Goal: Task Accomplishment & Management: Complete application form

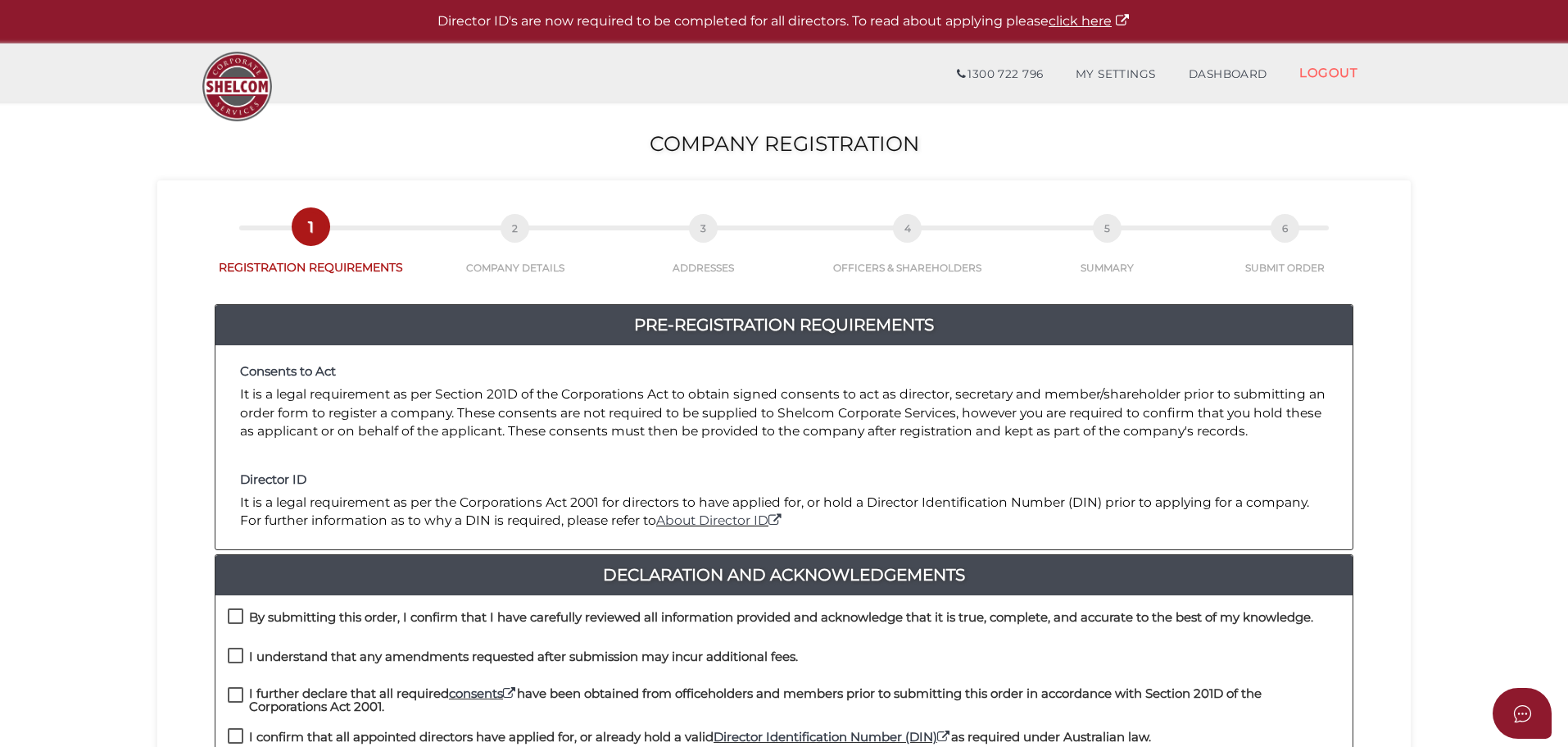
click at [431, 147] on h2 "Company Registration" at bounding box center [784, 144] width 1568 height 23
drag, startPoint x: 240, startPoint y: 617, endPoint x: 232, endPoint y: 651, distance: 34.9
click at [241, 617] on label "By submitting this order, I confirm that I have carefully reviewed all informat…" at bounding box center [770, 621] width 1086 height 21
checkbox input "true"
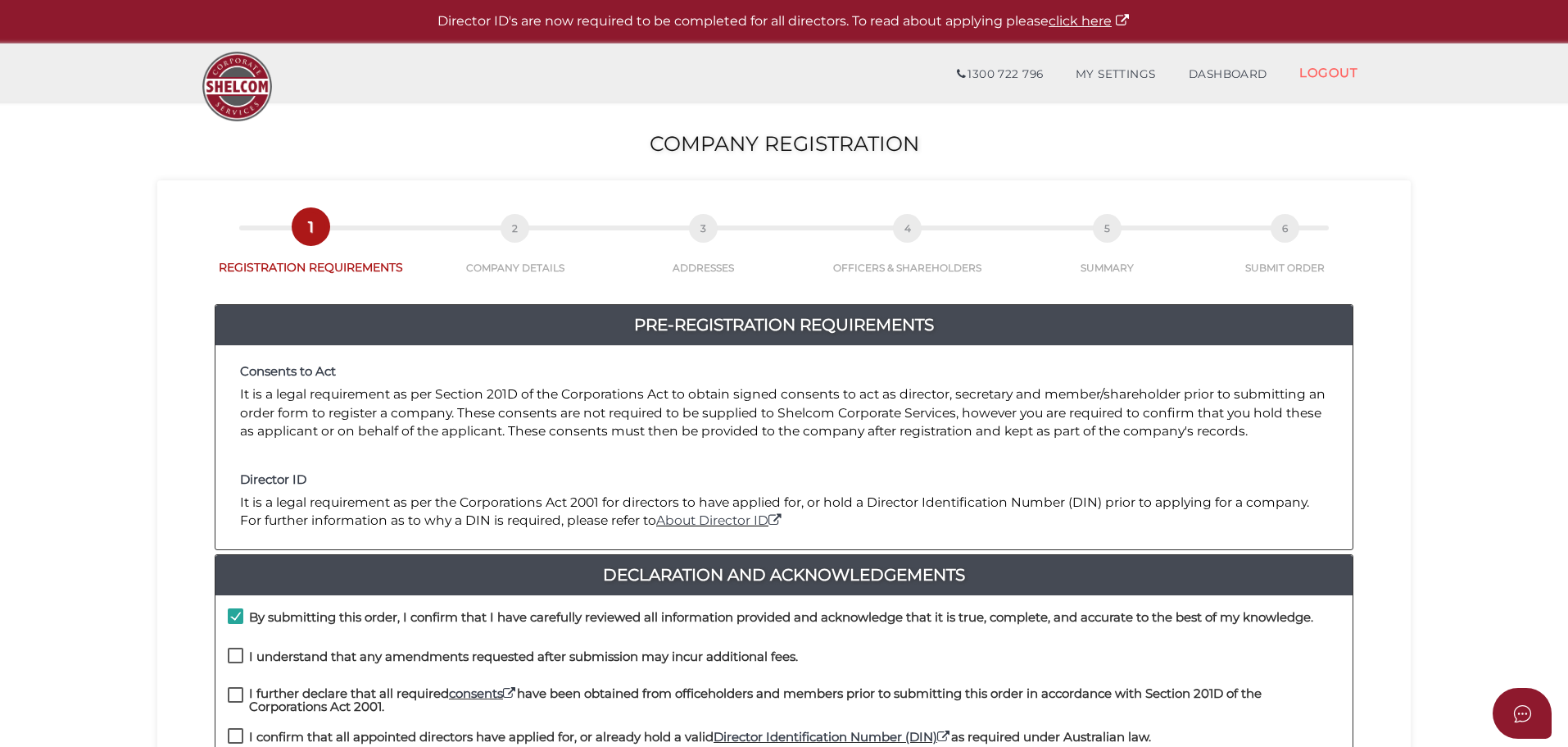
drag, startPoint x: 232, startPoint y: 654, endPoint x: 233, endPoint y: 662, distance: 8.1
click at [232, 655] on label "I understand that any amendments requested after submission may incur additiona…" at bounding box center [513, 660] width 570 height 21
checkbox input "true"
click at [235, 698] on label "I further declare that all required consents have been obtained from officehold…" at bounding box center [784, 697] width 1113 height 21
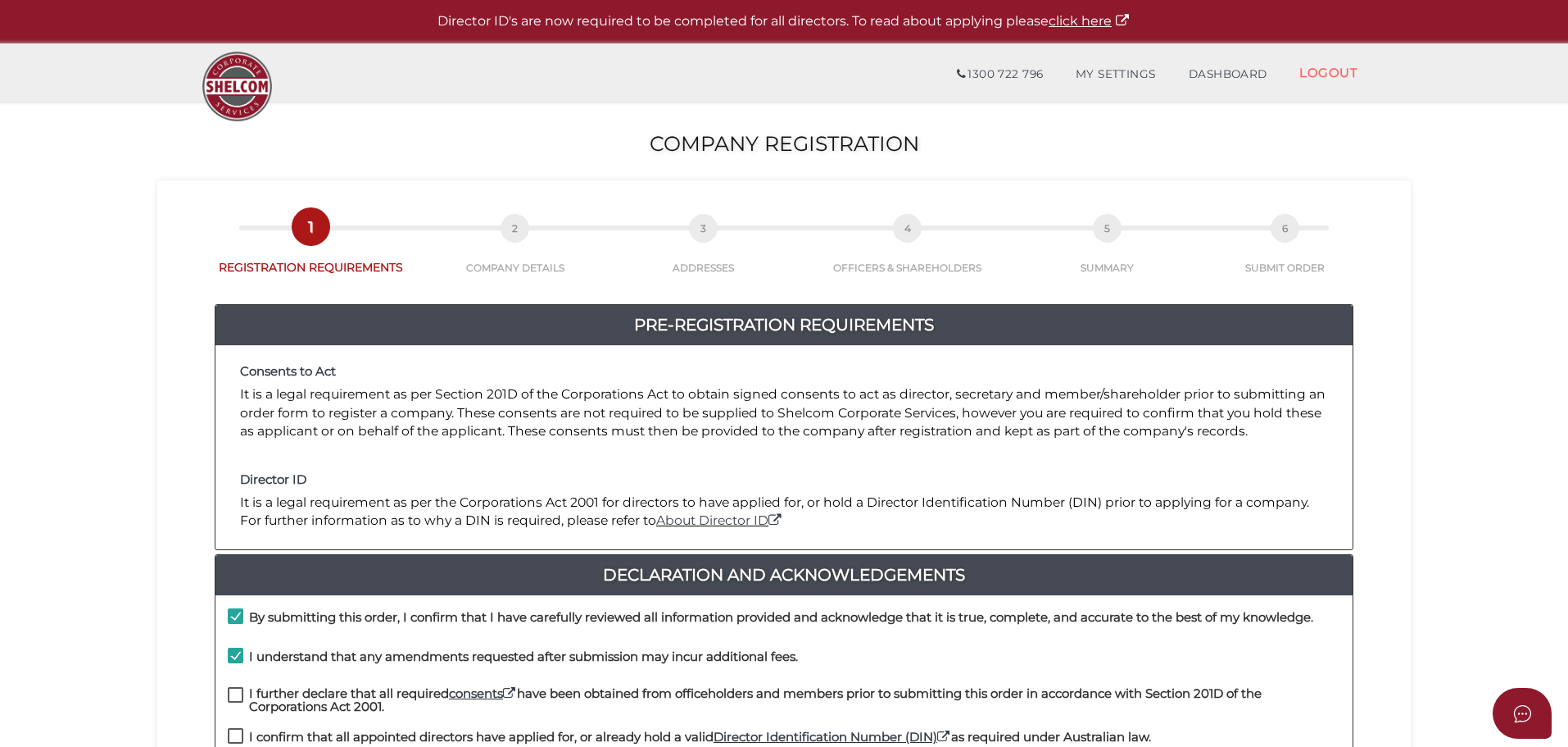
checkbox input "true"
click at [234, 735] on label "I confirm that all appointed directors have applied for, or already hold a vali…" at bounding box center [689, 740] width 923 height 21
checkbox input "true"
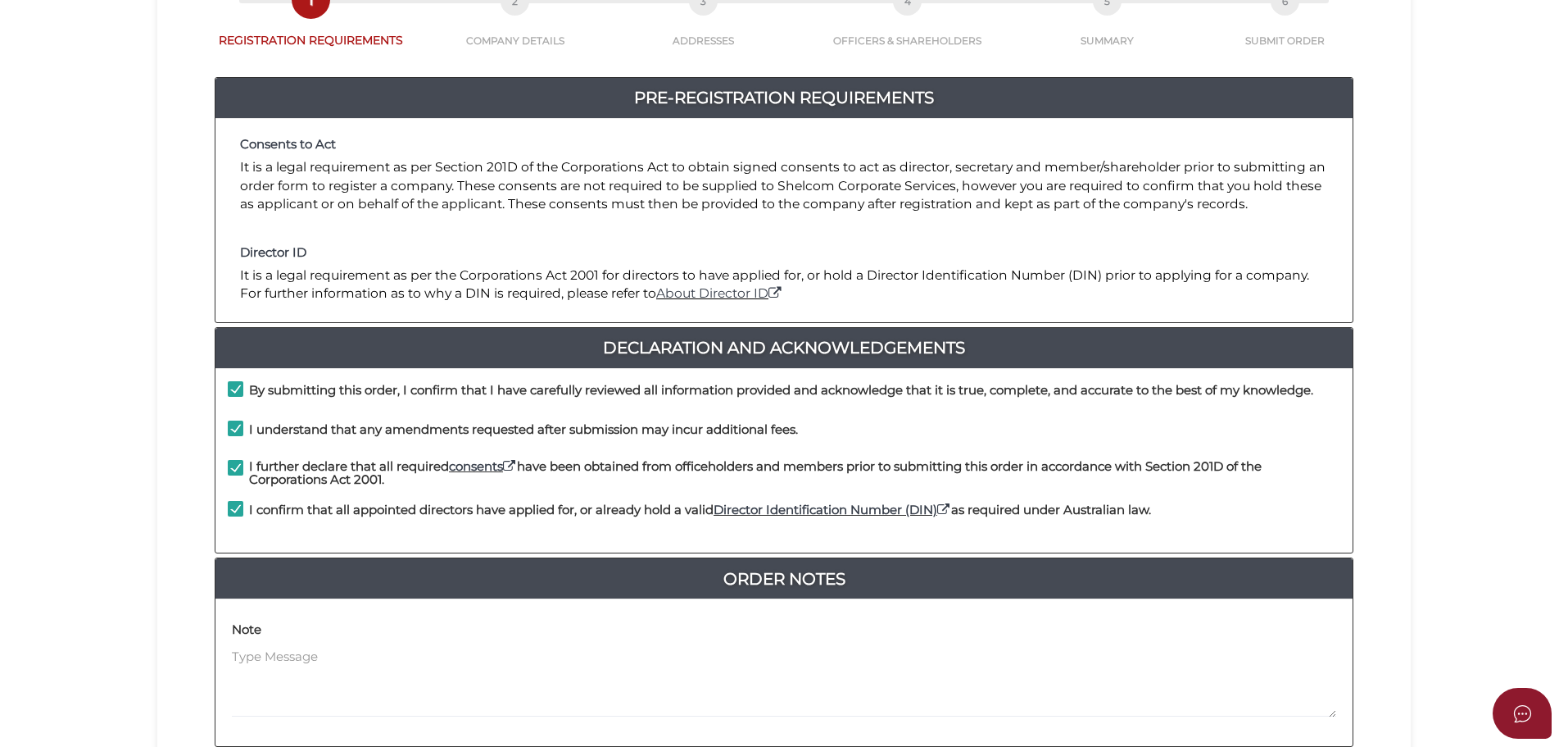
scroll to position [378, 0]
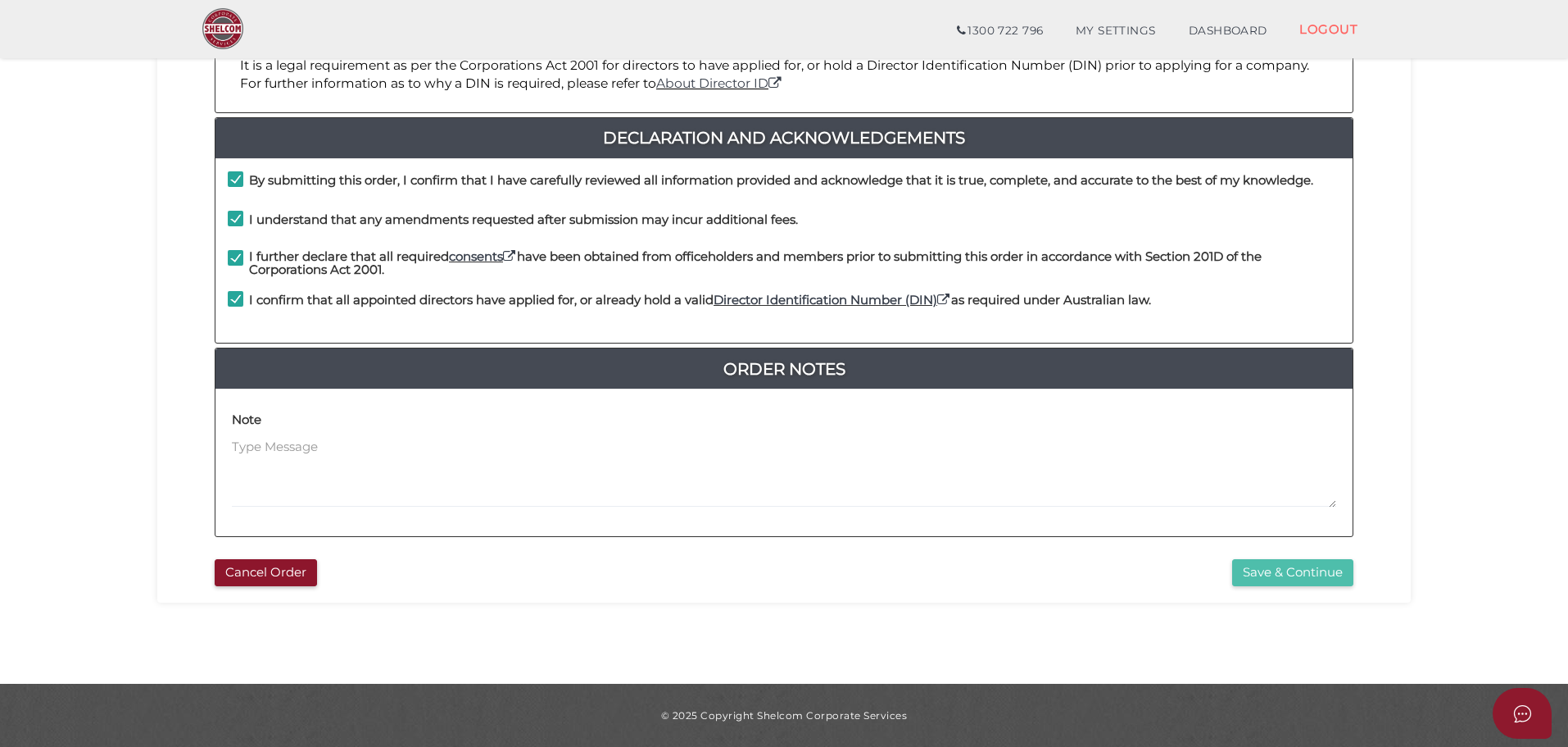
click at [1298, 574] on button "Save & Continue" at bounding box center [1293, 572] width 121 height 27
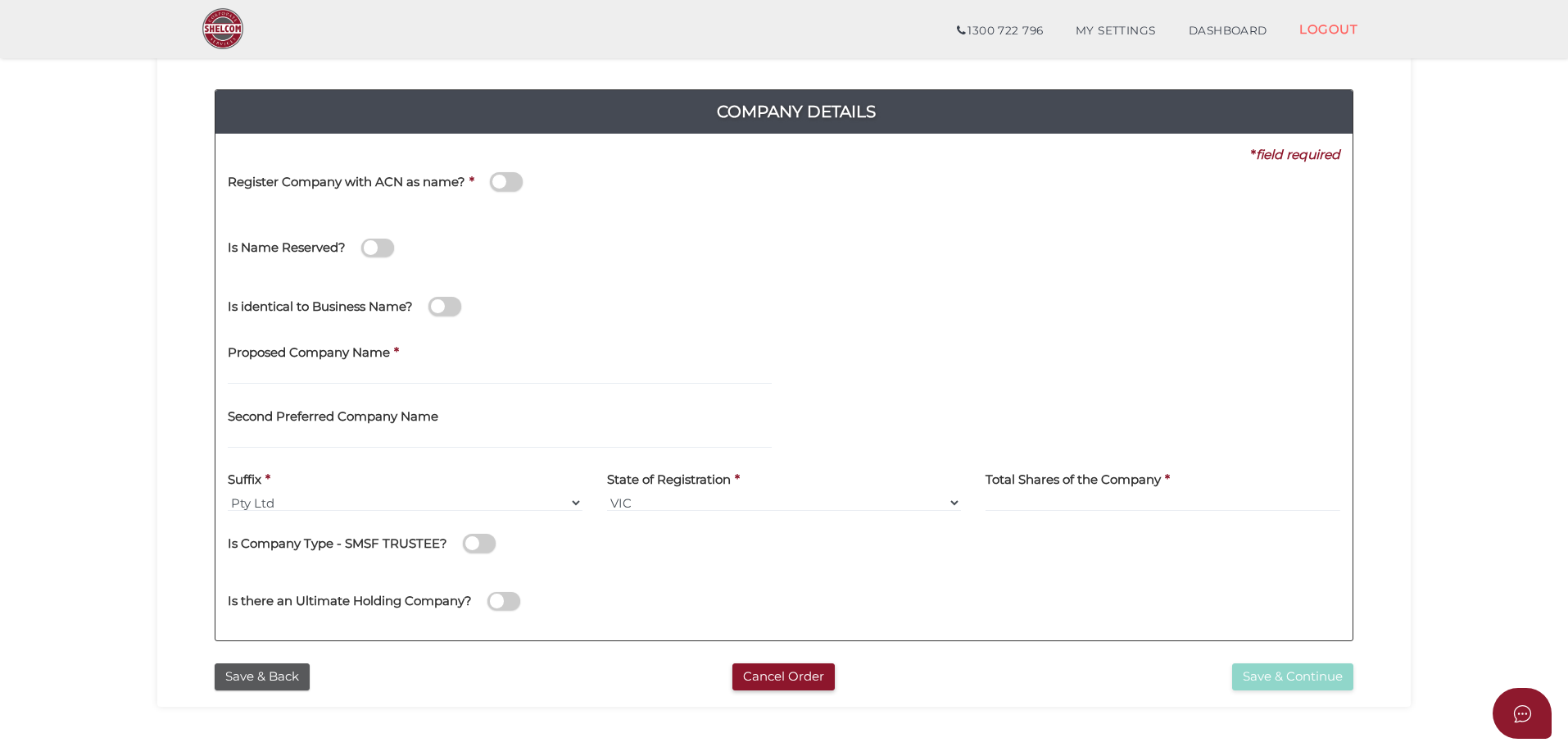
scroll to position [164, 0]
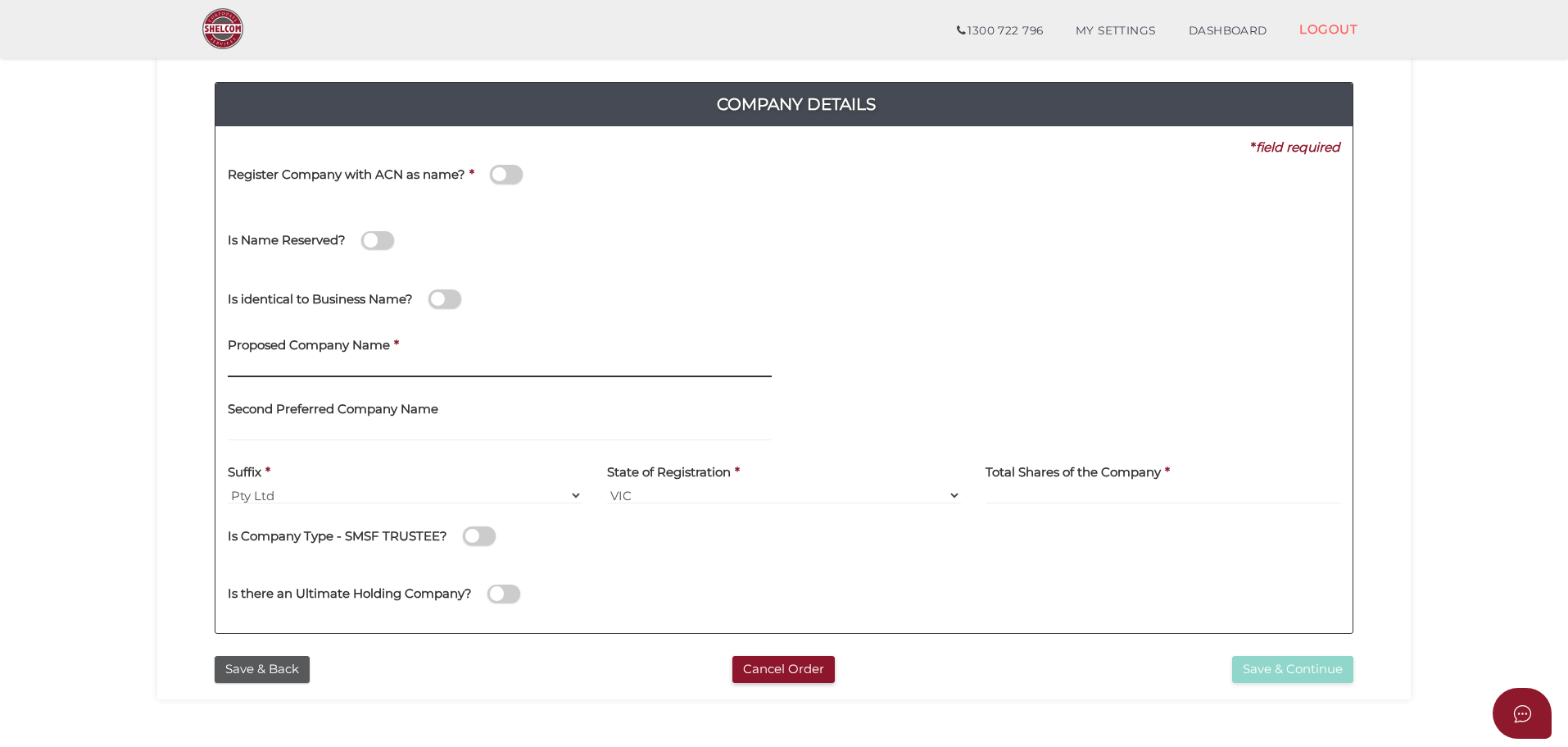
click at [274, 373] on input "text" at bounding box center [500, 368] width 544 height 18
type input "36 Netfusion"
click at [284, 491] on select "Pty Ltd Pty Ltd Pty. Ltd. Pty Limited Proprietary Limited Proprietary Ltd" at bounding box center [405, 495] width 354 height 18
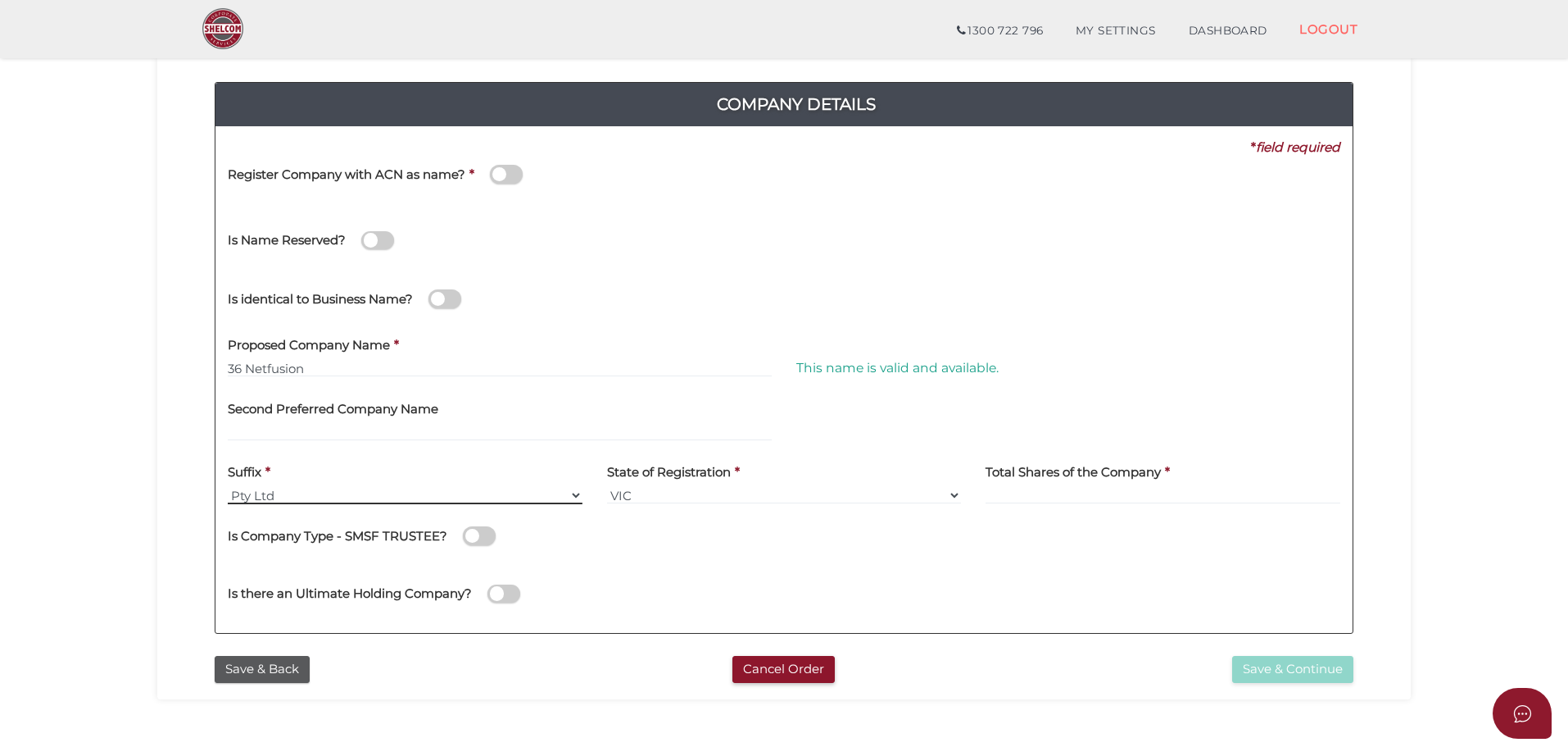
click at [228, 486] on select "Pty Ltd Pty Ltd Pty. Ltd. Pty Limited Proprietary Limited Proprietary Ltd" at bounding box center [405, 495] width 354 height 18
click at [1085, 493] on input at bounding box center [1163, 495] width 354 height 18
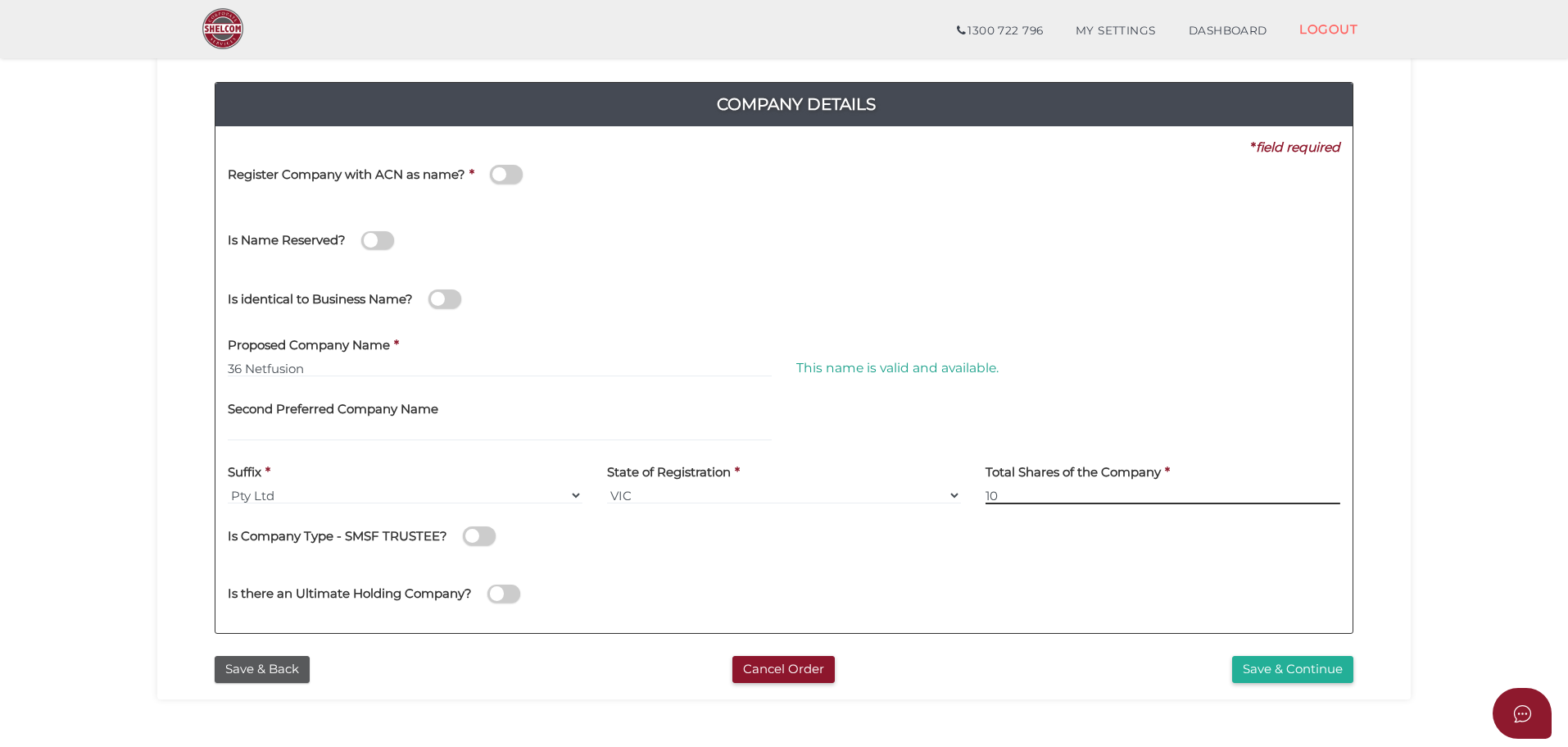
type input "10"
click at [1157, 590] on div "Is there an Ultimate Holding Company?" at bounding box center [784, 591] width 1138 height 59
drag, startPoint x: 323, startPoint y: 366, endPoint x: 197, endPoint y: 369, distance: 126.0
click at [197, 369] on div "Company Details 0f6e52f5f2eca68b2693963826271084 8f1f04a2f76510d924348ce6c079ec…" at bounding box center [784, 350] width 1229 height 594
click at [573, 339] on div "Proposed Company Name * 36 Netfusion" at bounding box center [500, 352] width 544 height 52
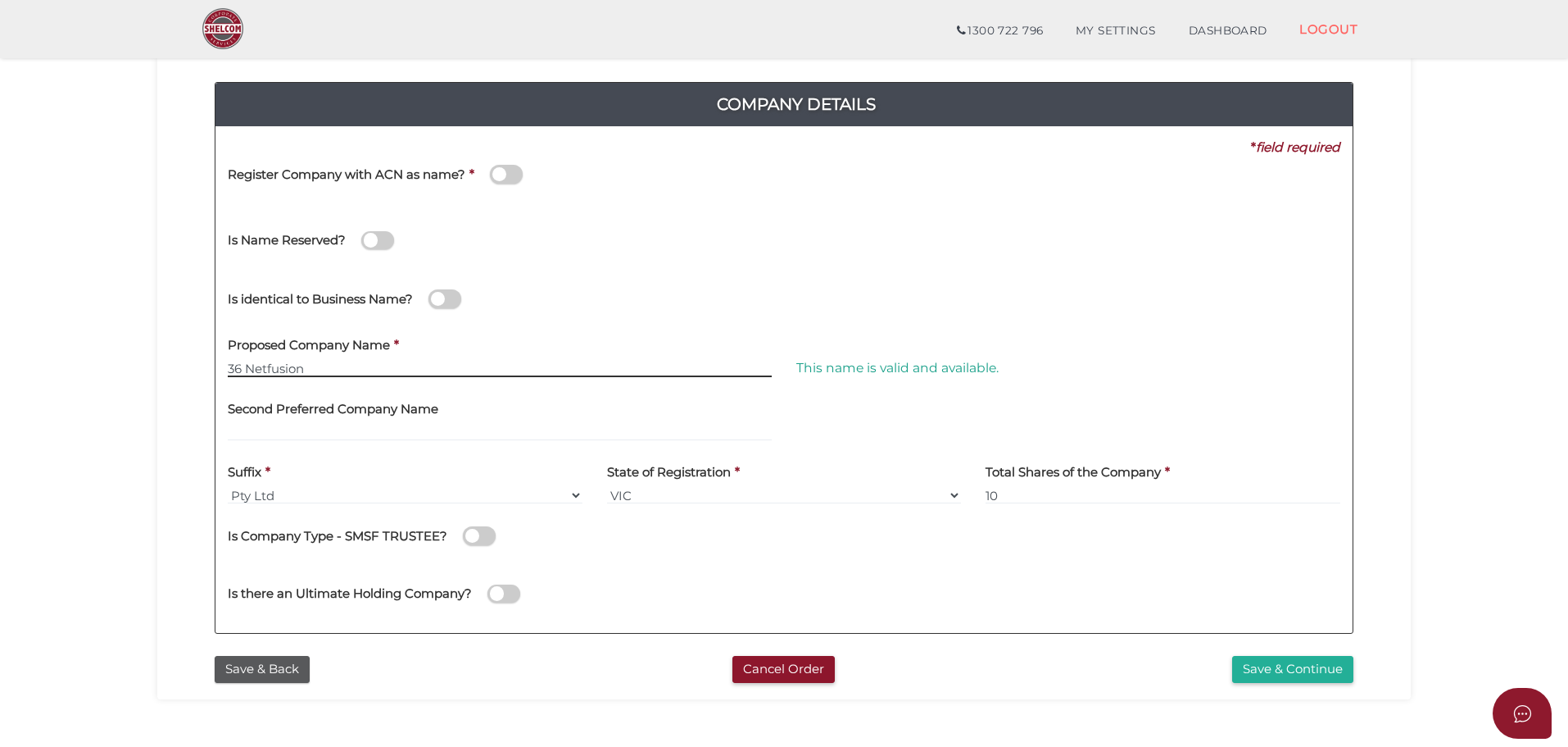
drag, startPoint x: 316, startPoint y: 375, endPoint x: 198, endPoint y: 374, distance: 118.0
click at [198, 374] on div "Company Details 0f6e52f5f2eca68b2693963826271084 8f1f04a2f76510d924348ce6c079ec…" at bounding box center [784, 350] width 1229 height 594
type input "36 Techfibre"
click at [1068, 292] on div "Is identical to Business Name?" at bounding box center [784, 296] width 1138 height 59
click at [368, 369] on input "36 Techfibre" at bounding box center [500, 368] width 544 height 18
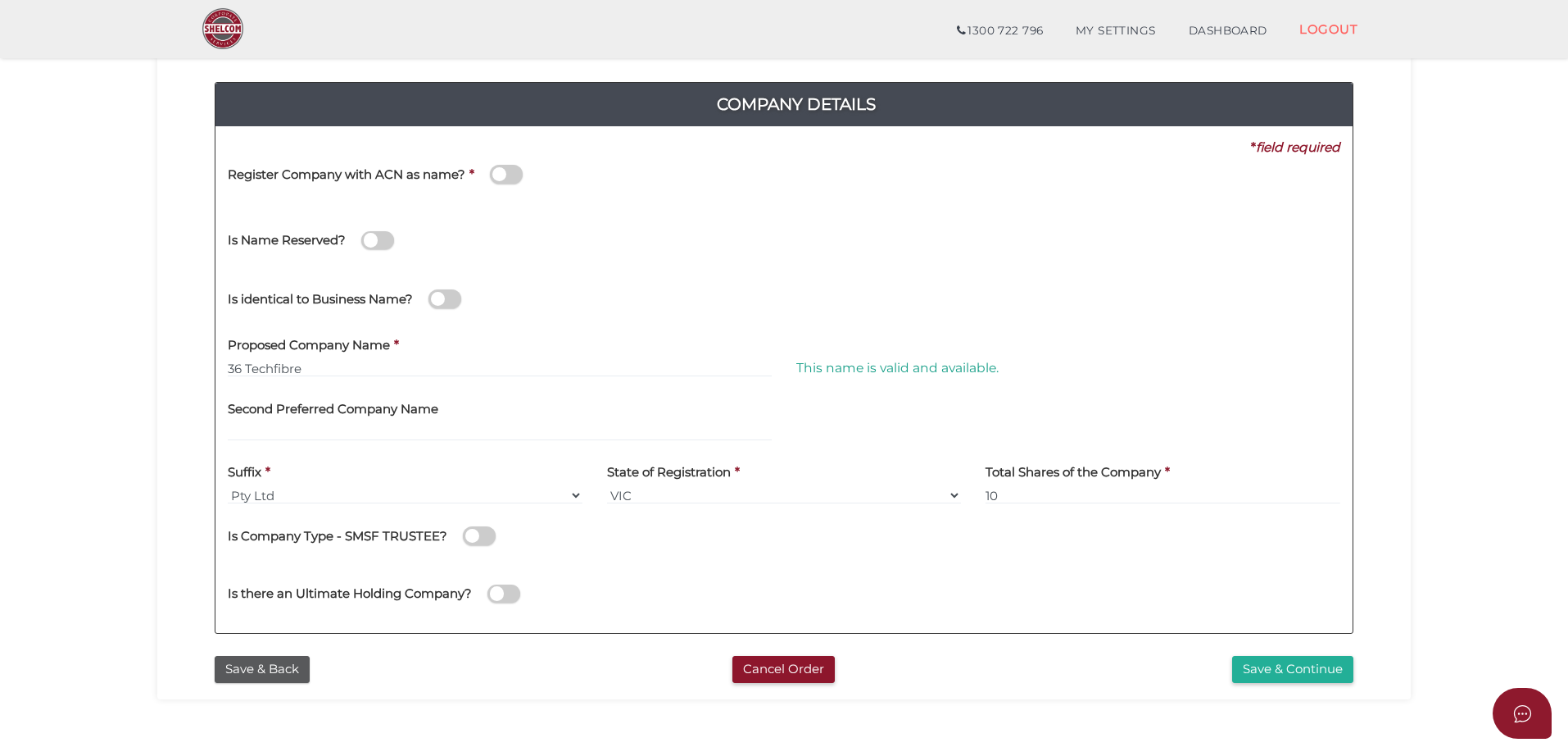
click at [822, 344] on div "This name is valid and available." at bounding box center [1068, 336] width 544 height 18
drag, startPoint x: 349, startPoint y: 371, endPoint x: 354, endPoint y: 382, distance: 12.1
click at [354, 382] on div "Proposed Company Name * 36 Techfibre" at bounding box center [500, 359] width 569 height 64
click at [1041, 383] on div "This name is valid and available." at bounding box center [1068, 359] width 569 height 64
click at [1301, 669] on button "Save & Continue" at bounding box center [1293, 669] width 121 height 27
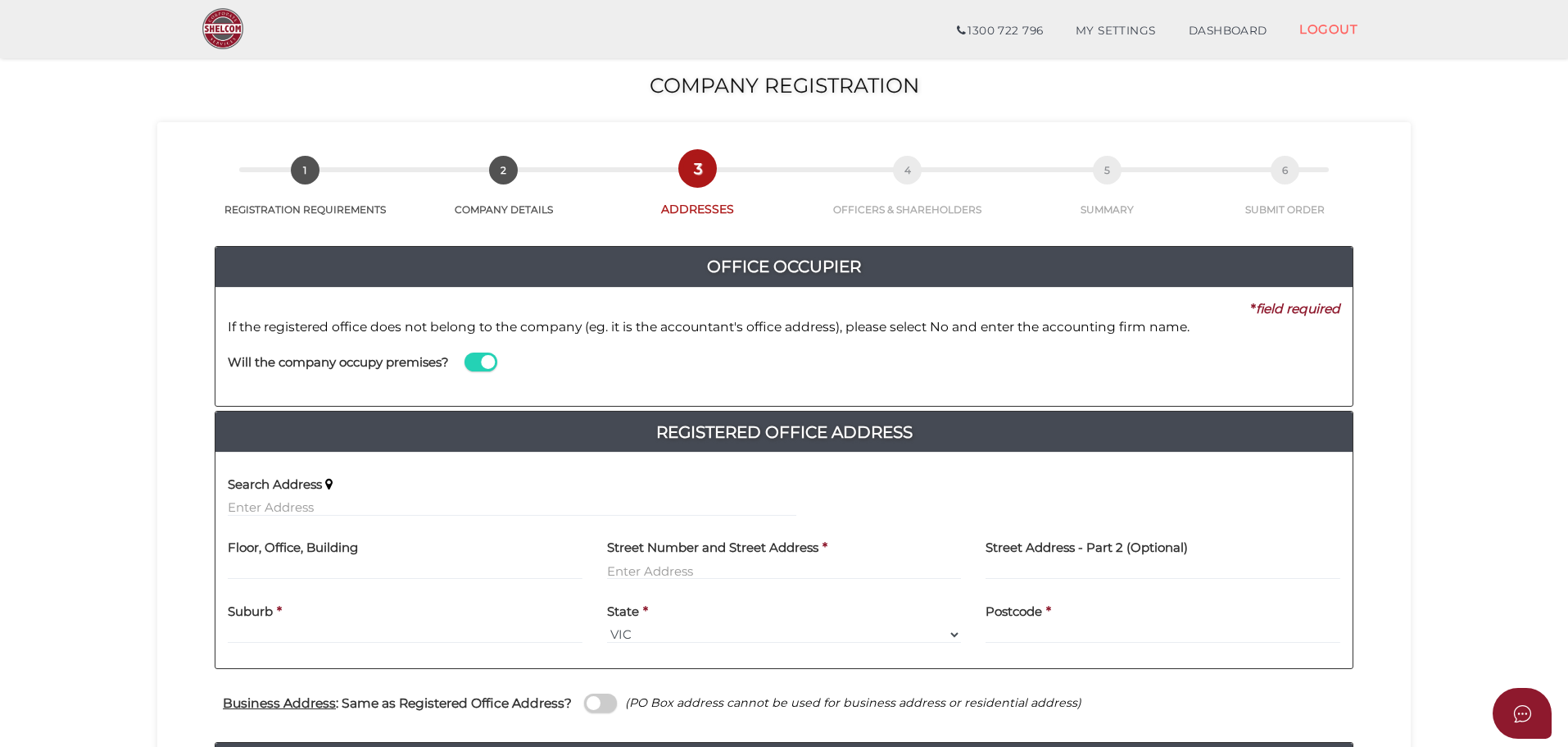
scroll to position [164, 0]
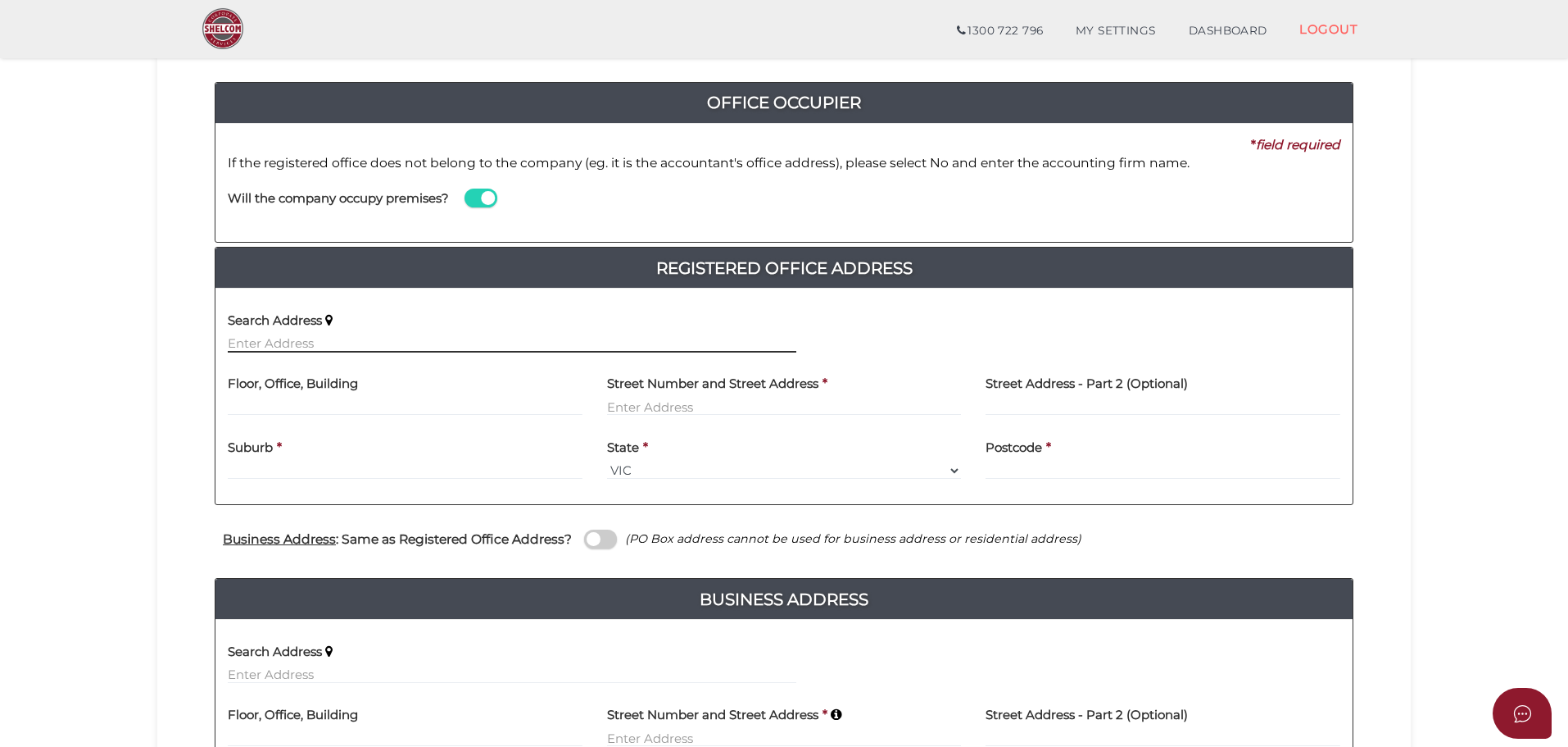
click at [293, 334] on div "Search Address" at bounding box center [512, 327] width 569 height 52
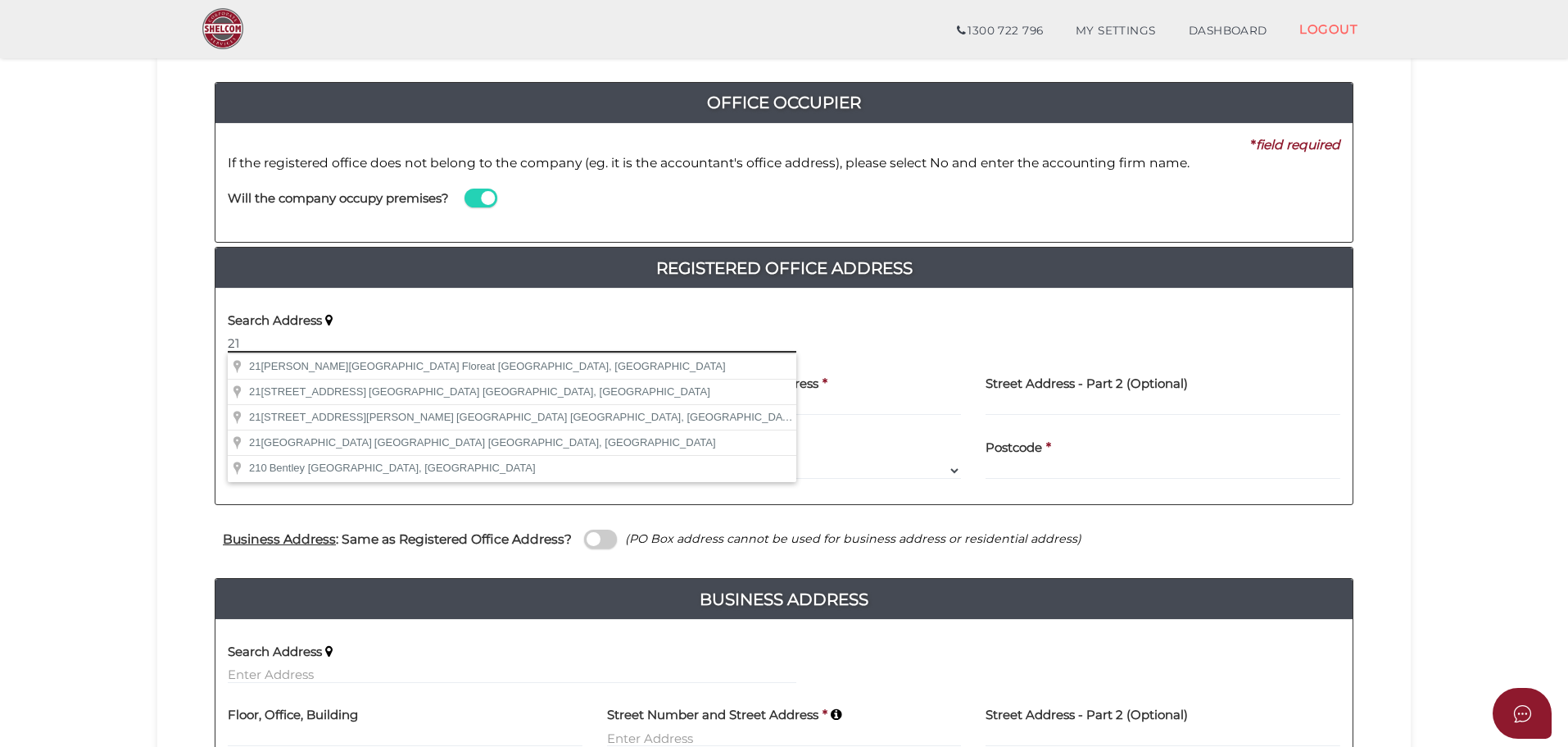
type input "2"
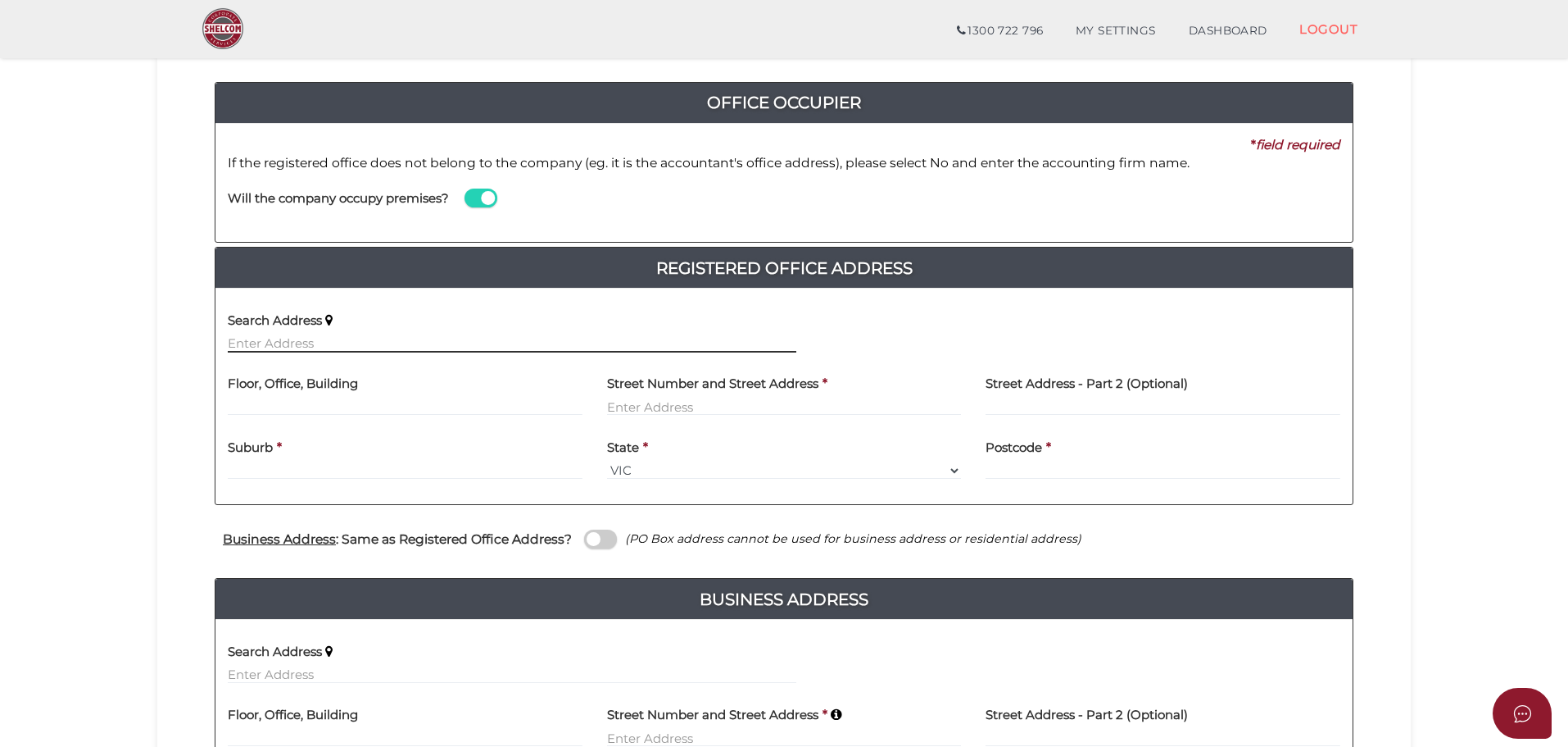
click at [283, 342] on input "text" at bounding box center [512, 344] width 569 height 18
drag, startPoint x: 284, startPoint y: 322, endPoint x: 279, endPoint y: 330, distance: 9.4
click at [284, 323] on h4 "Search Address" at bounding box center [275, 321] width 94 height 14
click at [272, 343] on input "text" at bounding box center [512, 344] width 569 height 18
paste input "6 BRINGA DR"
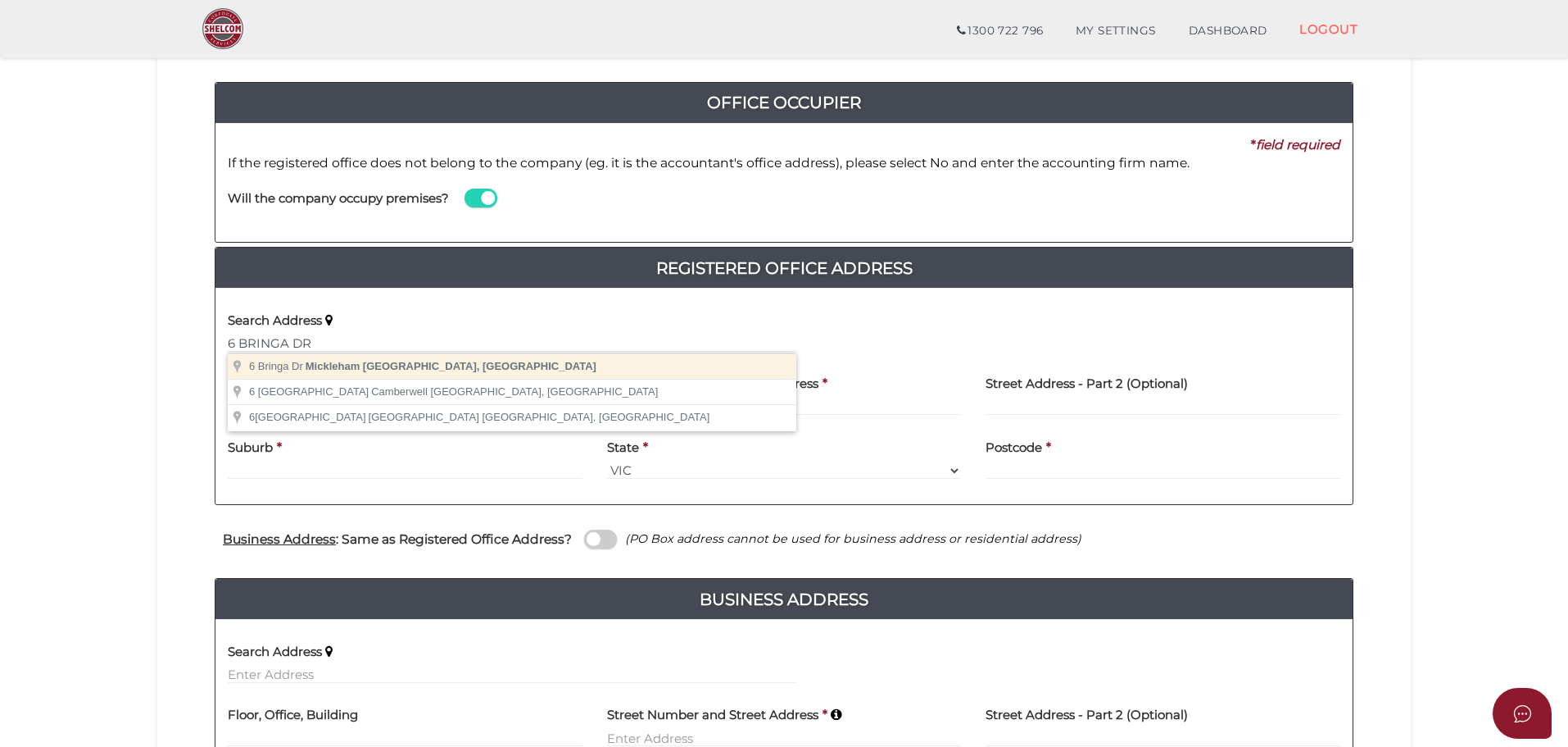
type input "6 Bringa Dr, Mickleham VIC, Australia"
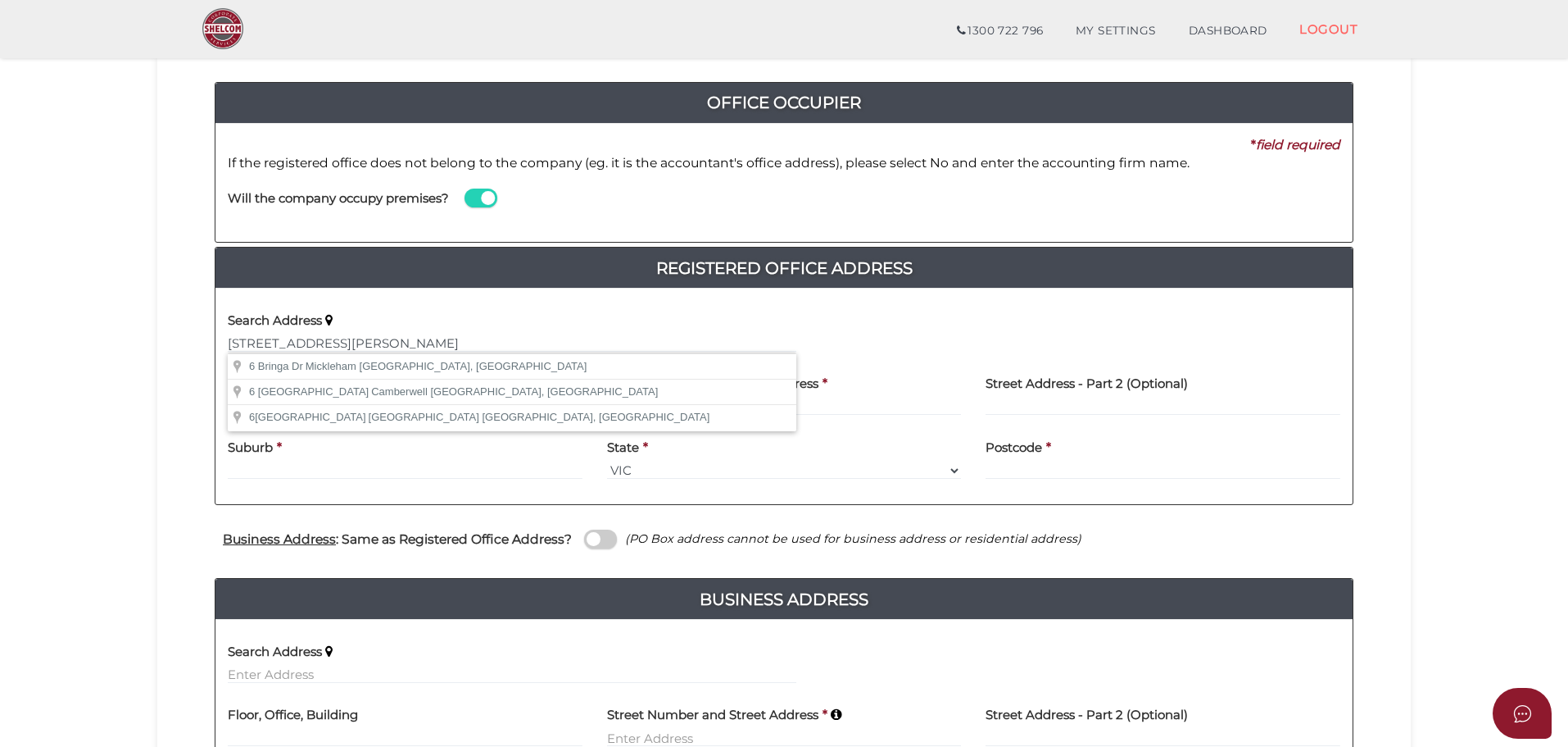
type input "6 Bringa Drive"
type input "Mickleham"
select select "VIC"
type input "3064"
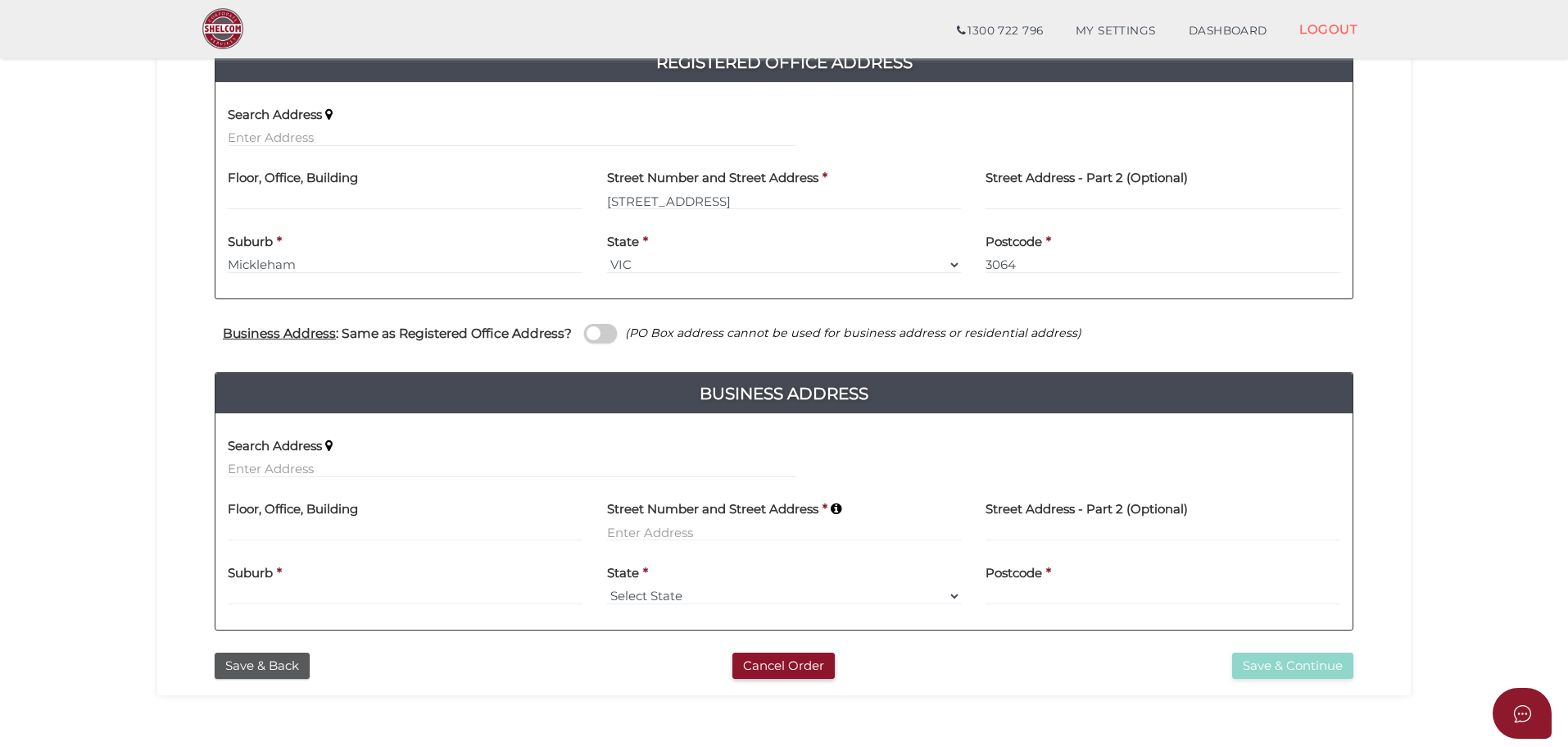
scroll to position [410, 0]
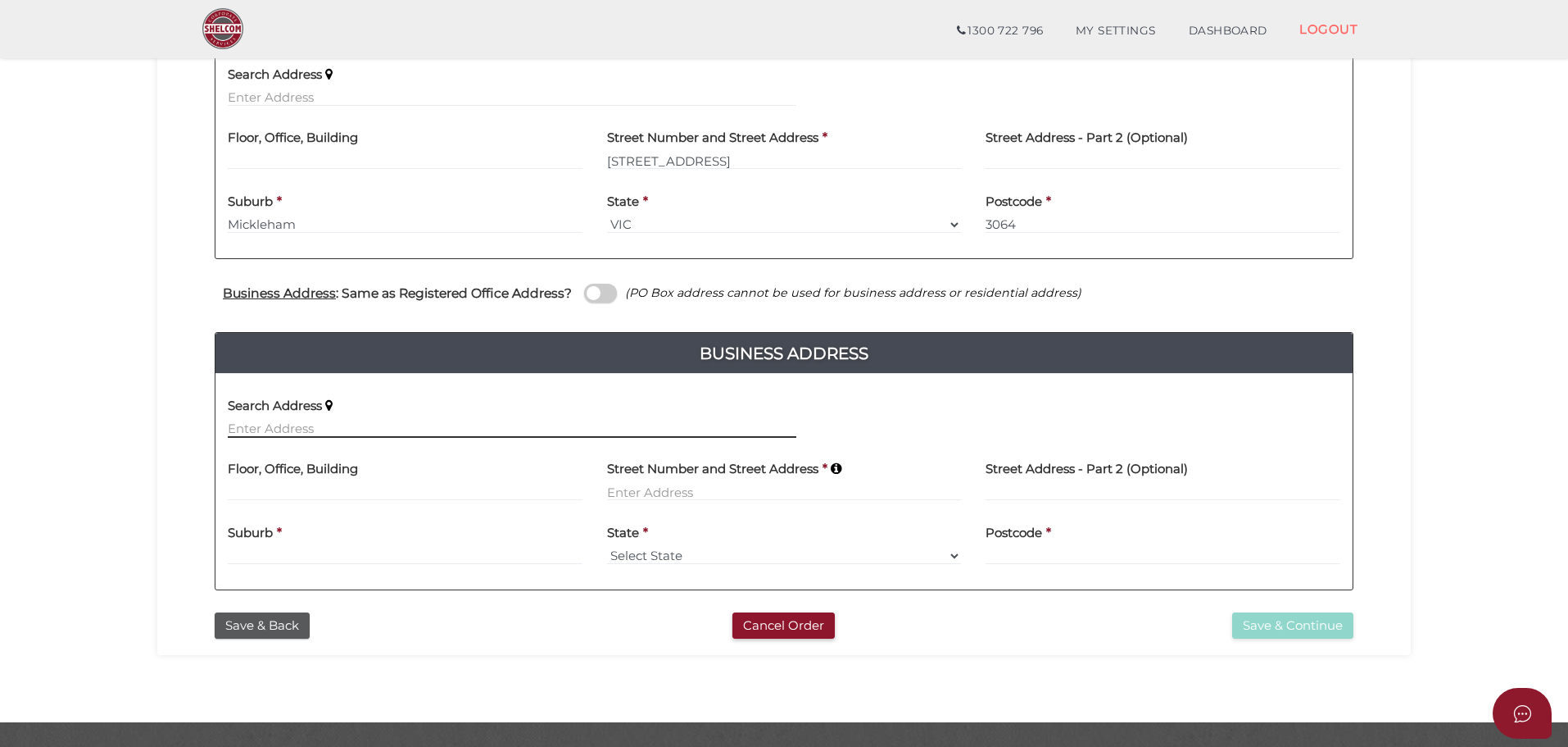
click at [282, 424] on input "text" at bounding box center [512, 429] width 569 height 18
paste input "6 BRINGA DR"
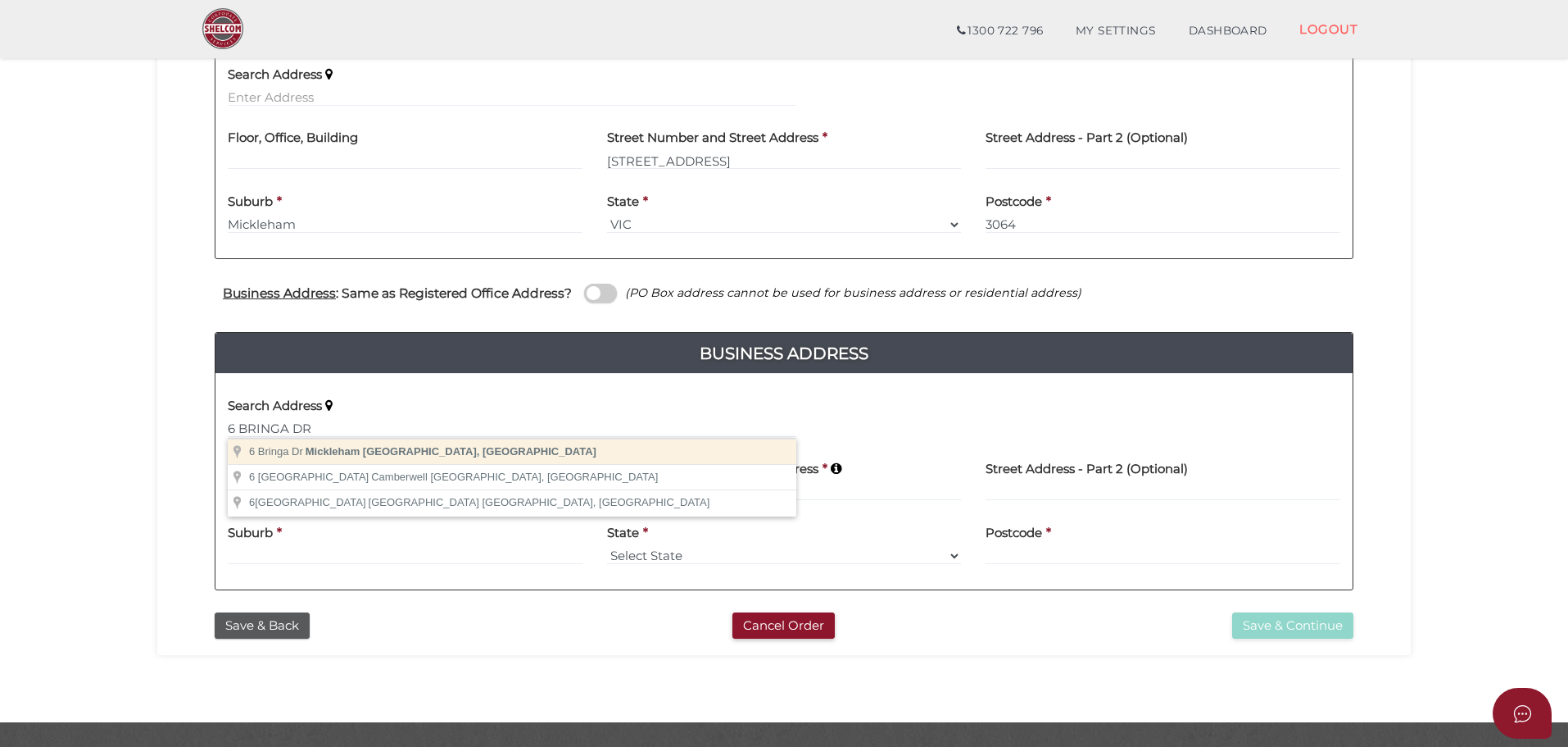
type input "[STREET_ADDRESS][PERSON_NAME]"
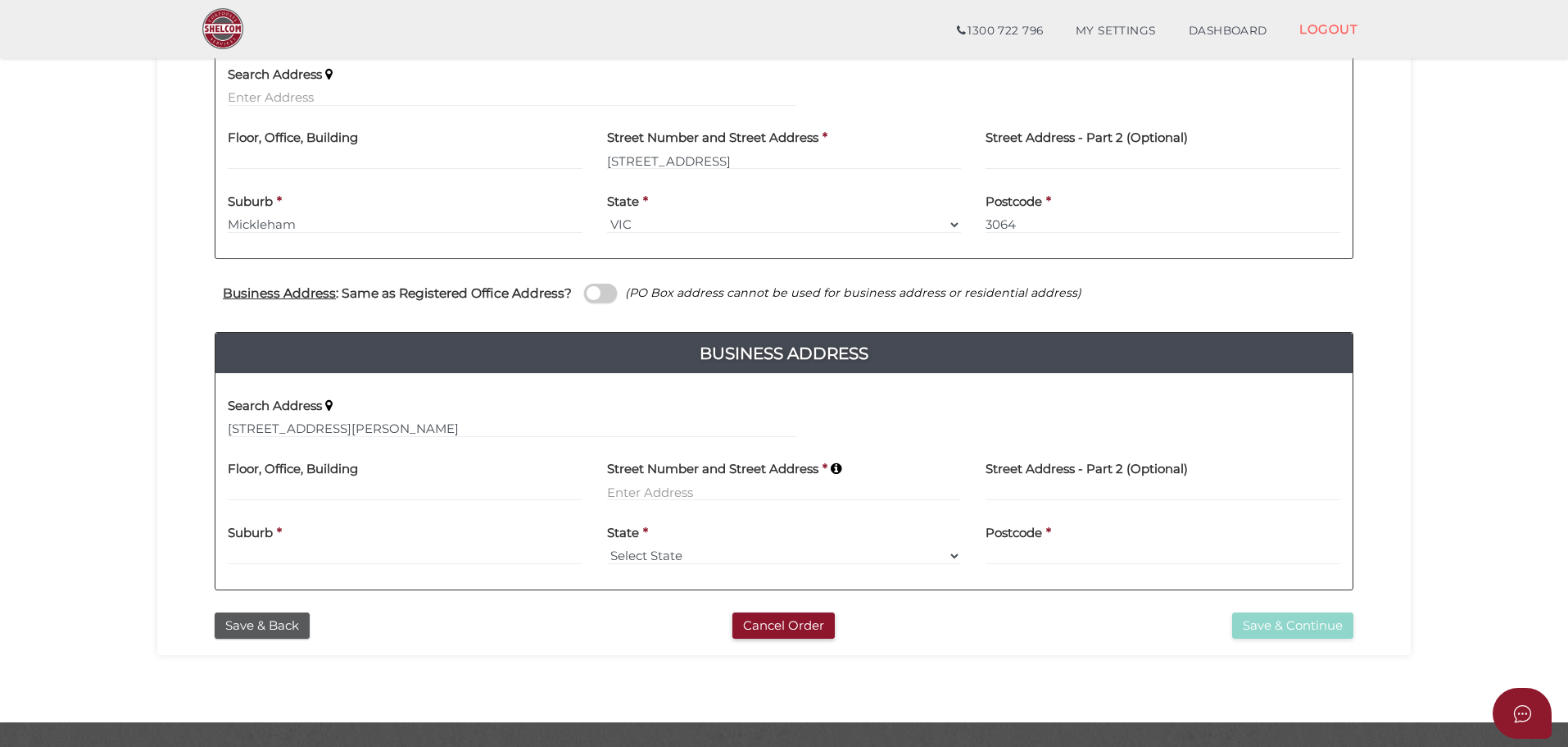
type input "[STREET_ADDRESS]"
type input "Mickleham"
select select "VIC"
type input "3064"
drag, startPoint x: 1307, startPoint y: 620, endPoint x: 1298, endPoint y: 618, distance: 9.2
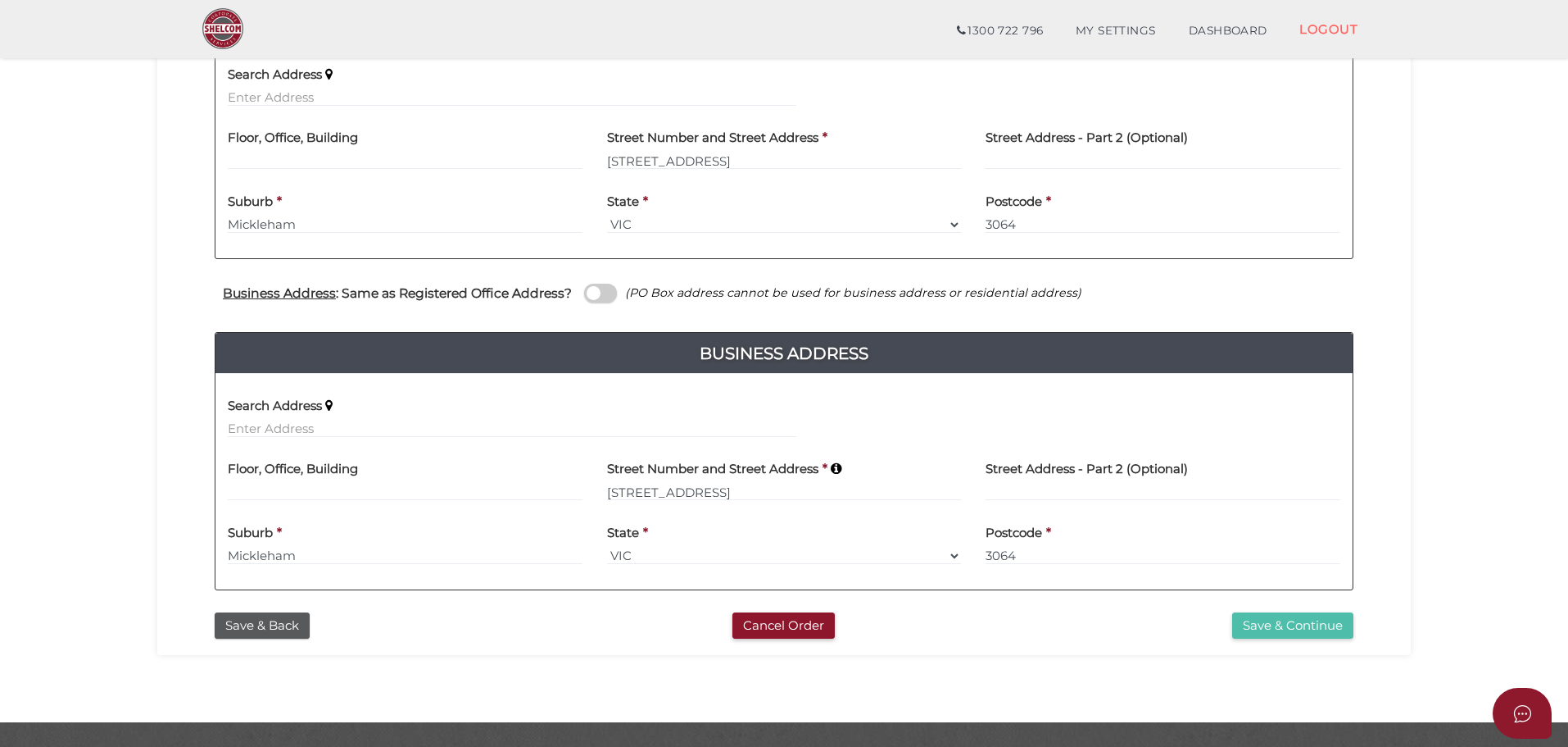
click at [1306, 620] on button "Save & Continue" at bounding box center [1293, 625] width 121 height 27
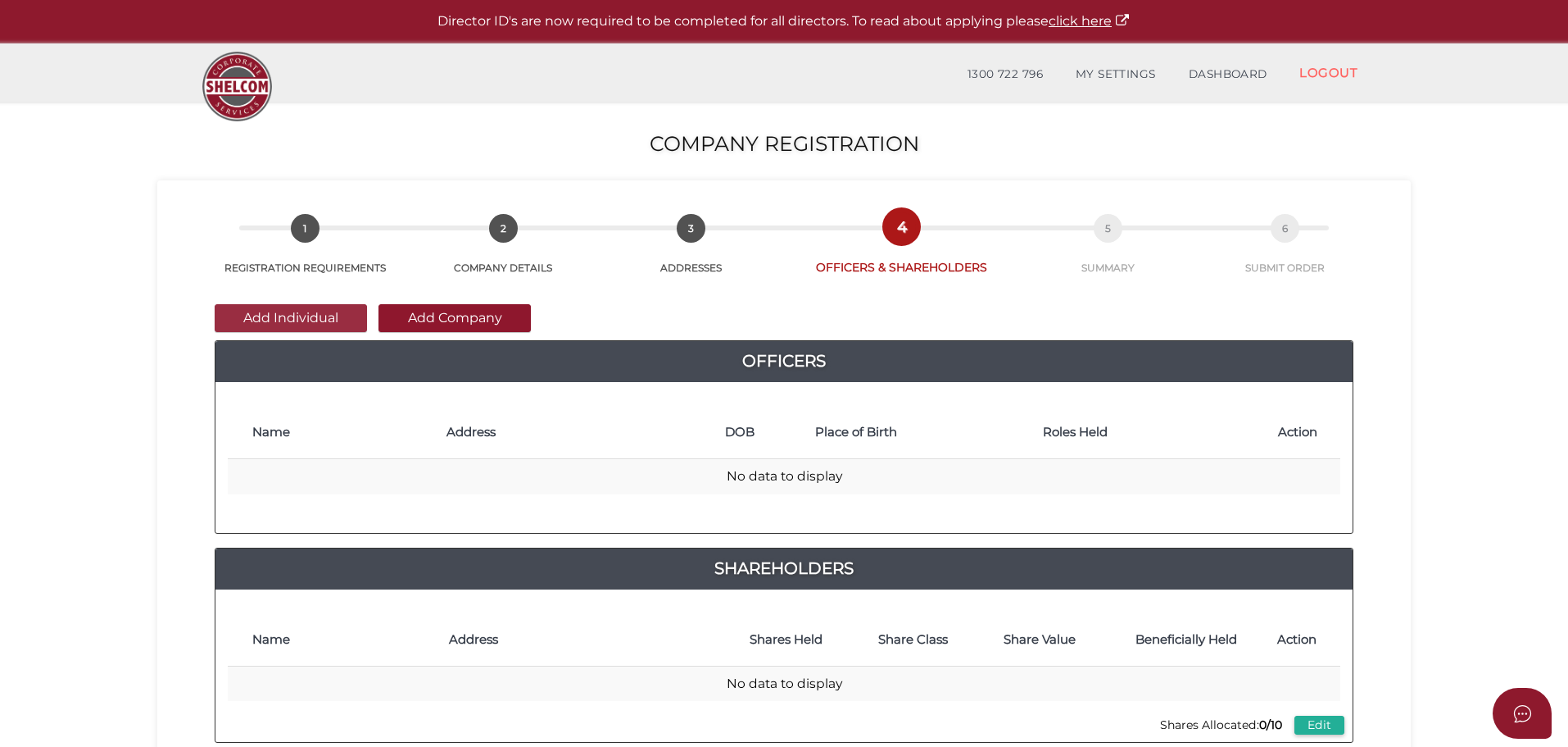
click at [289, 324] on button "Add Individual" at bounding box center [290, 318] width 153 height 28
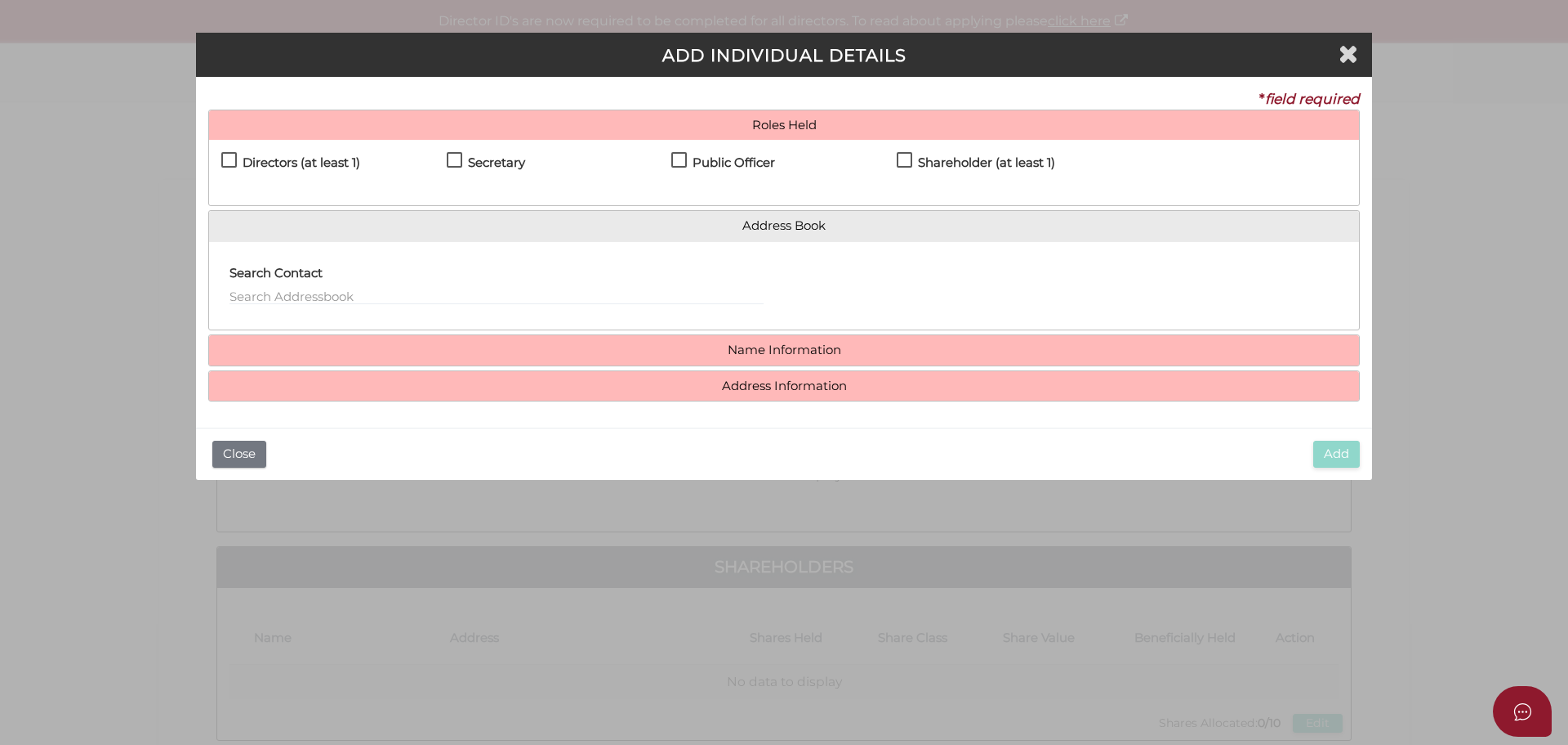
drag, startPoint x: 225, startPoint y: 155, endPoint x: 373, endPoint y: 166, distance: 148.4
click at [228, 156] on label "Directors (at least 1)" at bounding box center [290, 166] width 139 height 21
checkbox input "true"
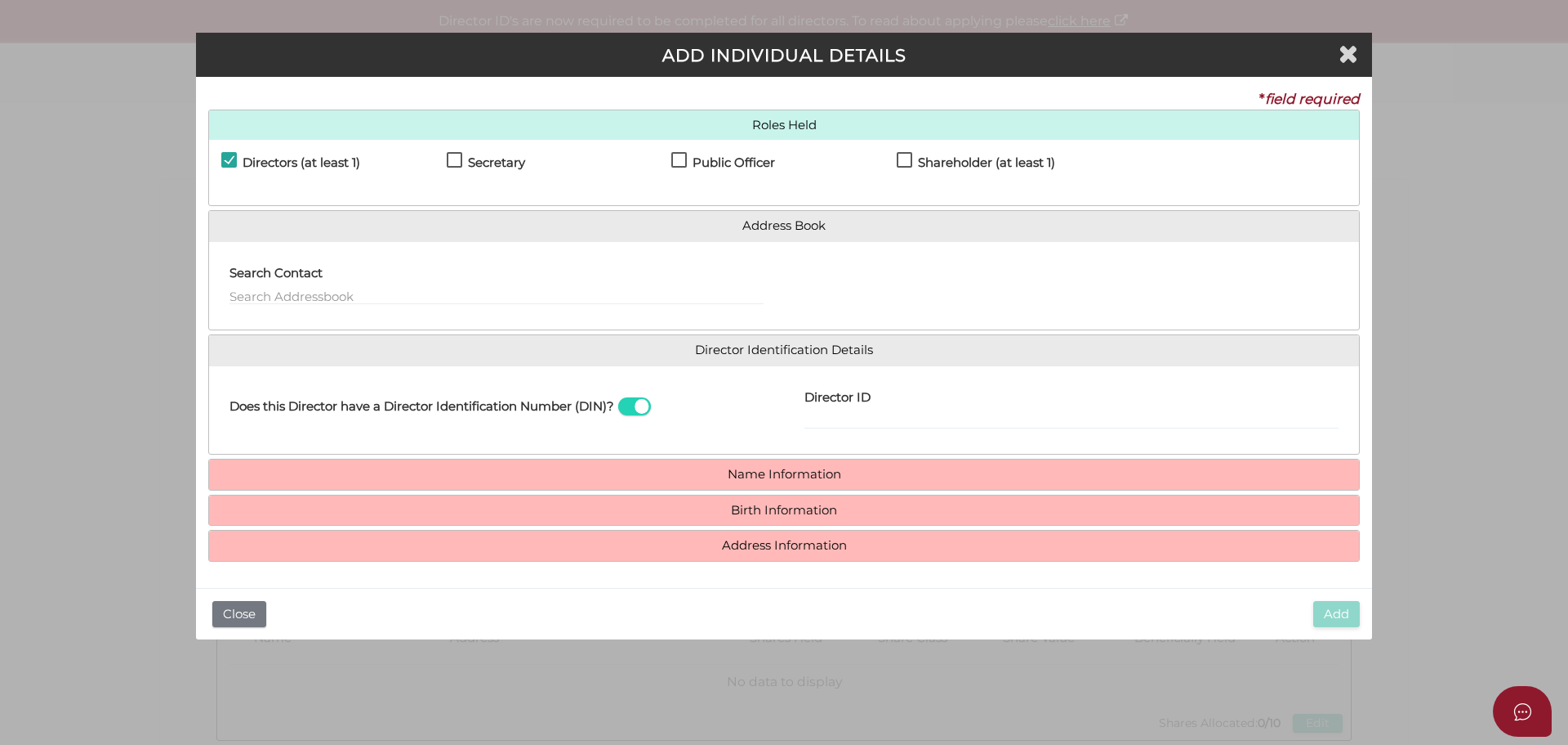
drag, startPoint x: 453, startPoint y: 163, endPoint x: 610, endPoint y: 158, distance: 157.1
click at [453, 162] on label "Secretary" at bounding box center [486, 166] width 78 height 21
click at [681, 157] on label "Public Officer" at bounding box center [723, 166] width 104 height 21
checkbox input "true"
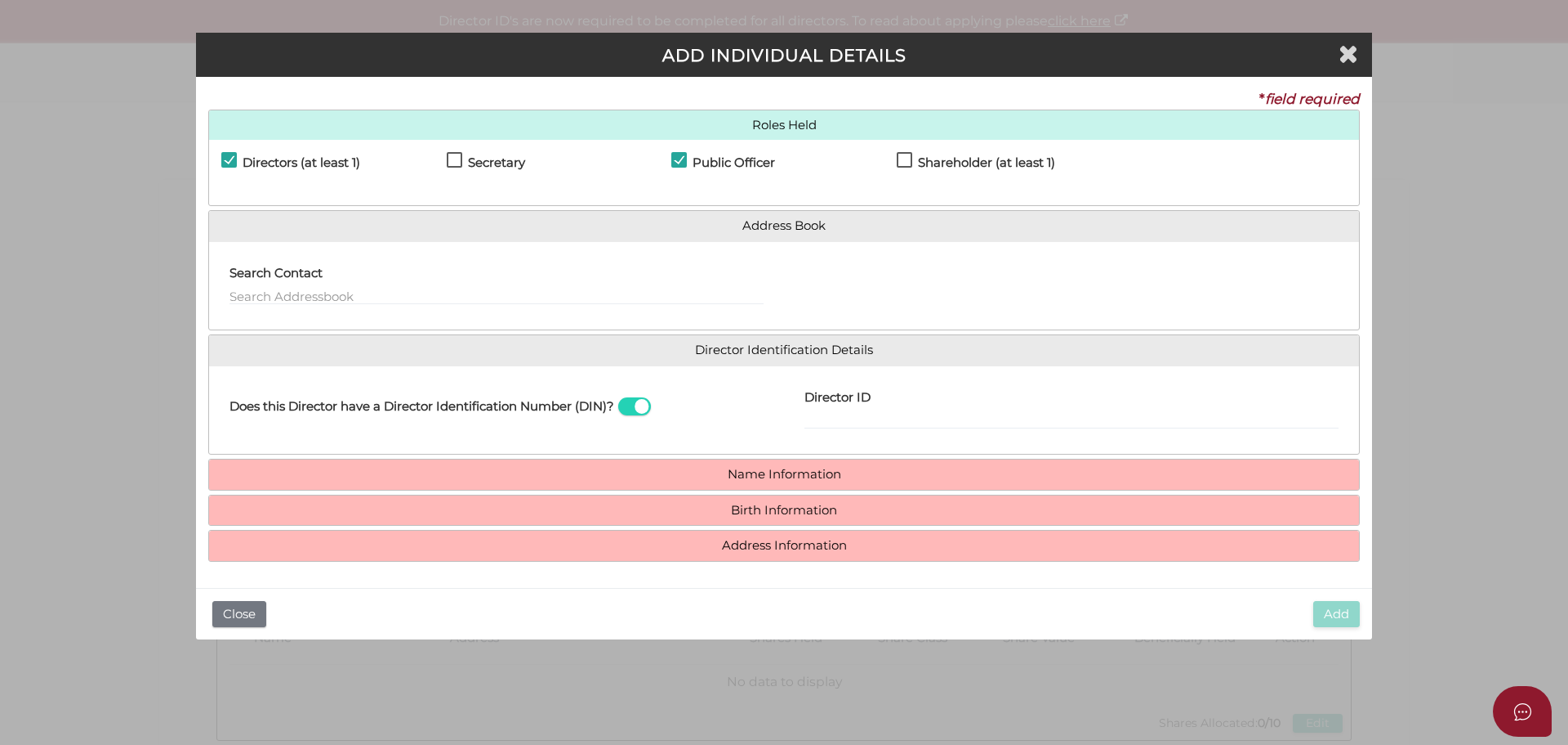
click at [915, 159] on label "Shareholder (at least 1)" at bounding box center [975, 166] width 159 height 21
checkbox input "true"
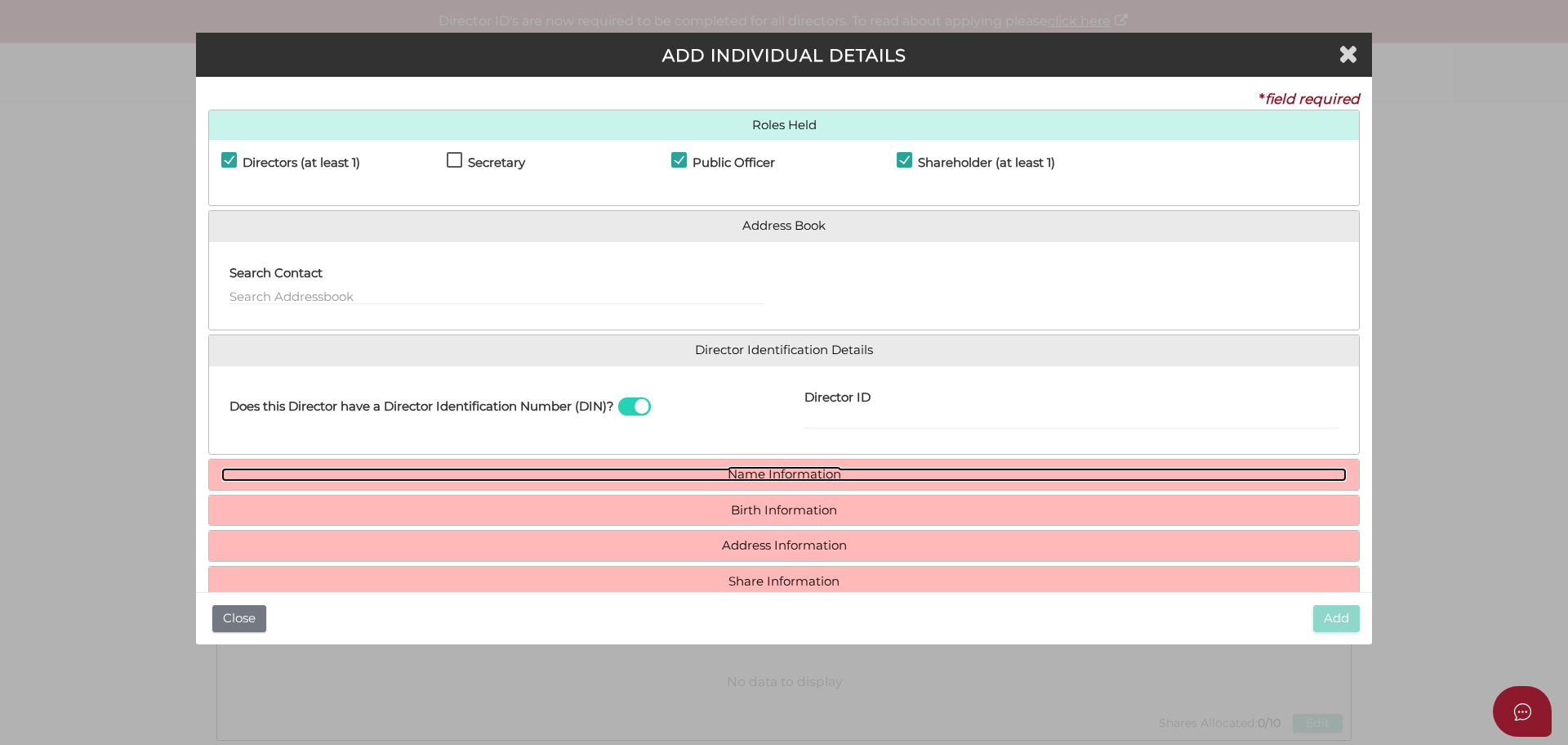
click at [777, 476] on link "Name Information" at bounding box center [784, 474] width 1126 height 14
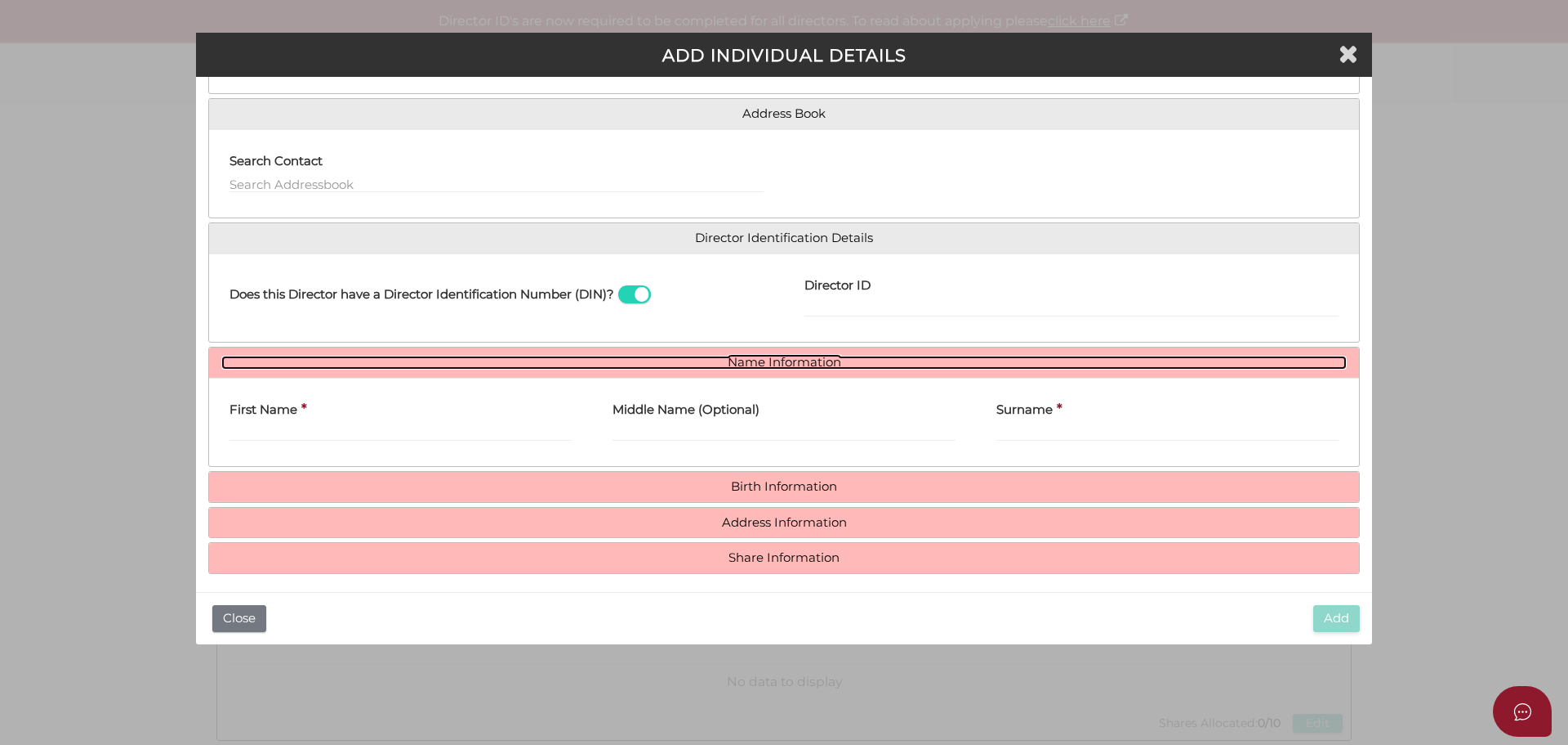
scroll to position [120, 0]
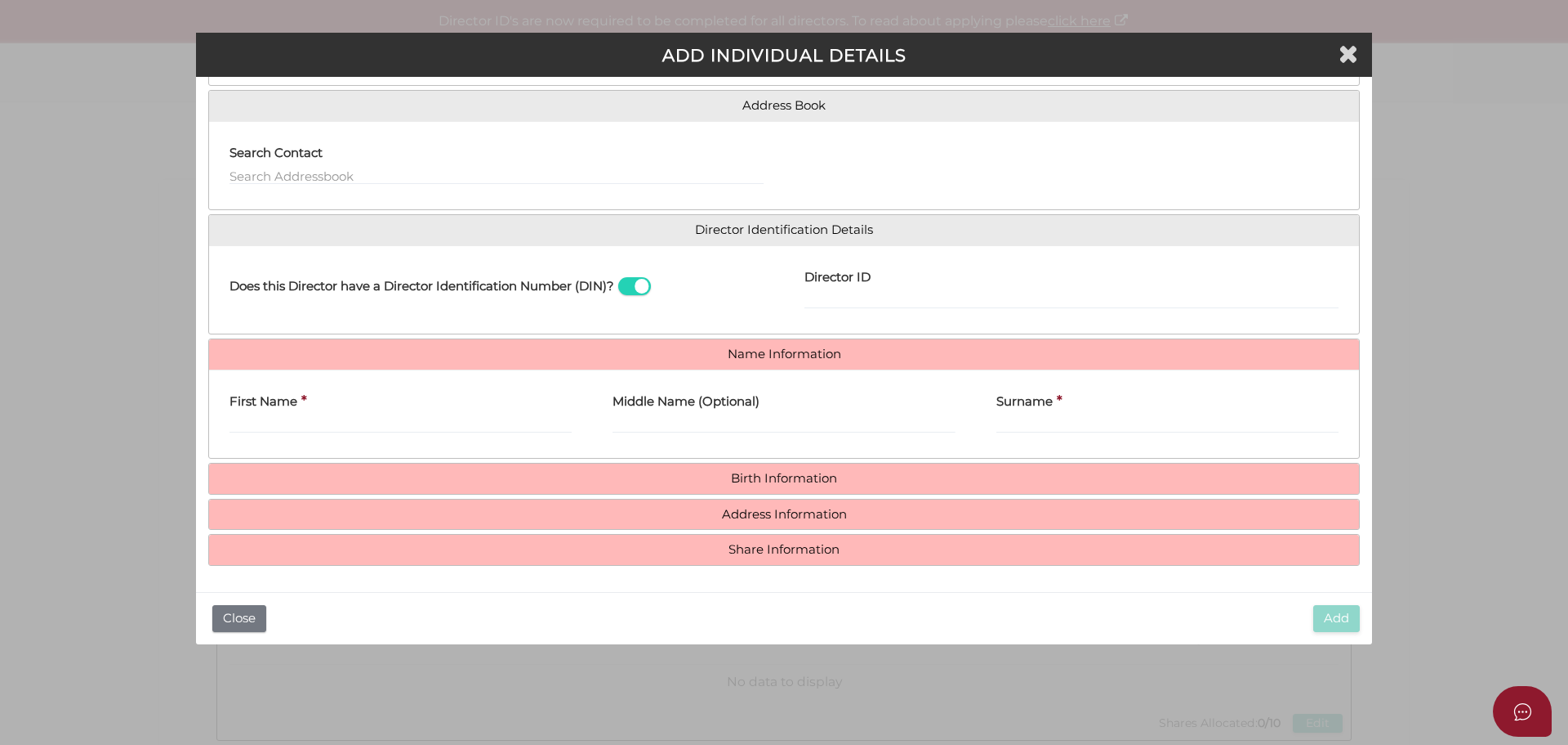
click at [267, 414] on label "First Name" at bounding box center [263, 399] width 67 height 34
click at [267, 415] on input "First Name" at bounding box center [400, 424] width 342 height 18
click at [284, 405] on h4 "First Name" at bounding box center [263, 401] width 67 height 14
click at [284, 415] on input "First Name" at bounding box center [400, 424] width 342 height 18
paste input "MARIA"
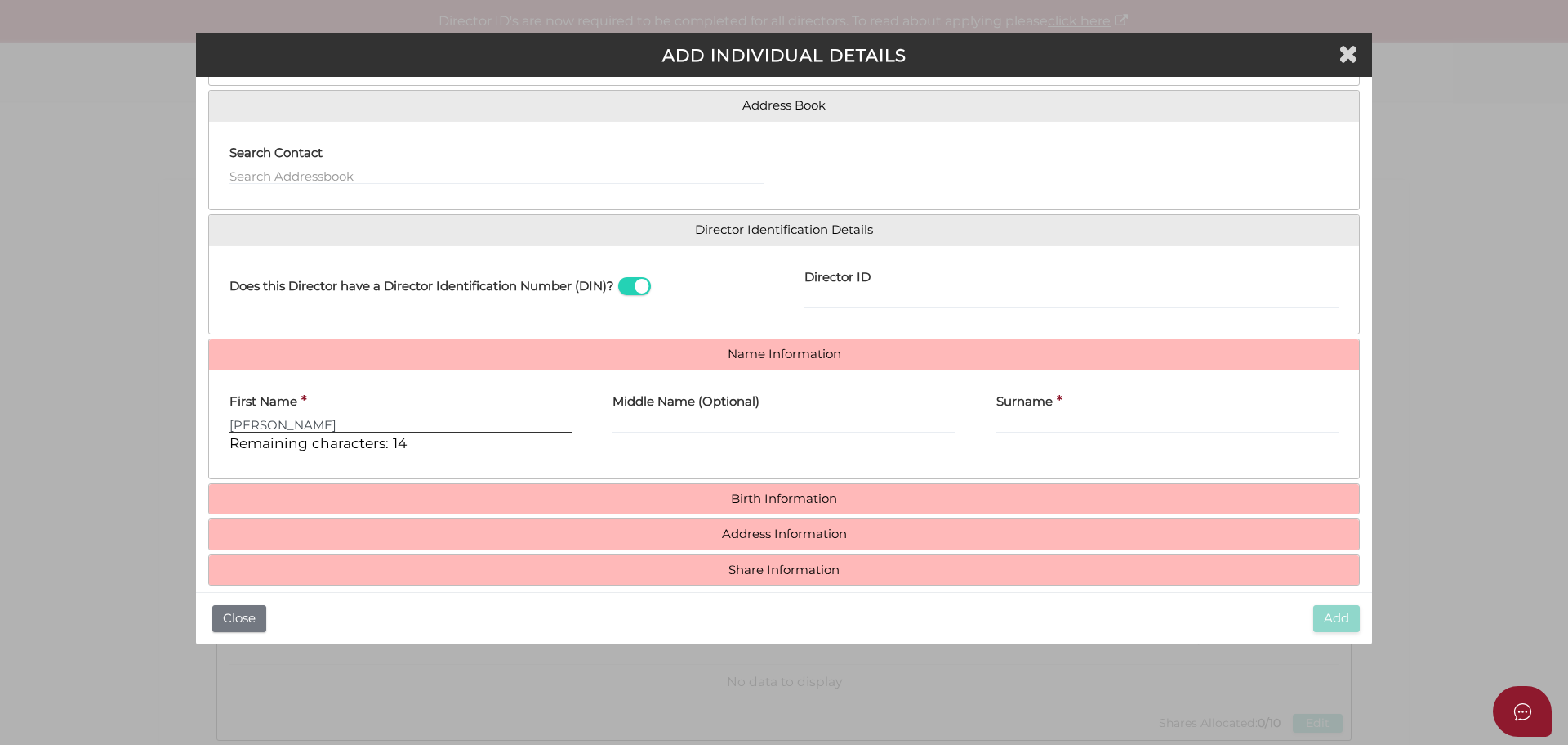
type input "MARIA"
click at [1041, 410] on label "Surname" at bounding box center [1025, 399] width 57 height 34
click at [1041, 415] on input "Surname" at bounding box center [1168, 424] width 342 height 18
click at [1038, 419] on input "Surname" at bounding box center [1168, 424] width 342 height 18
paste input "BANO"
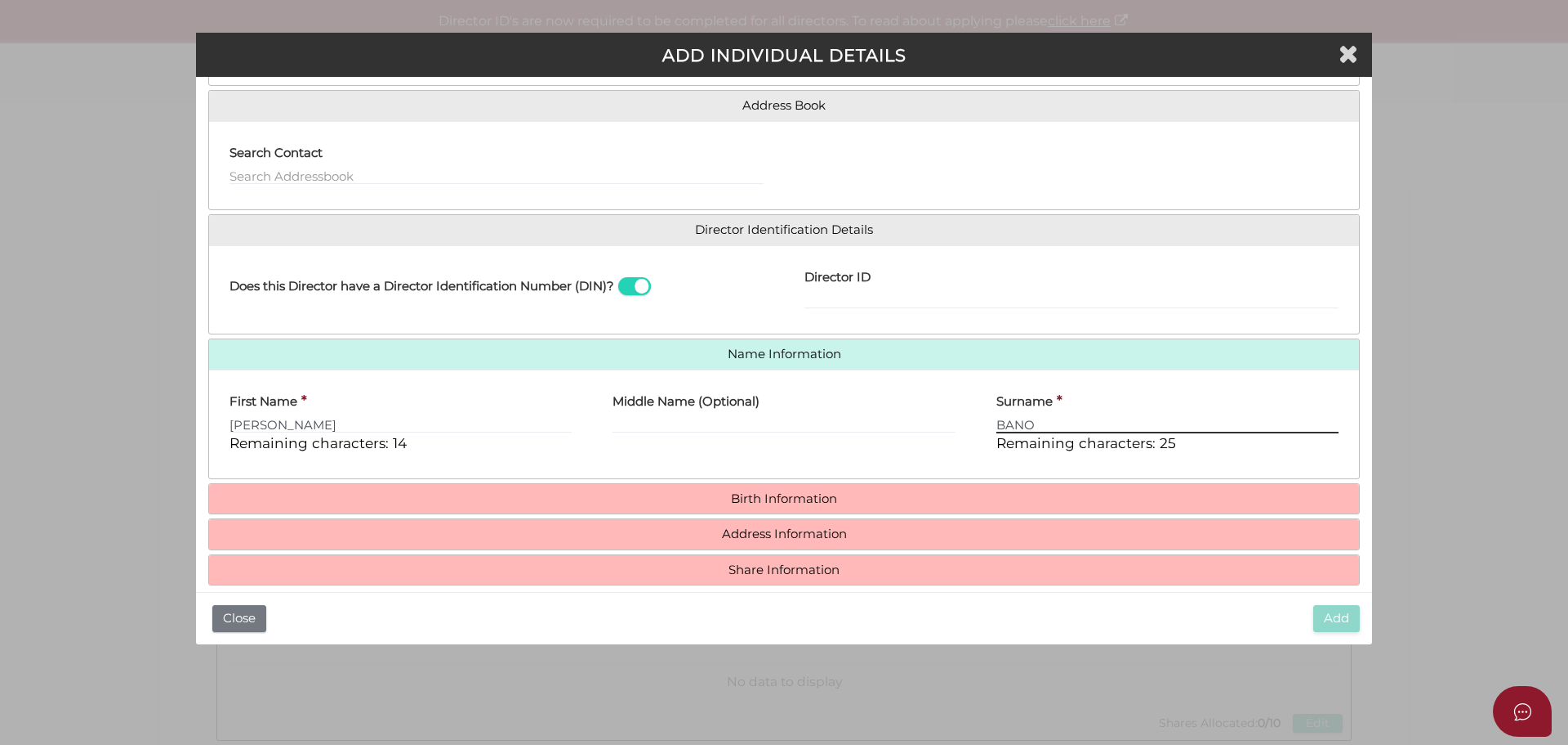
type input "BANO"
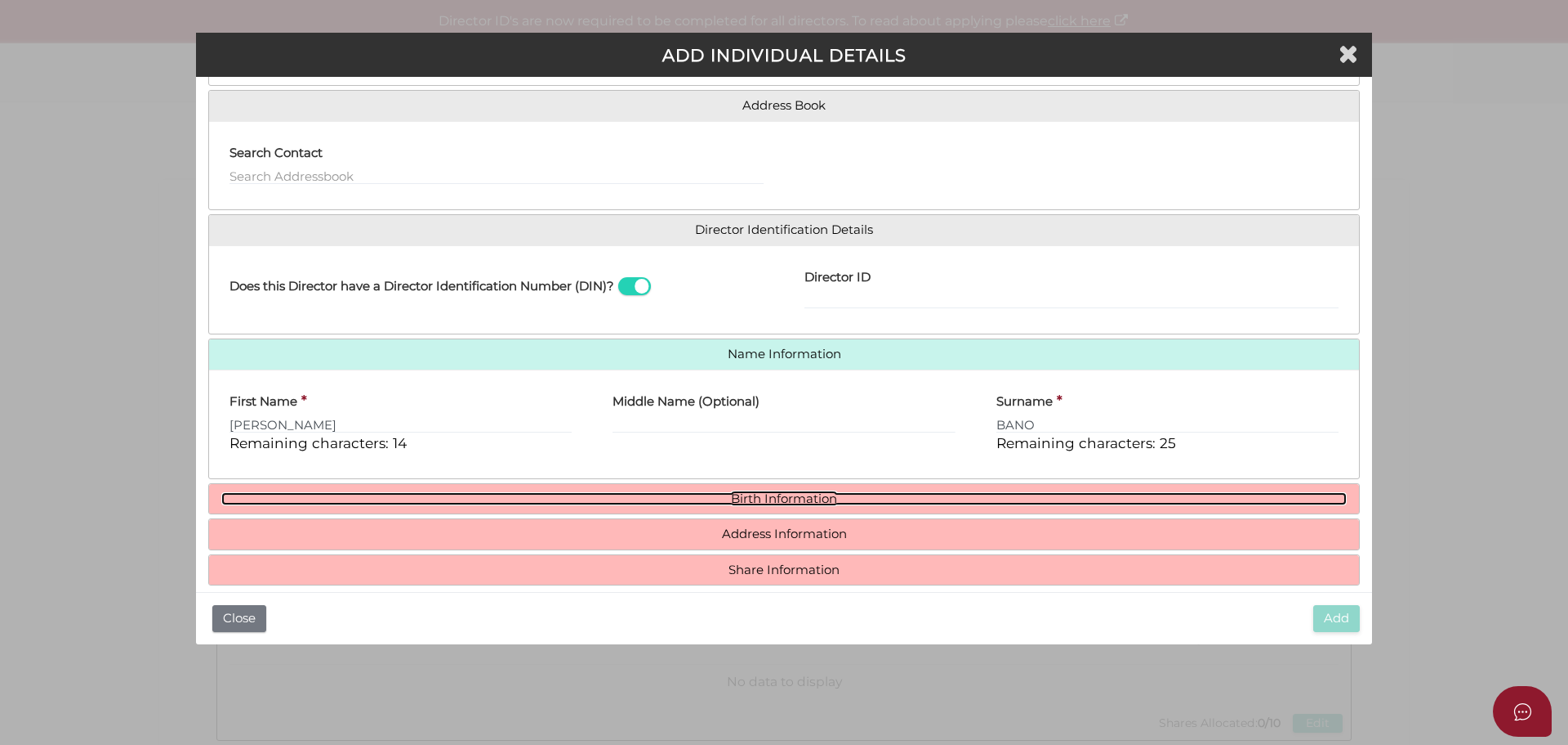
click at [846, 501] on link "Birth Information" at bounding box center [784, 498] width 1126 height 14
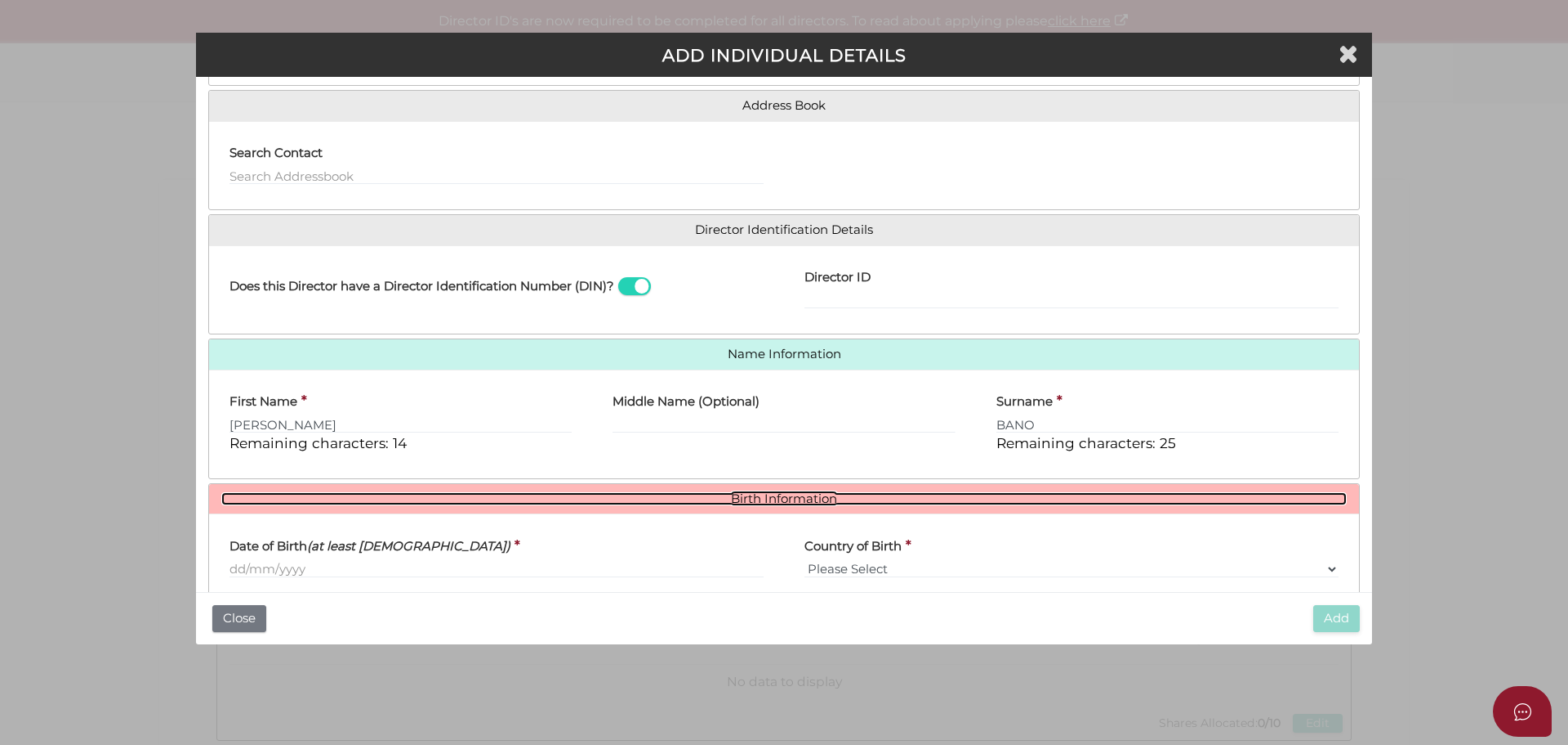
scroll to position [284, 0]
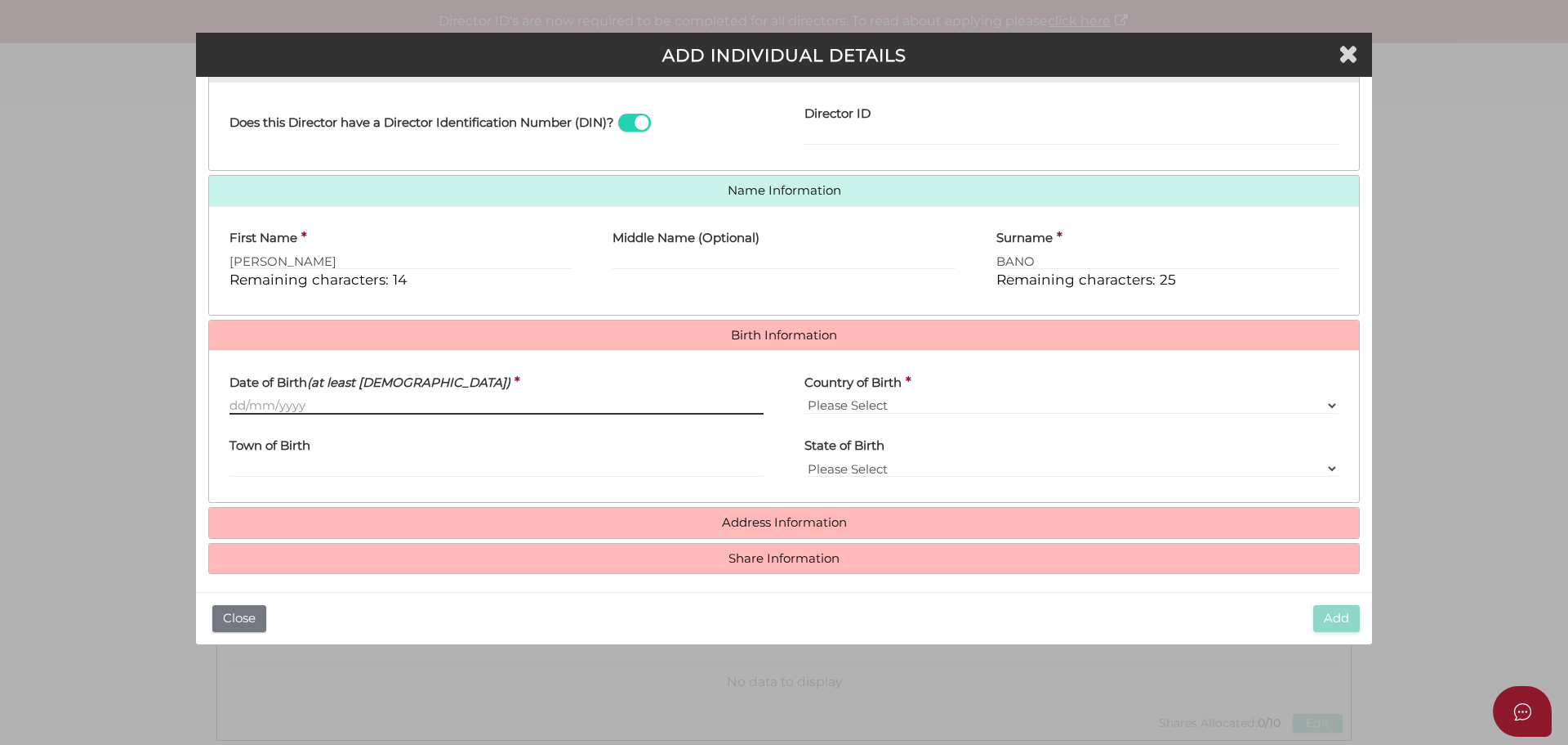
click at [307, 405] on input "Date of Birth (at least 18 years old)" at bounding box center [496, 405] width 534 height 18
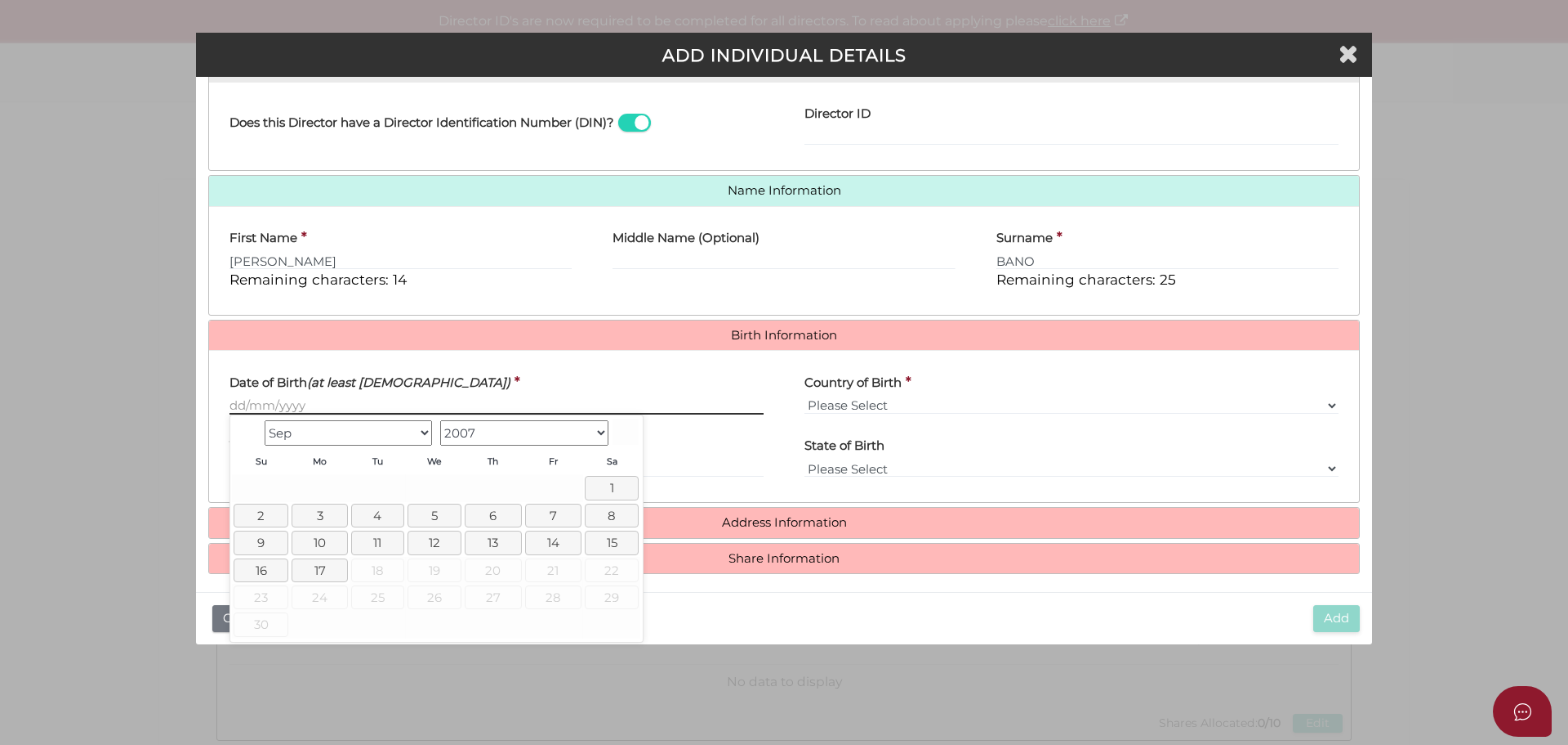
paste input "[DATE]"
type input "[DATE]"
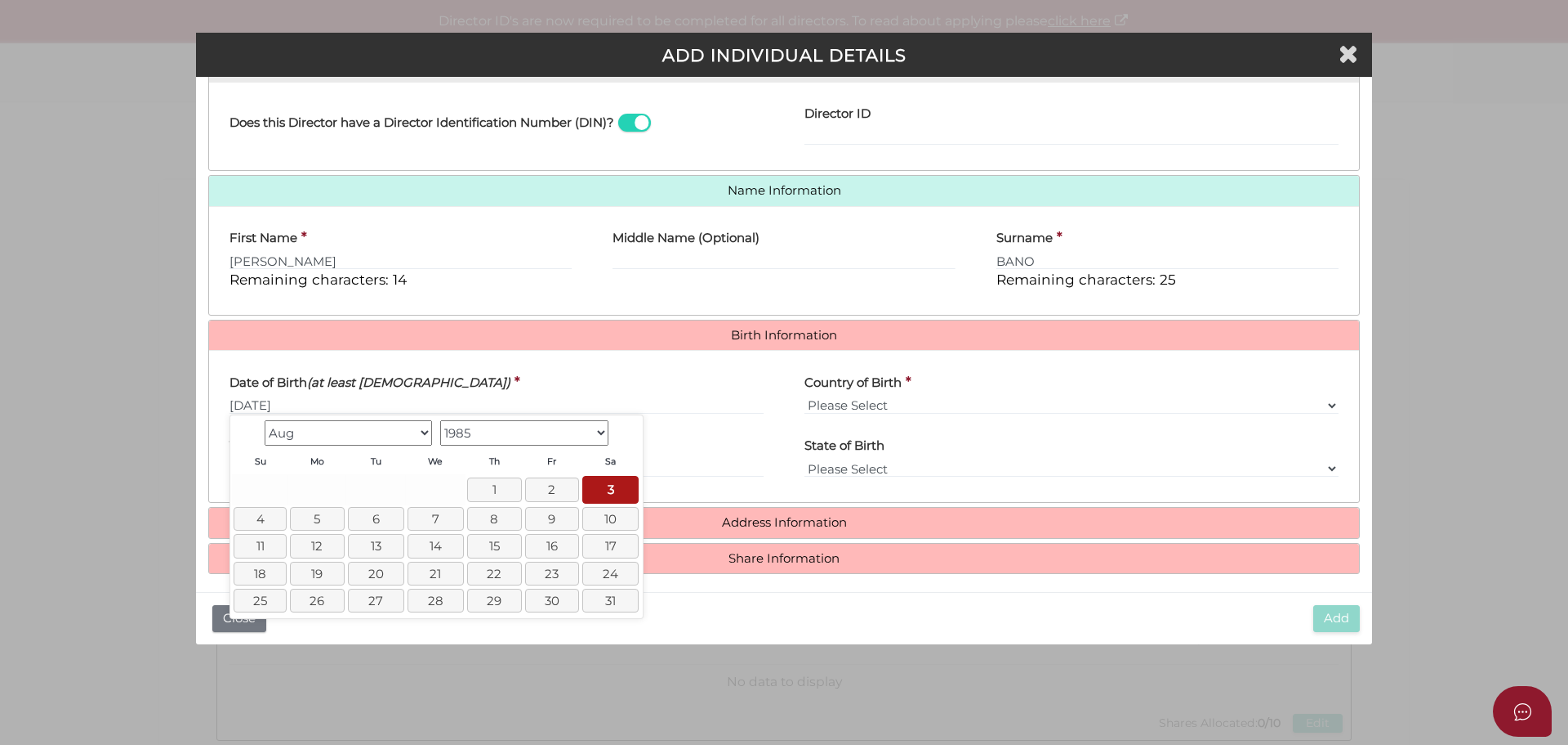
click at [530, 372] on div "Date of Birth (at least 18 years old) * 03/08/1985" at bounding box center [496, 388] width 534 height 52
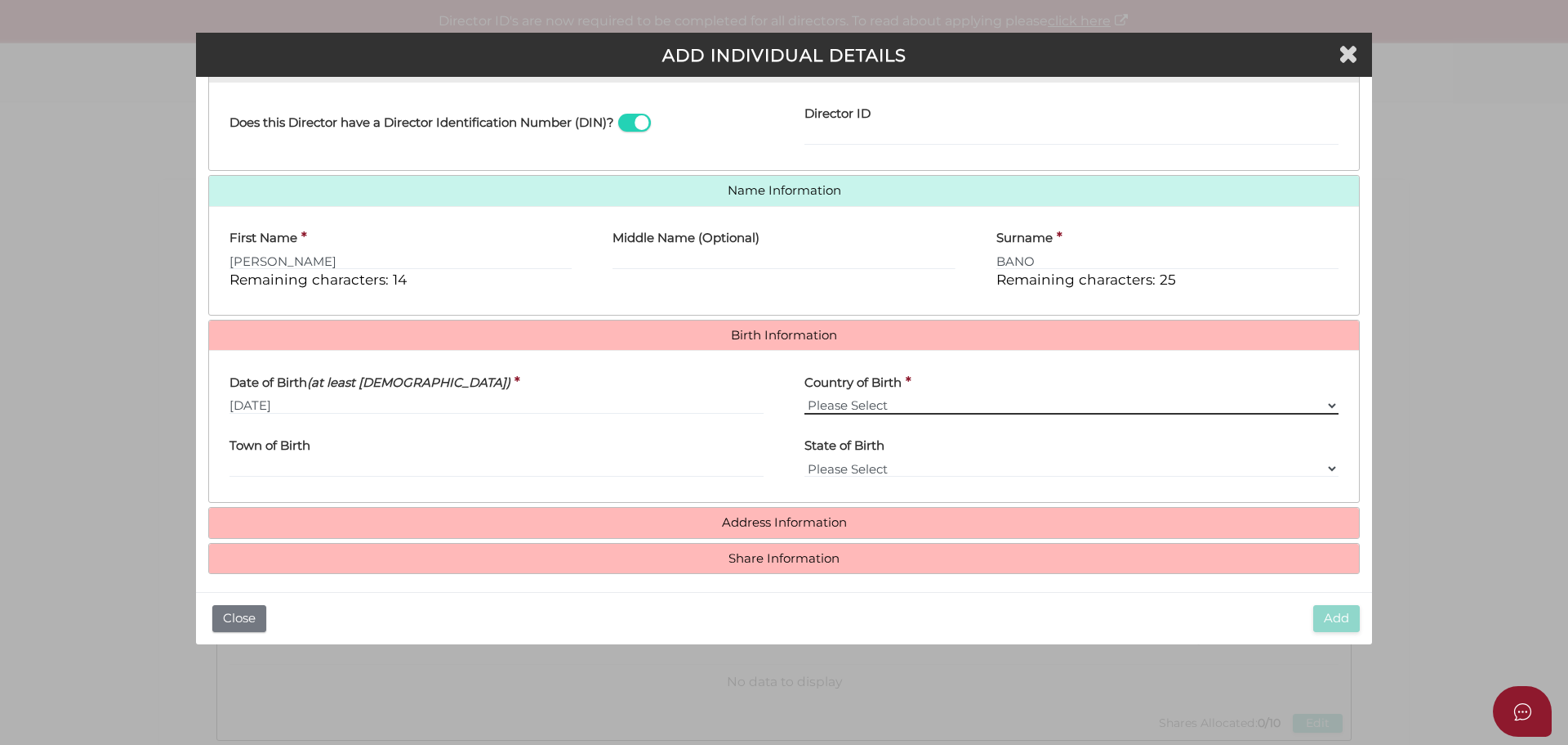
click at [824, 406] on select "Please Select v Australia Afghanistan Albania Algeria American Samoa Andorra An…" at bounding box center [1072, 405] width 534 height 18
select select "[GEOGRAPHIC_DATA]"
click at [805, 396] on select "Please Select v Australia Afghanistan Albania Algeria American Samoa Andorra An…" at bounding box center [1072, 405] width 534 height 18
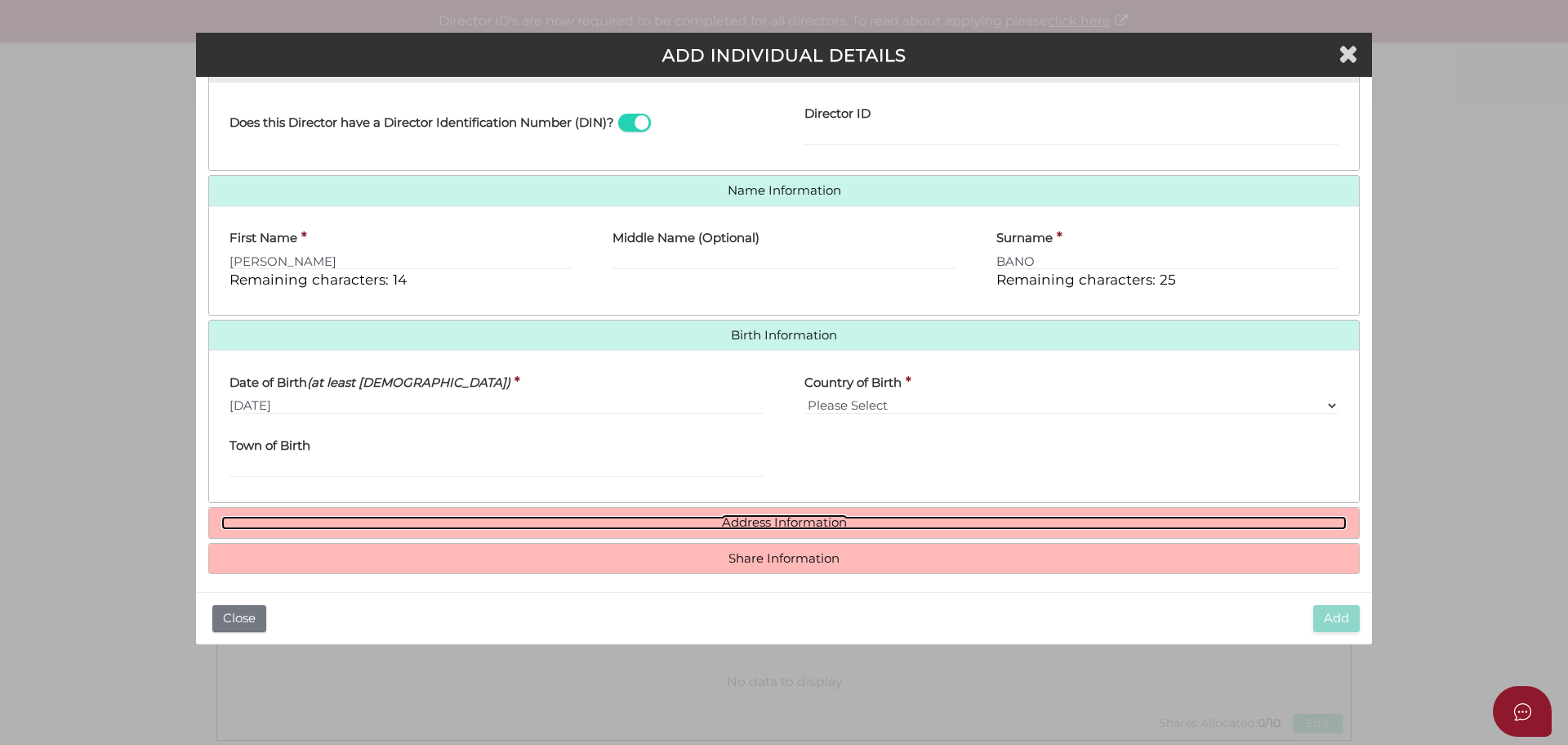
click at [803, 528] on link "Address Information" at bounding box center [784, 522] width 1126 height 14
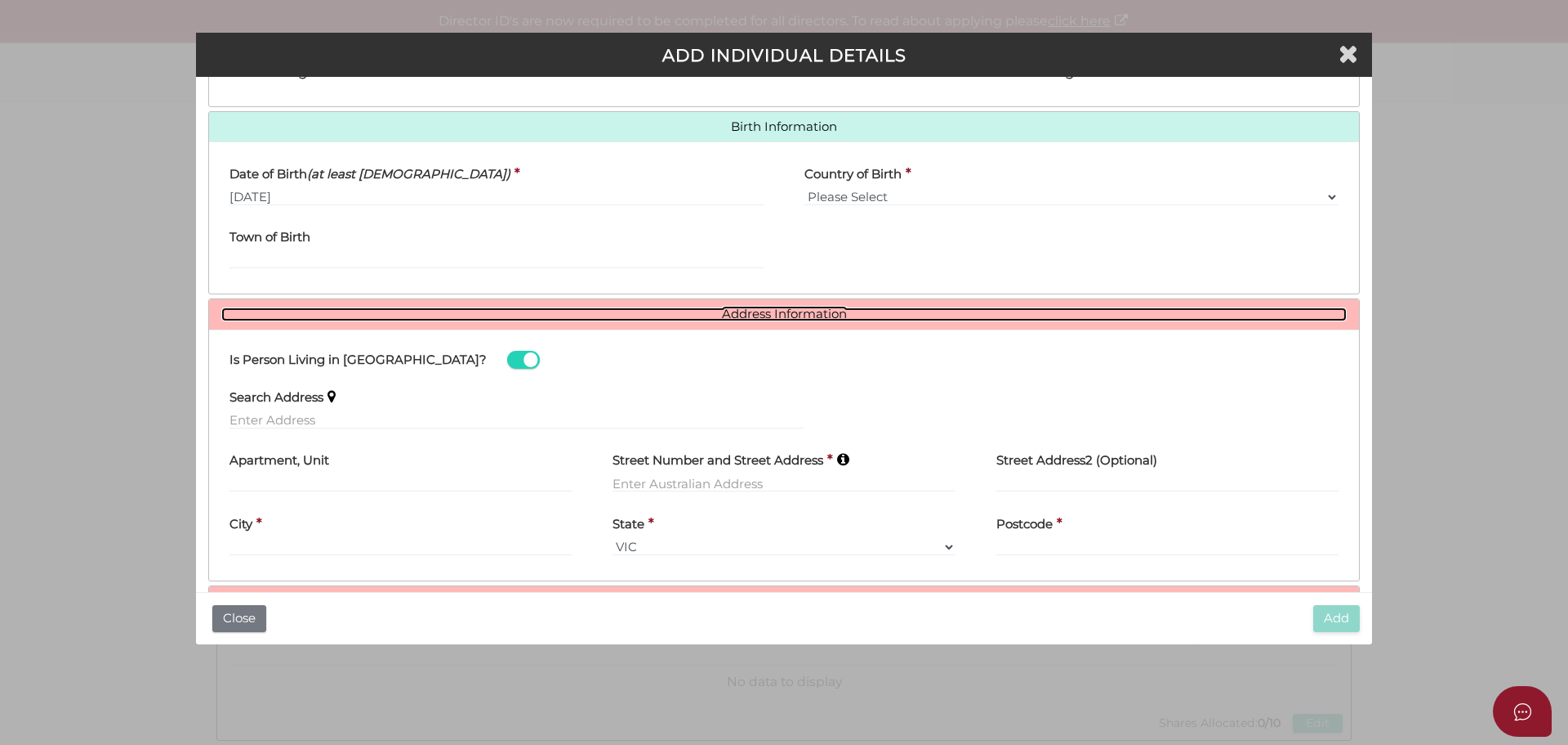
scroll to position [529, 0]
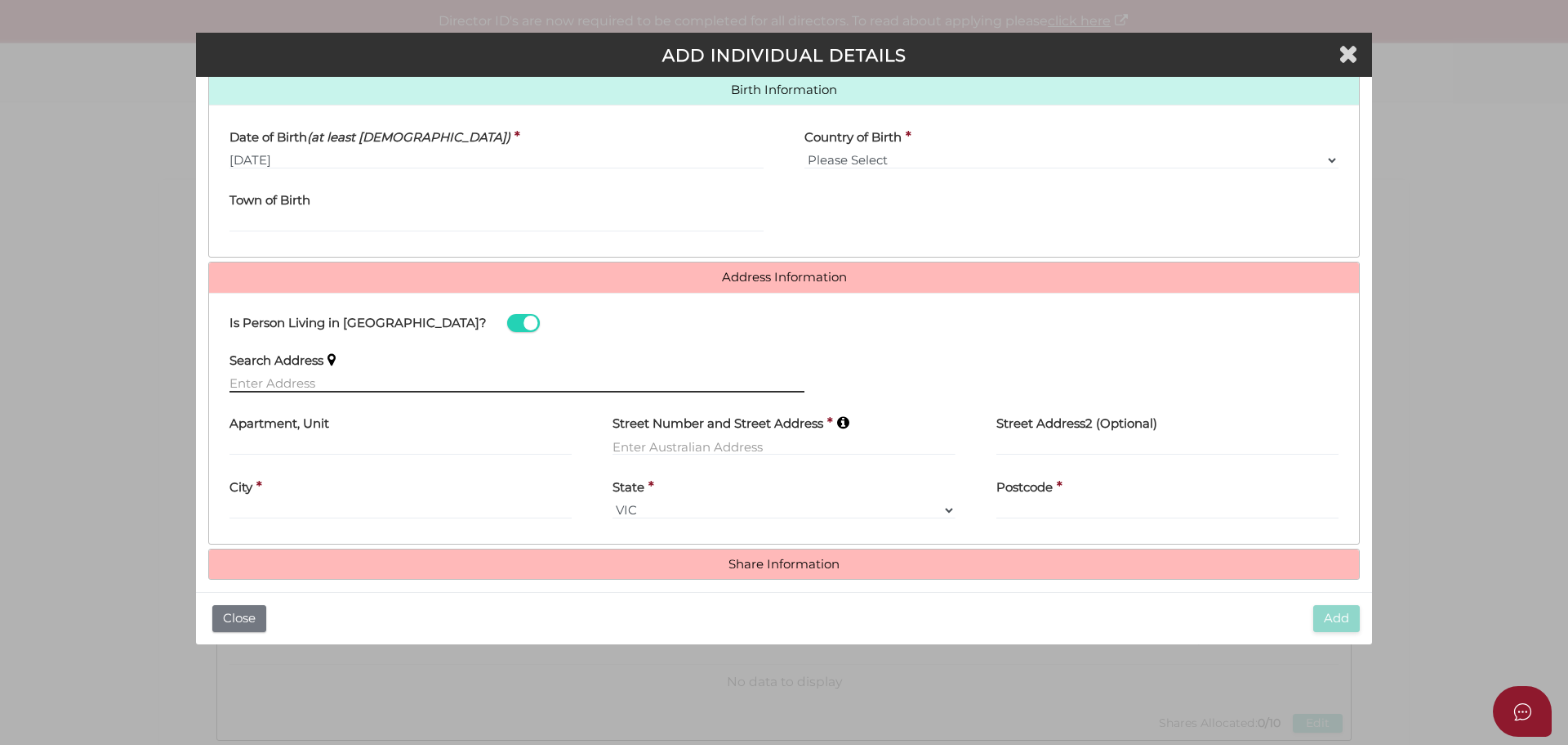
click at [246, 386] on input "text" at bounding box center [517, 383] width 575 height 18
click at [310, 387] on input "text" at bounding box center [517, 383] width 575 height 18
paste input "6 BRINGA DR"
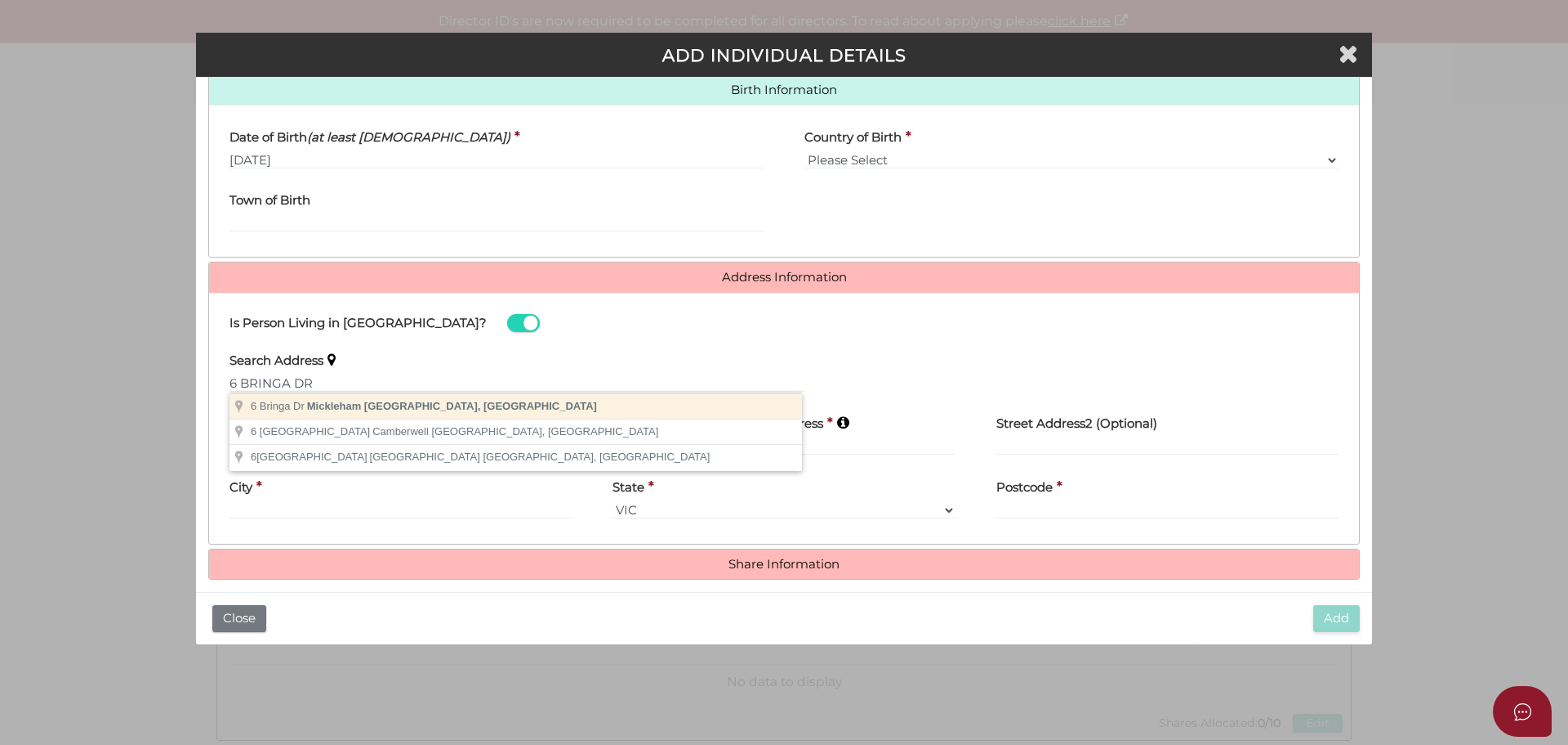
type input "6 Bringa Dr, Mickleham VIC, Australia"
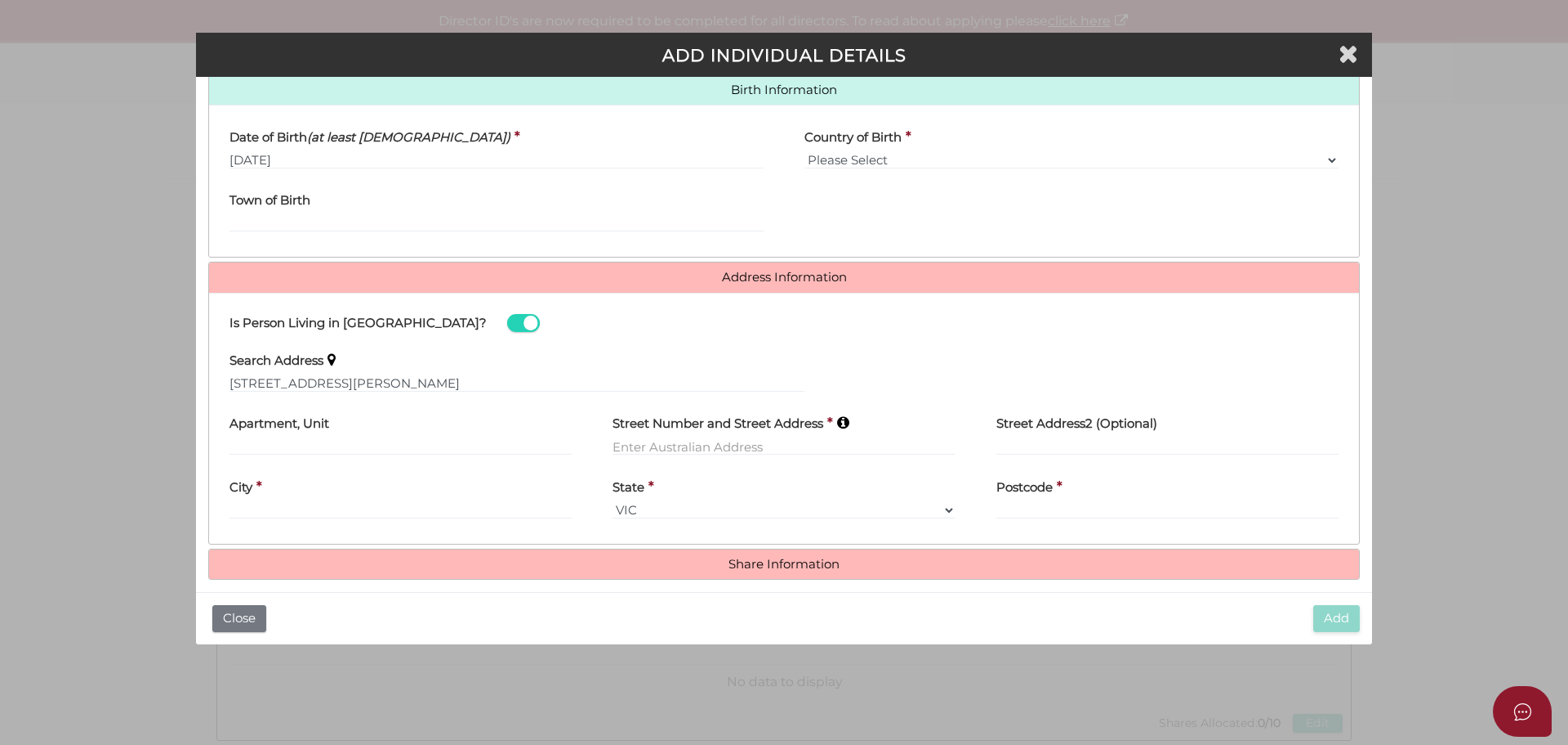
type input "[STREET_ADDRESS]"
type input "Mickleham"
select select "VIC"
type input "3064"
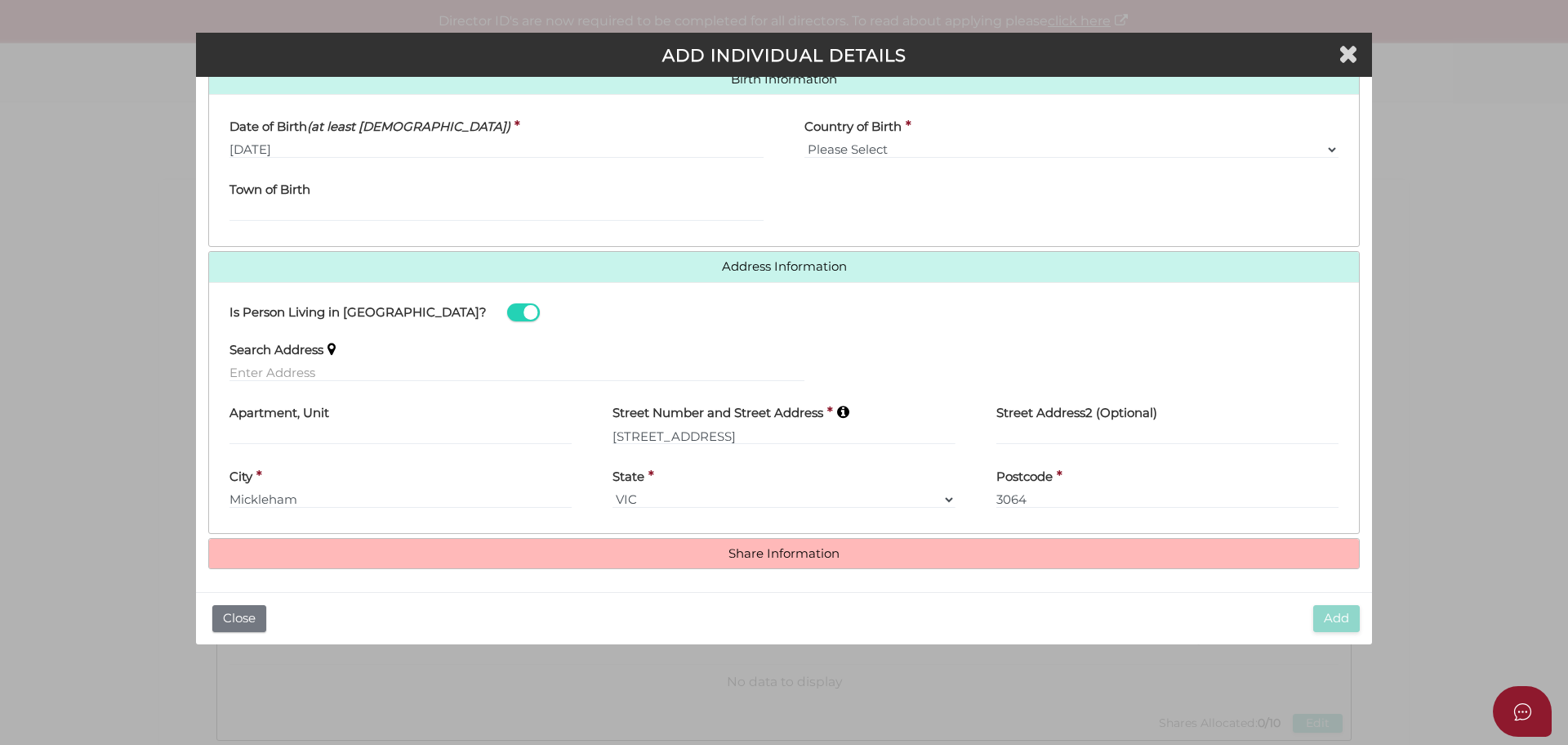
scroll to position [543, 0]
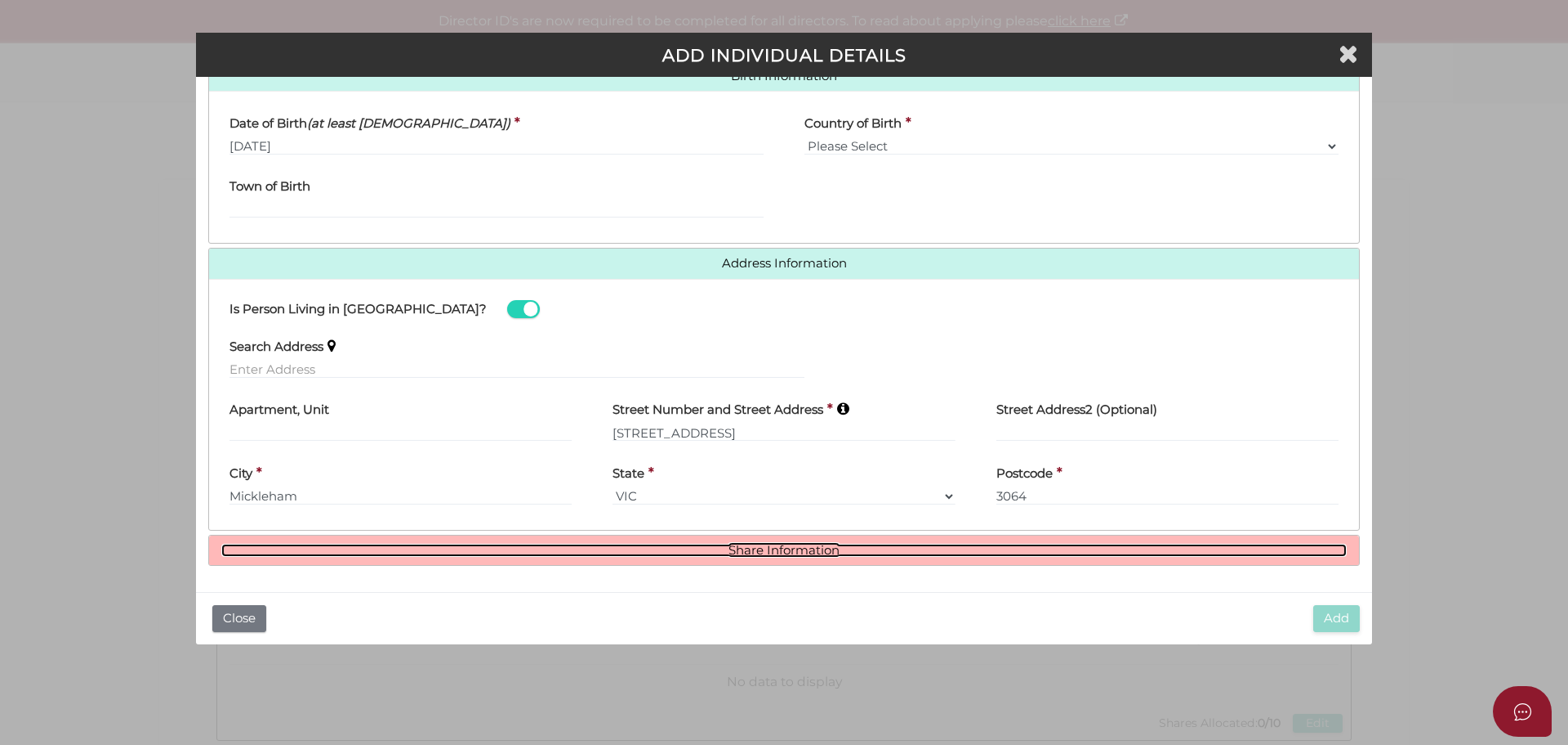
click at [791, 554] on link "Share Information" at bounding box center [784, 550] width 1126 height 14
click at [761, 553] on link "Share Information" at bounding box center [784, 550] width 1126 height 14
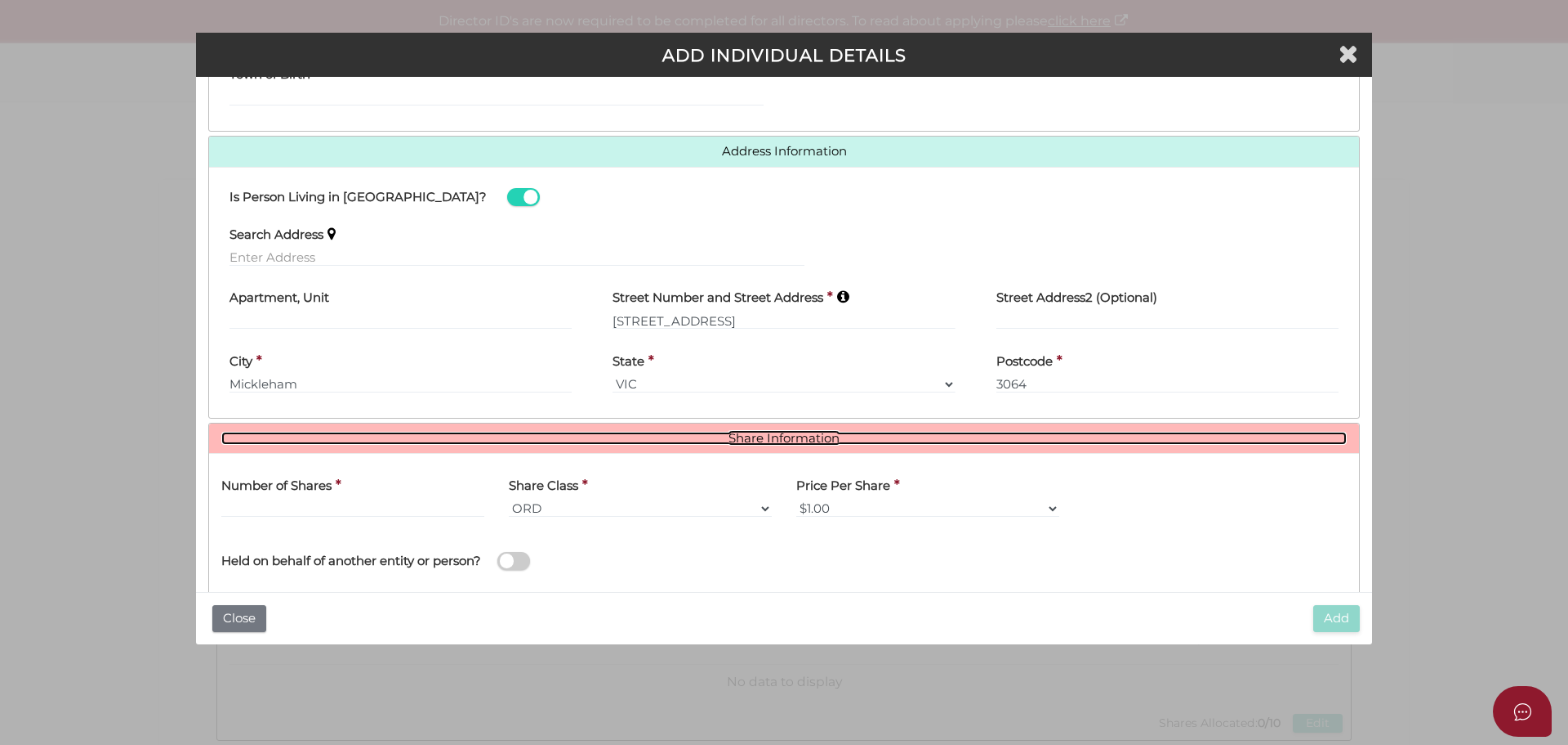
scroll to position [743, 0]
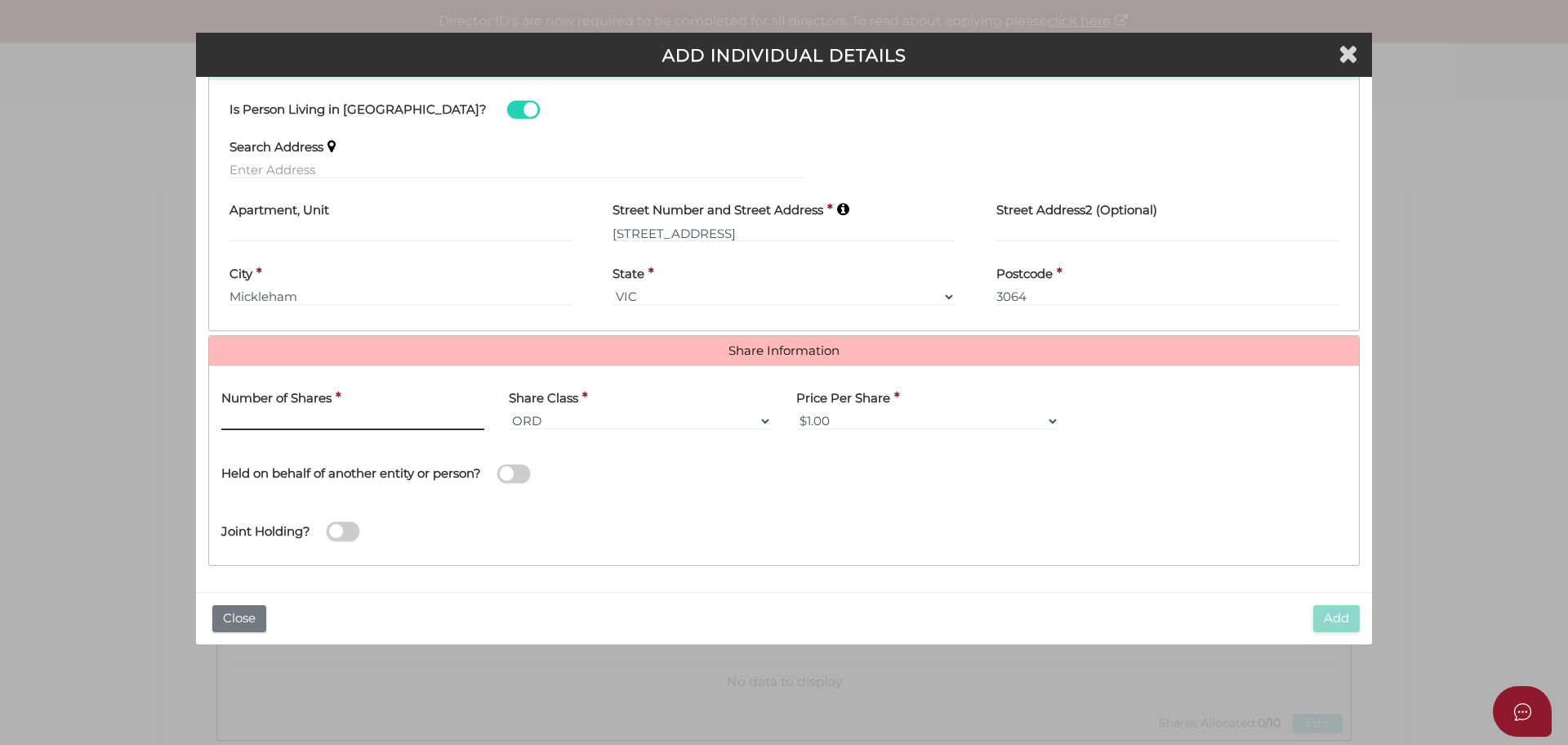
click at [325, 424] on input "text" at bounding box center [353, 421] width 263 height 18
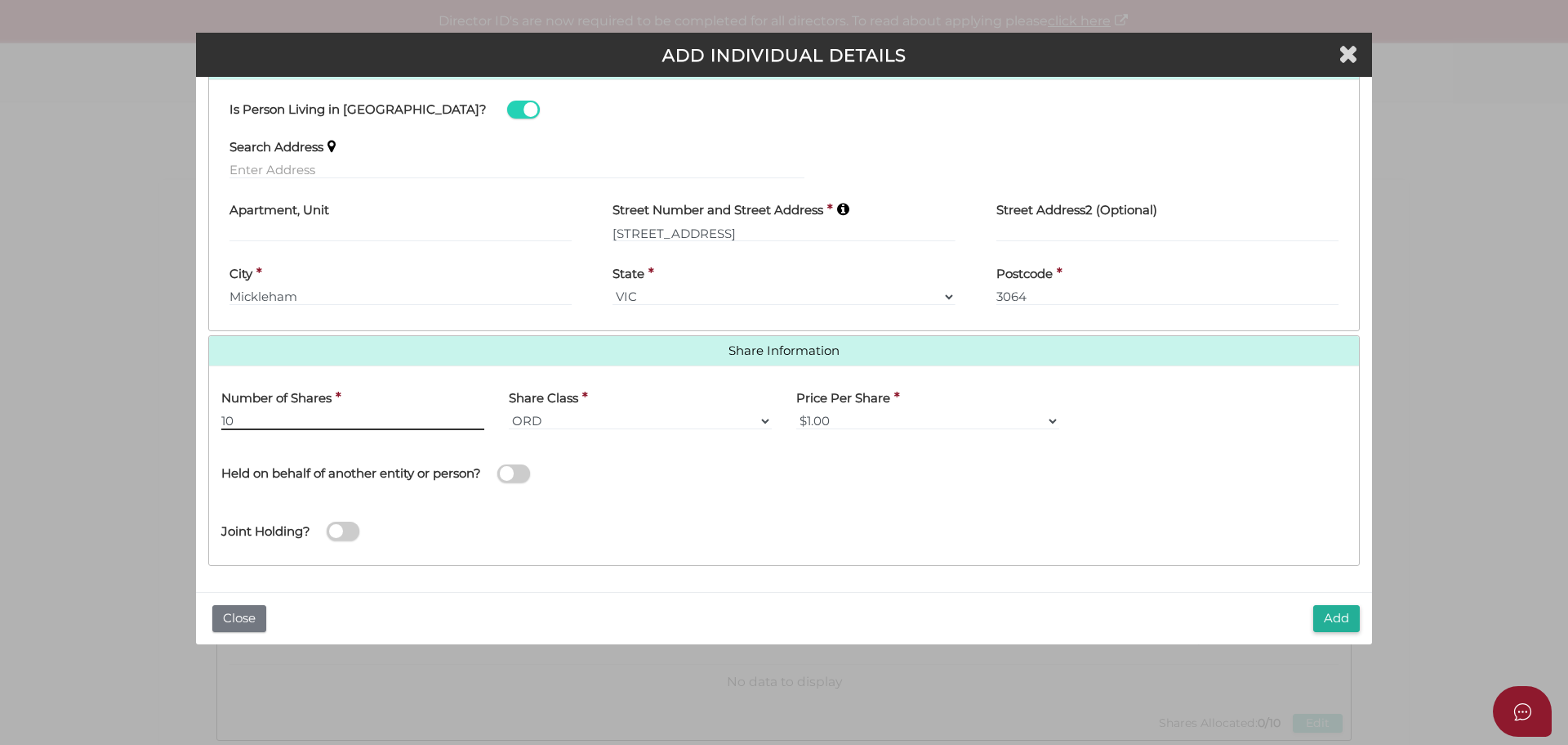
type input "10"
click at [762, 489] on div "Held on behalf of another entity or person?" at bounding box center [496, 471] width 575 height 58
drag, startPoint x: 1341, startPoint y: 622, endPoint x: 1235, endPoint y: 600, distance: 108.3
click at [1344, 621] on button "Add" at bounding box center [1336, 618] width 47 height 27
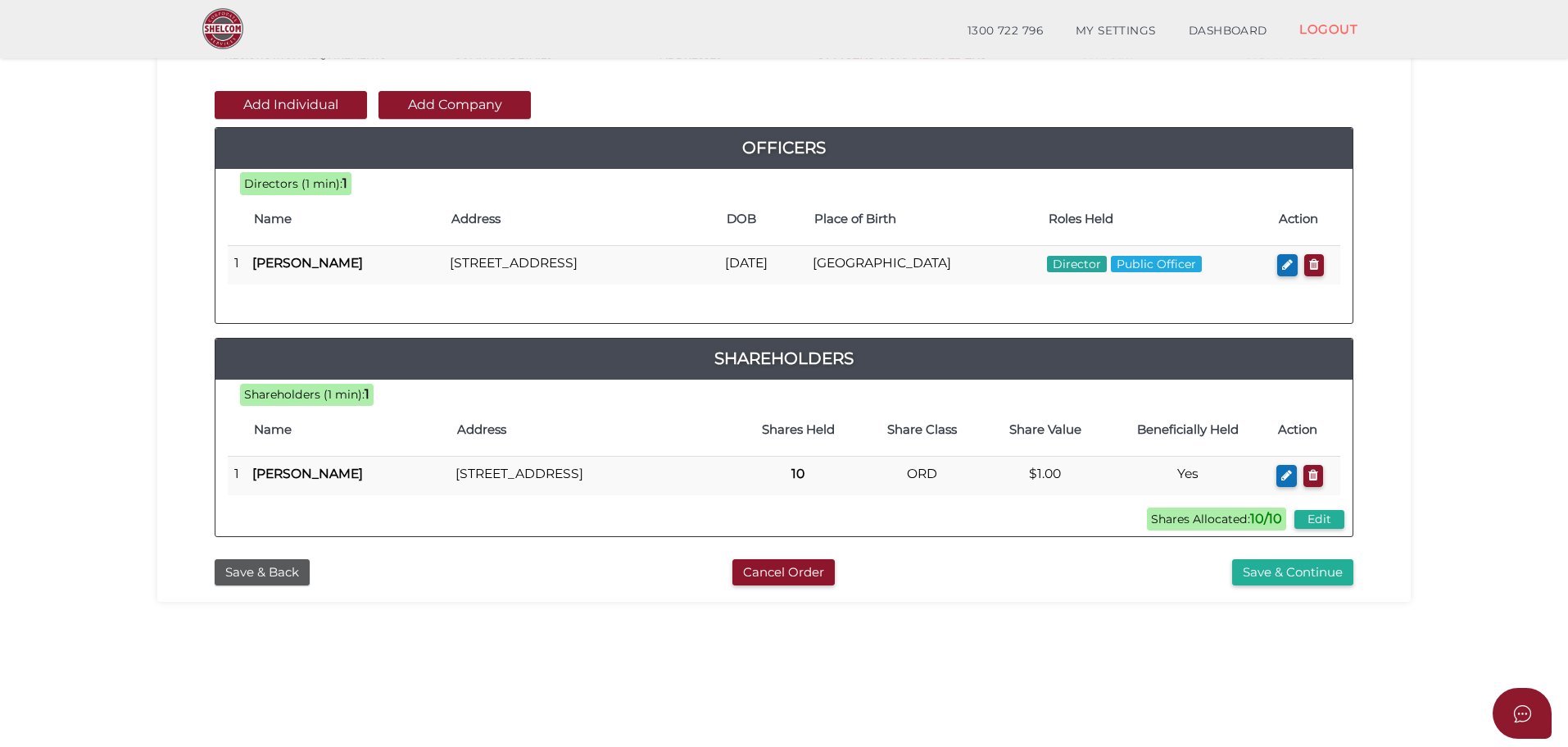
scroll to position [164, 0]
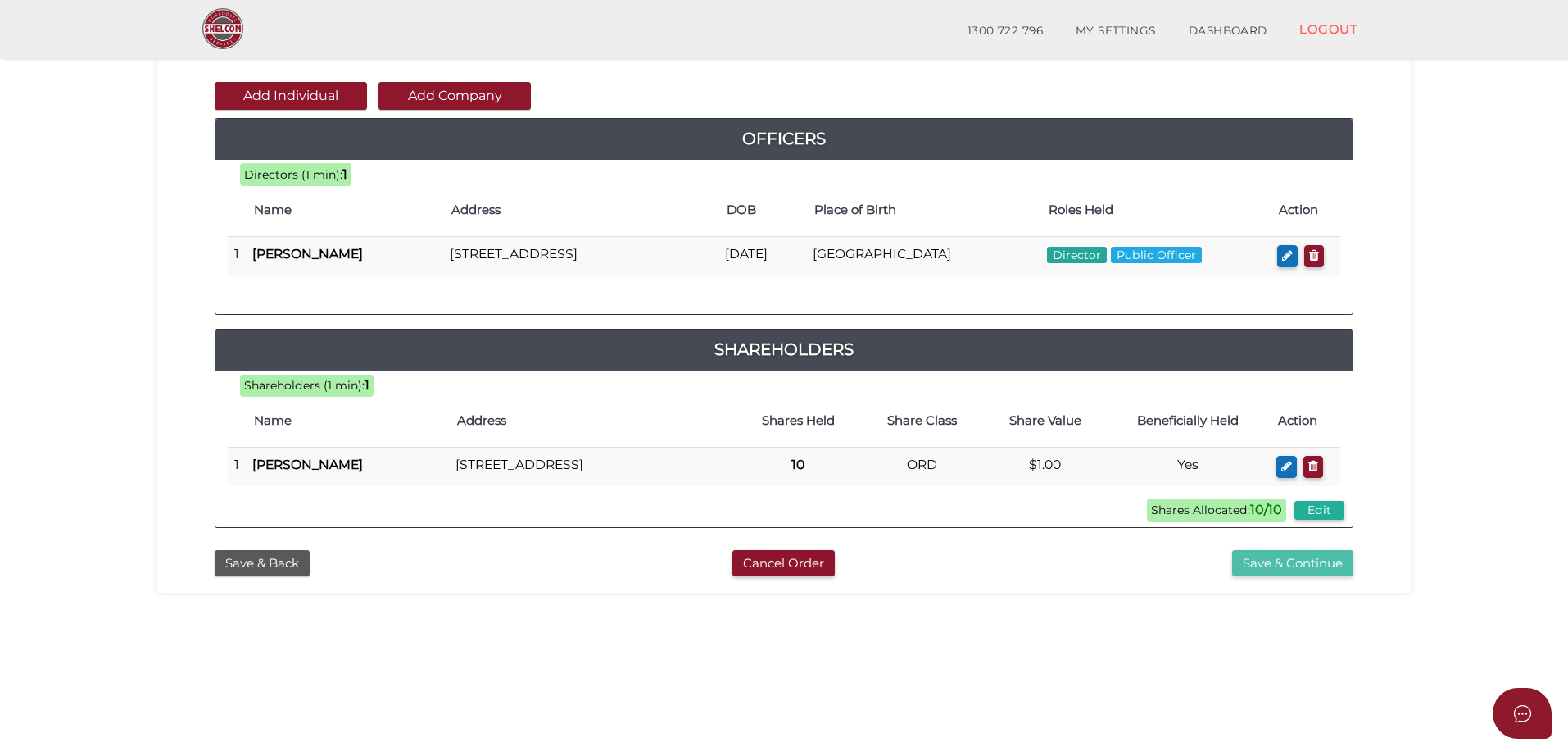
click at [1290, 577] on button "Save & Continue" at bounding box center [1293, 563] width 121 height 27
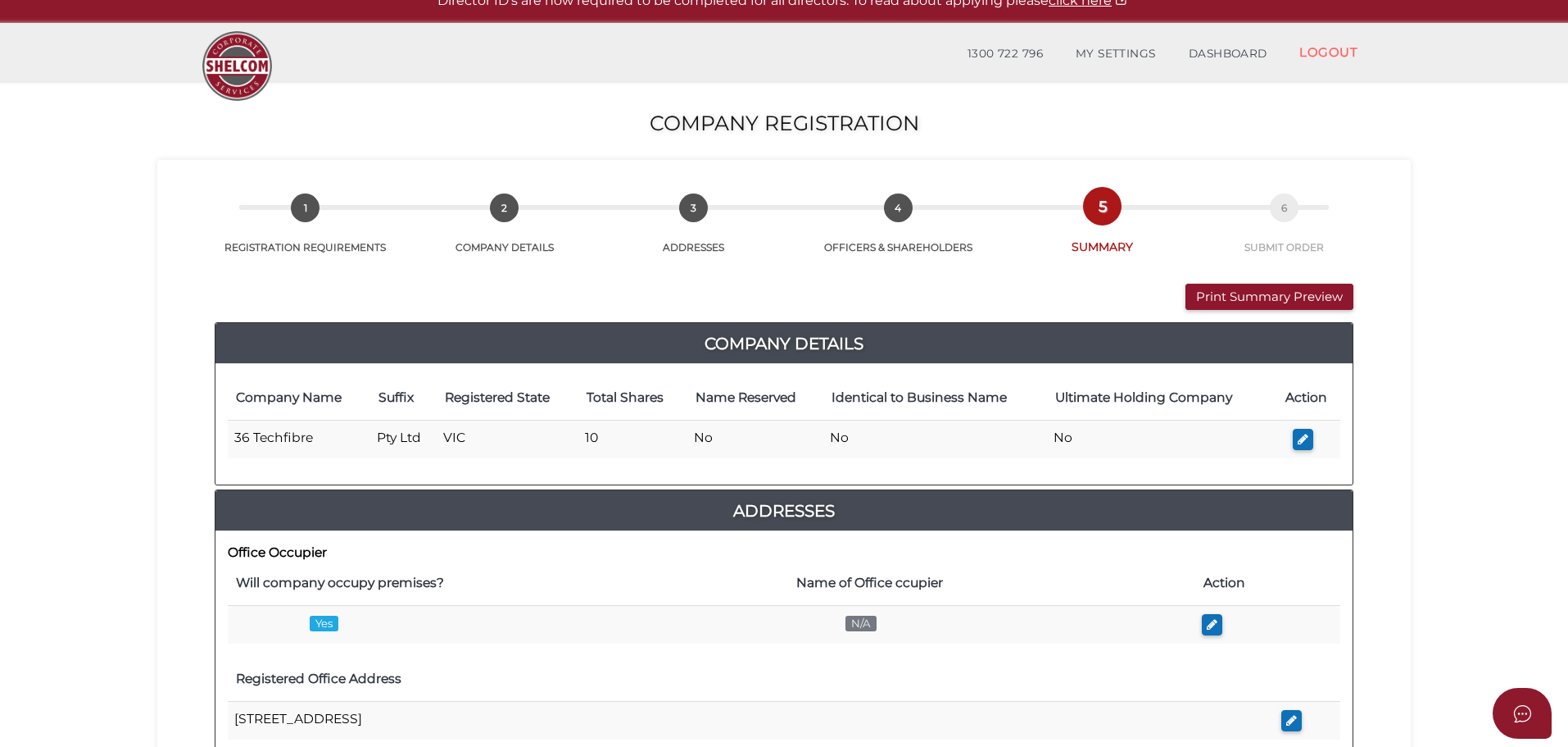
scroll to position [82, 0]
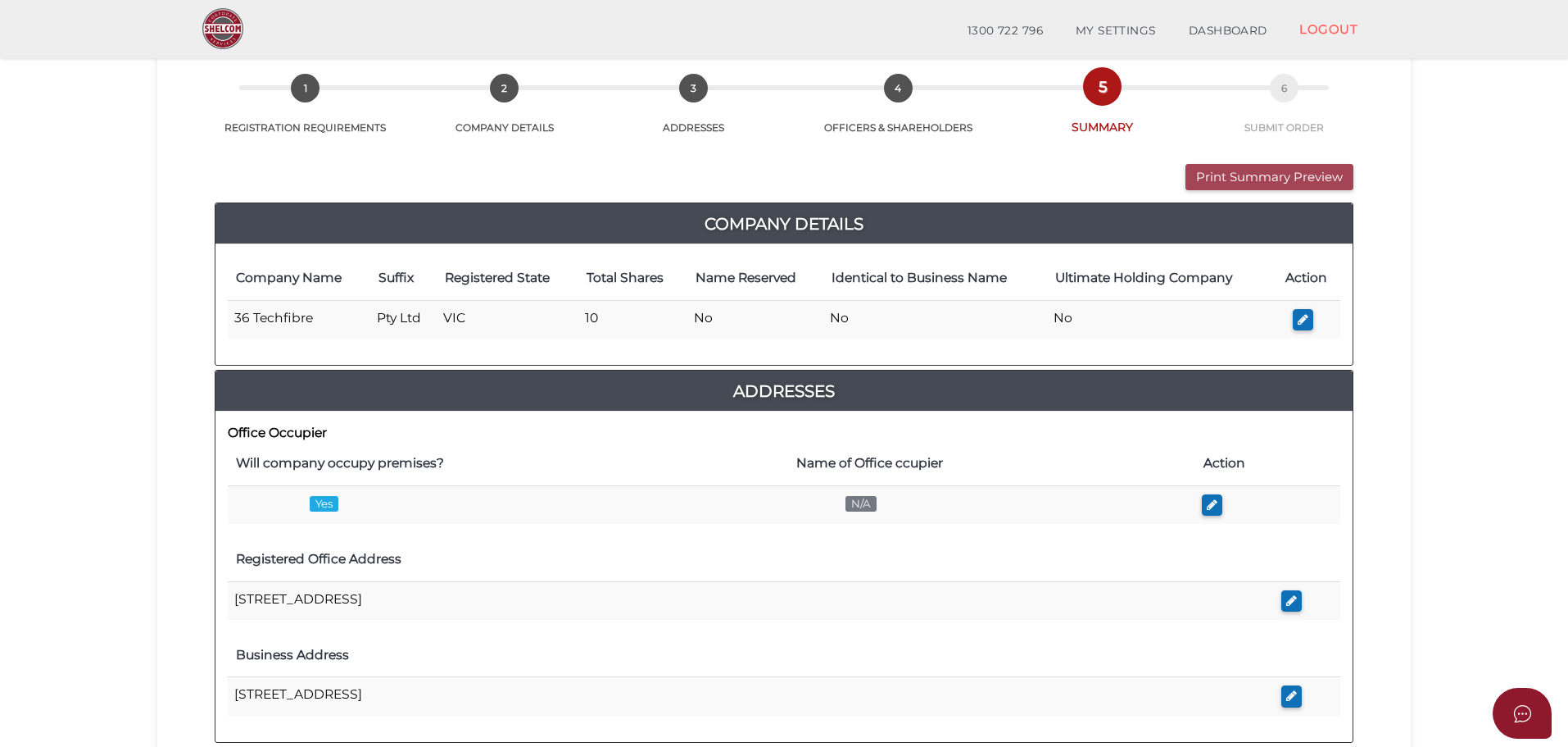
click at [1237, 183] on button "Print Summary Preview" at bounding box center [1270, 177] width 168 height 27
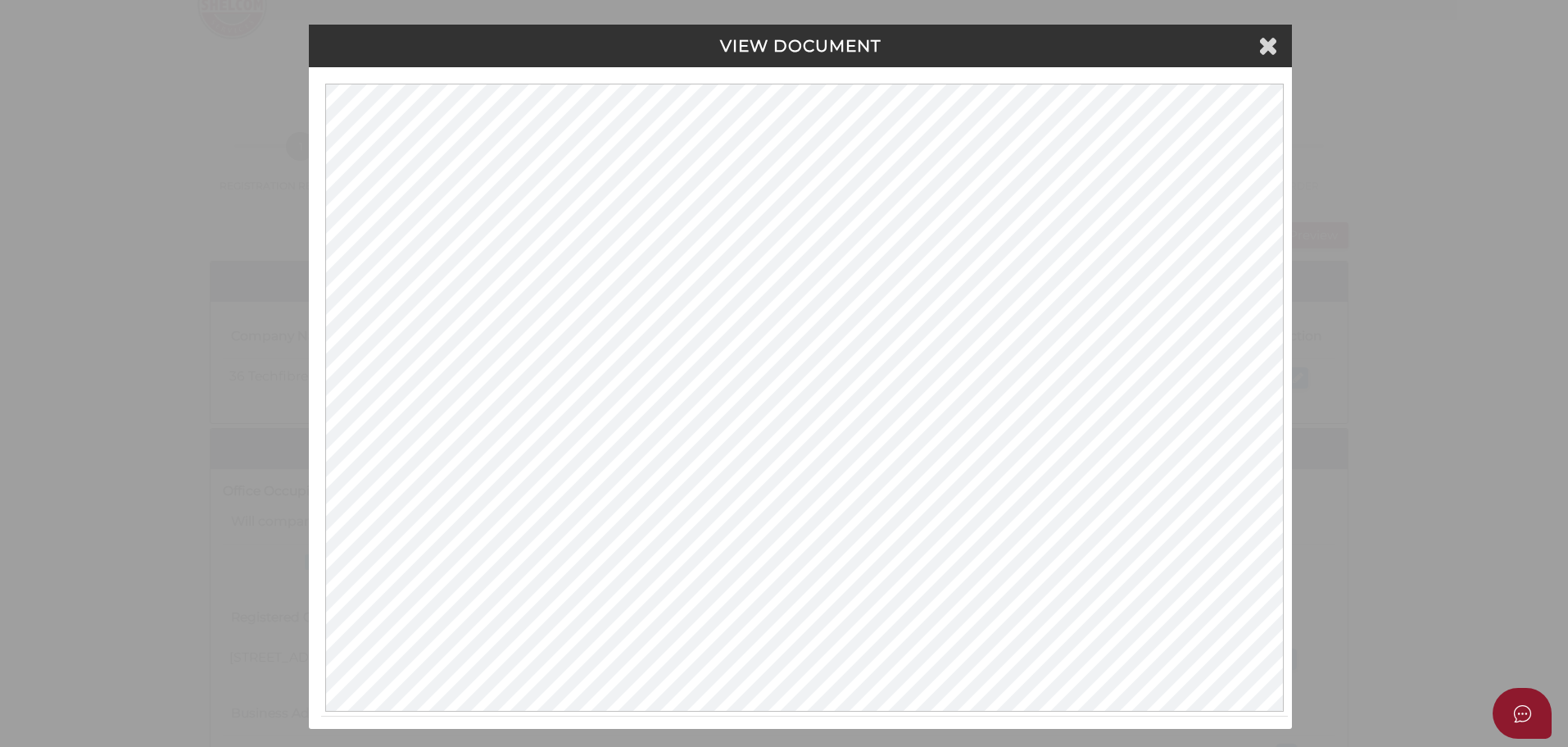
scroll to position [0, 0]
drag, startPoint x: 1270, startPoint y: 40, endPoint x: 1261, endPoint y: 49, distance: 12.7
click at [1270, 40] on icon at bounding box center [1271, 45] width 20 height 25
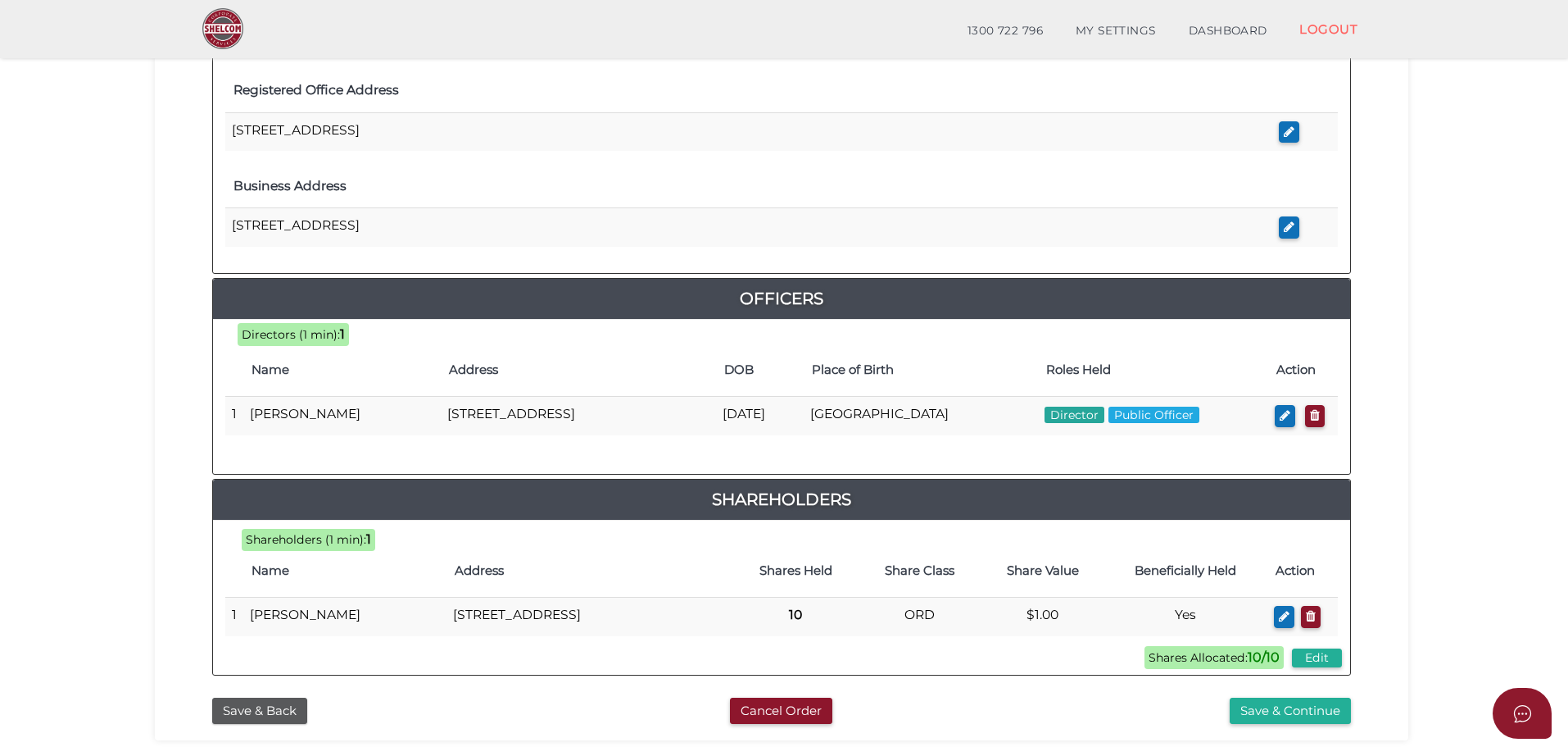
scroll to position [704, 0]
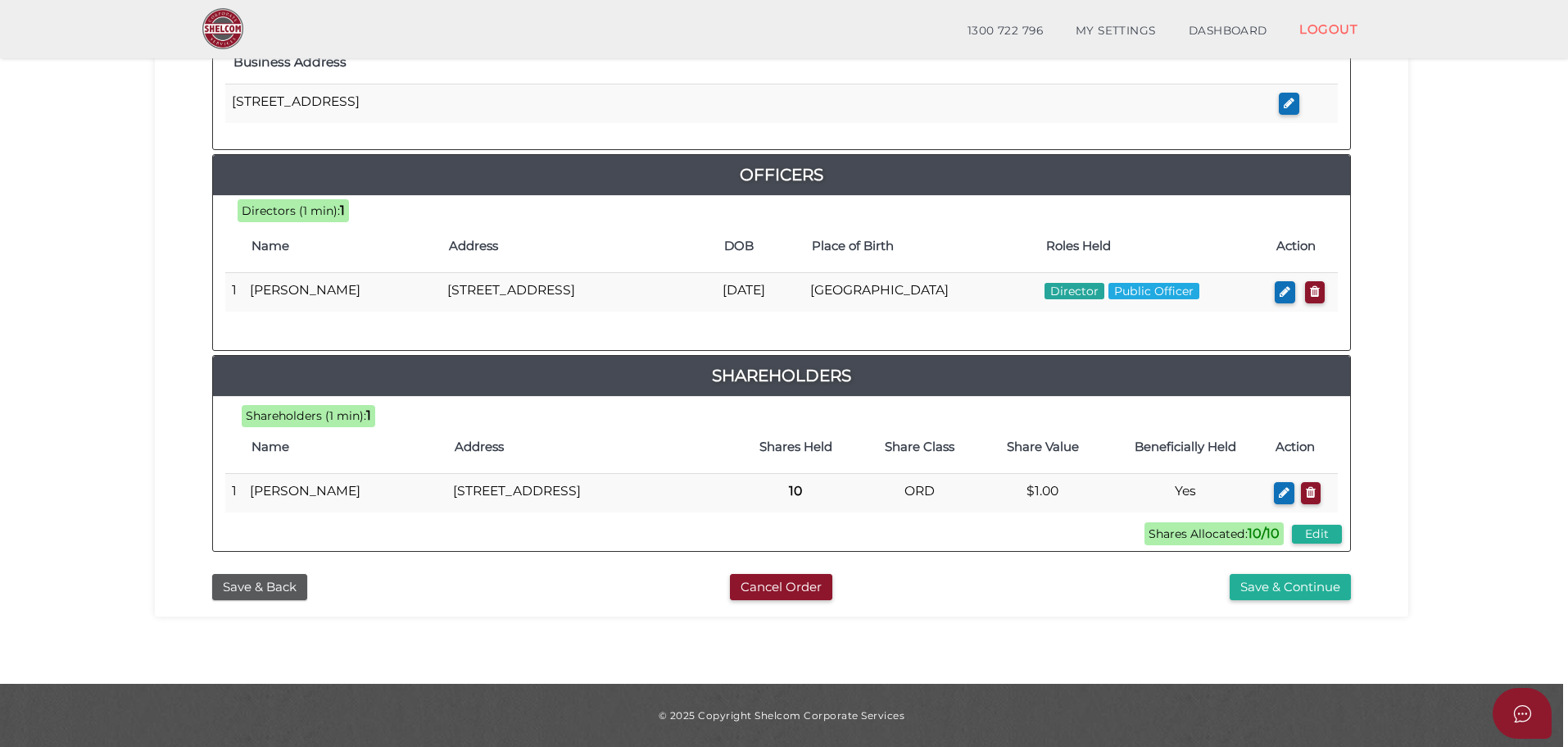
click at [1268, 612] on div "8f1f04a2f76510d924348ce6c079ecf8 1 REGISTRATION REQUIREMENTS 2 COMPANY DETAILS …" at bounding box center [782, 31] width 1254 height 1168
click at [1274, 588] on button "Save & Continue" at bounding box center [1290, 587] width 121 height 27
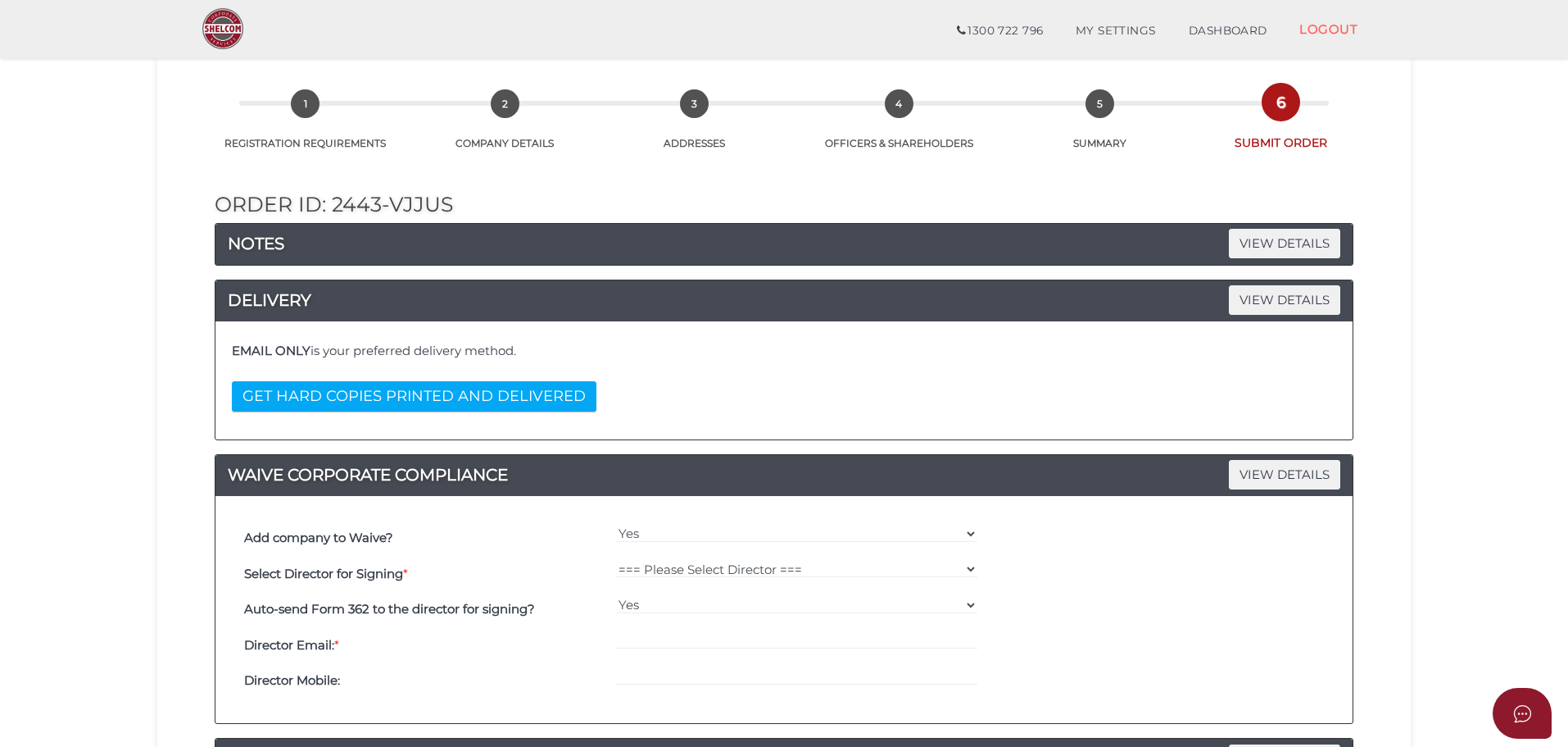
scroll to position [82, 0]
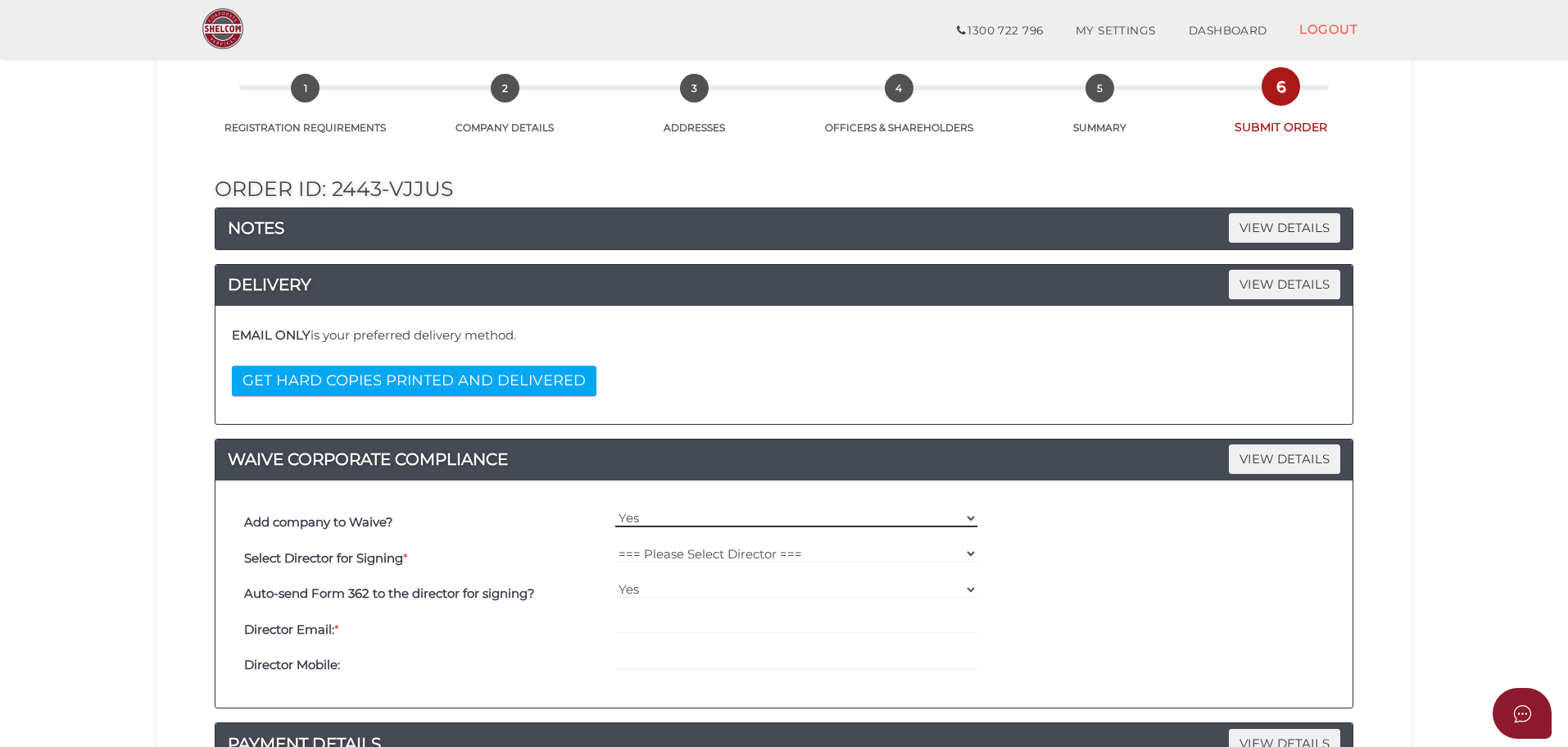
click at [618, 524] on select "Yes No" at bounding box center [796, 518] width 363 height 18
click at [615, 509] on select "Yes No" at bounding box center [796, 518] width 363 height 18
click at [712, 550] on select "=== Please Select Director === Maria Bano" at bounding box center [796, 553] width 363 height 18
select select "000026845"
click at [615, 544] on select "=== Please Select Director === Maria Bano" at bounding box center [796, 553] width 363 height 18
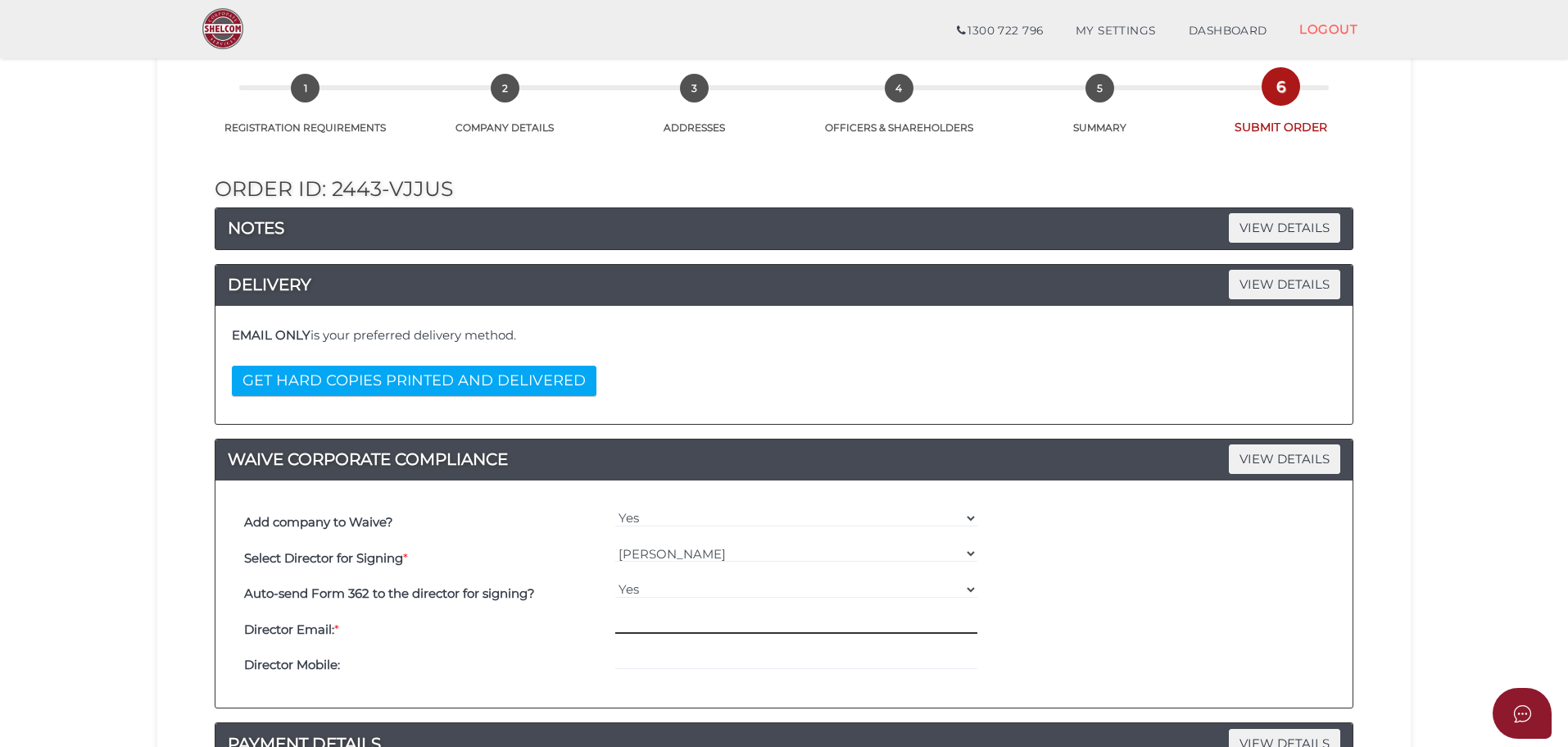
click at [646, 618] on input "email" at bounding box center [796, 624] width 363 height 18
click at [627, 622] on input "email" at bounding box center [796, 624] width 363 height 18
paste input "MARIABANO33@YAHOO.COM"
type input "MARIABANO33@YAHOO.COM"
click at [633, 662] on input "tel" at bounding box center [796, 660] width 363 height 18
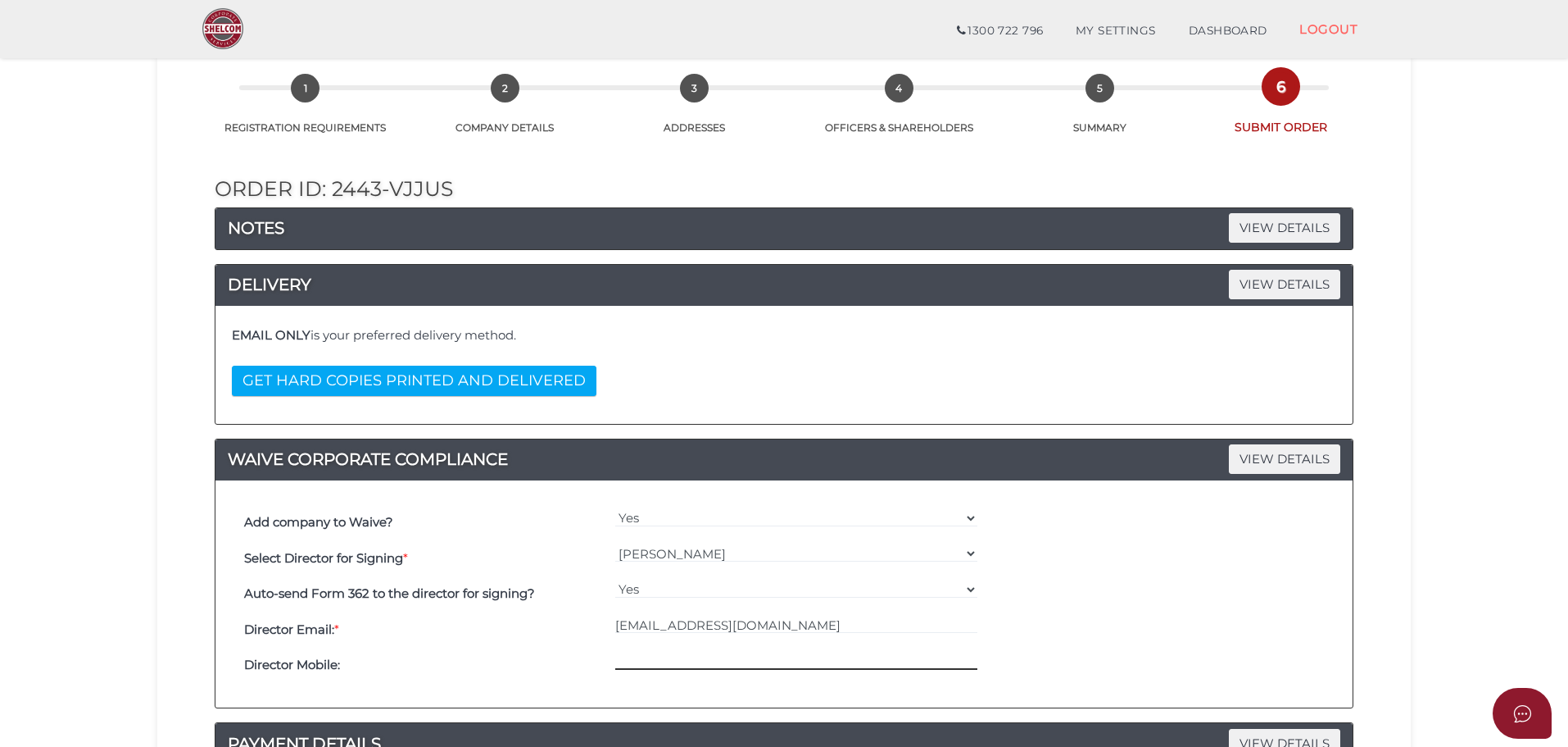
paste input "MARIABANO33@YAHOO.COM"
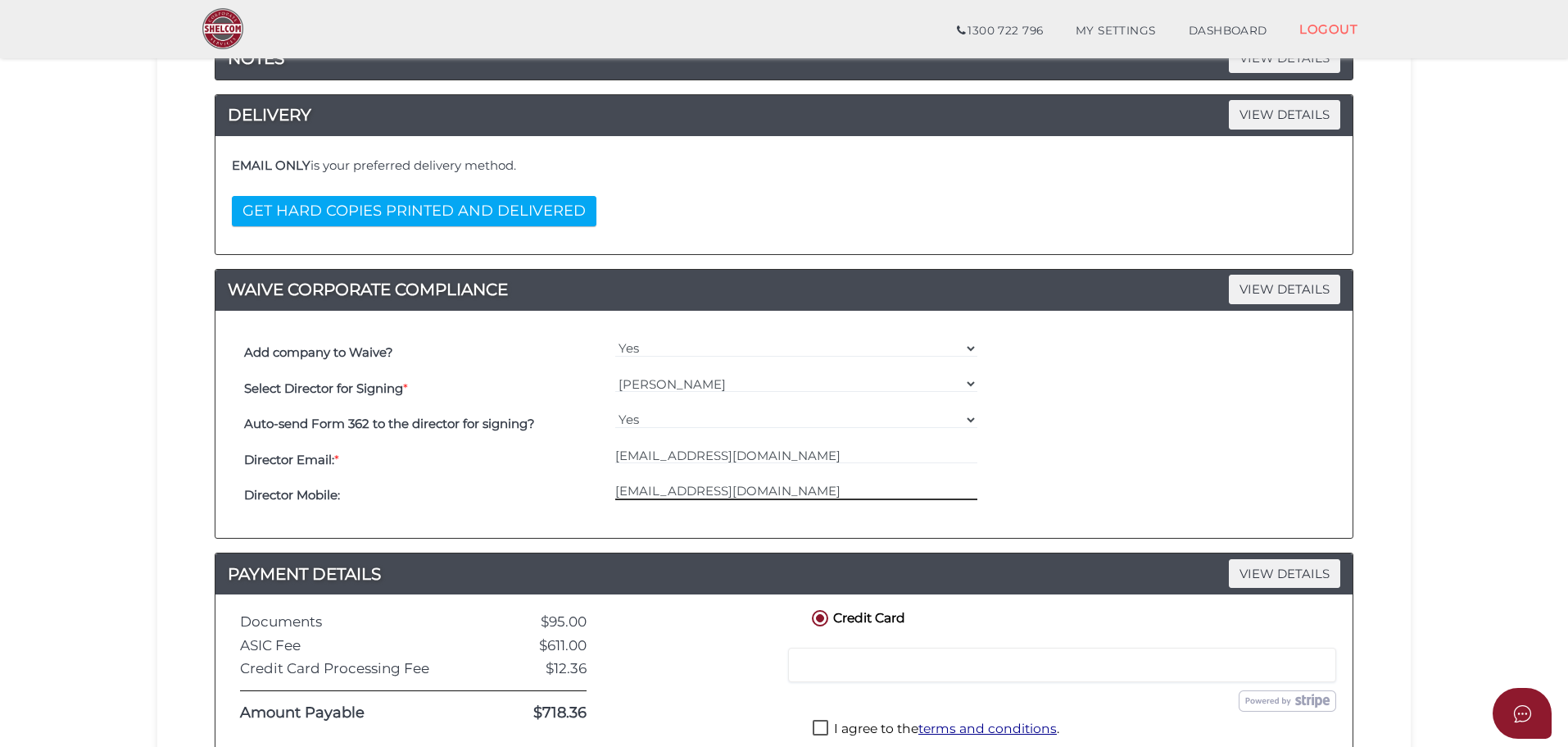
scroll to position [503, 0]
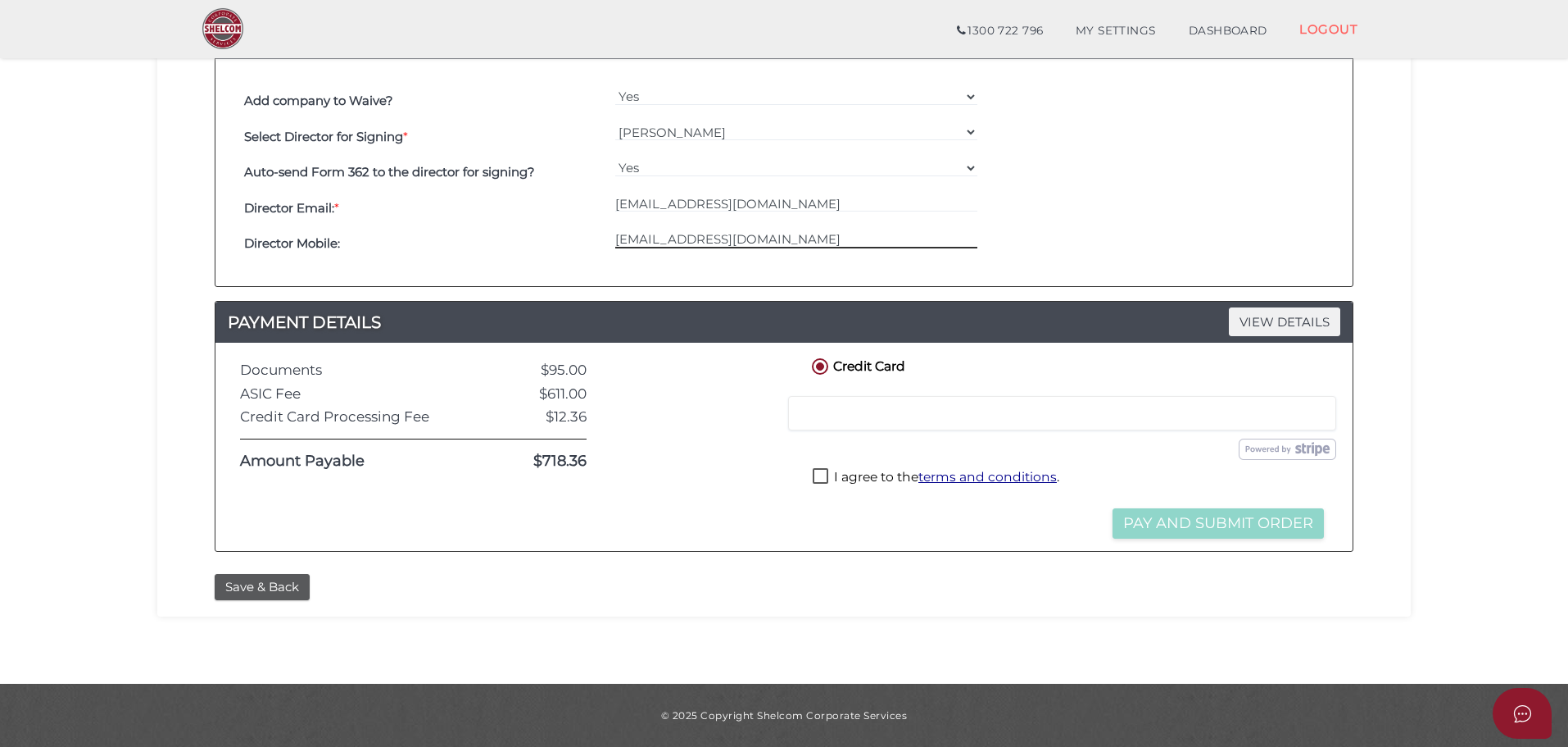
type input "MARIABANO33@YAHOO.COM"
drag, startPoint x: 555, startPoint y: 467, endPoint x: 352, endPoint y: 601, distance: 243.2
drag, startPoint x: 352, startPoint y: 601, endPoint x: 150, endPoint y: 456, distance: 248.7
click at [134, 460] on section "Company Registration 8f1f04a2f76510d924348ce6c079ecf8 1 REGISTRATION REQUIREMEN…" at bounding box center [784, 111] width 1568 height 1144
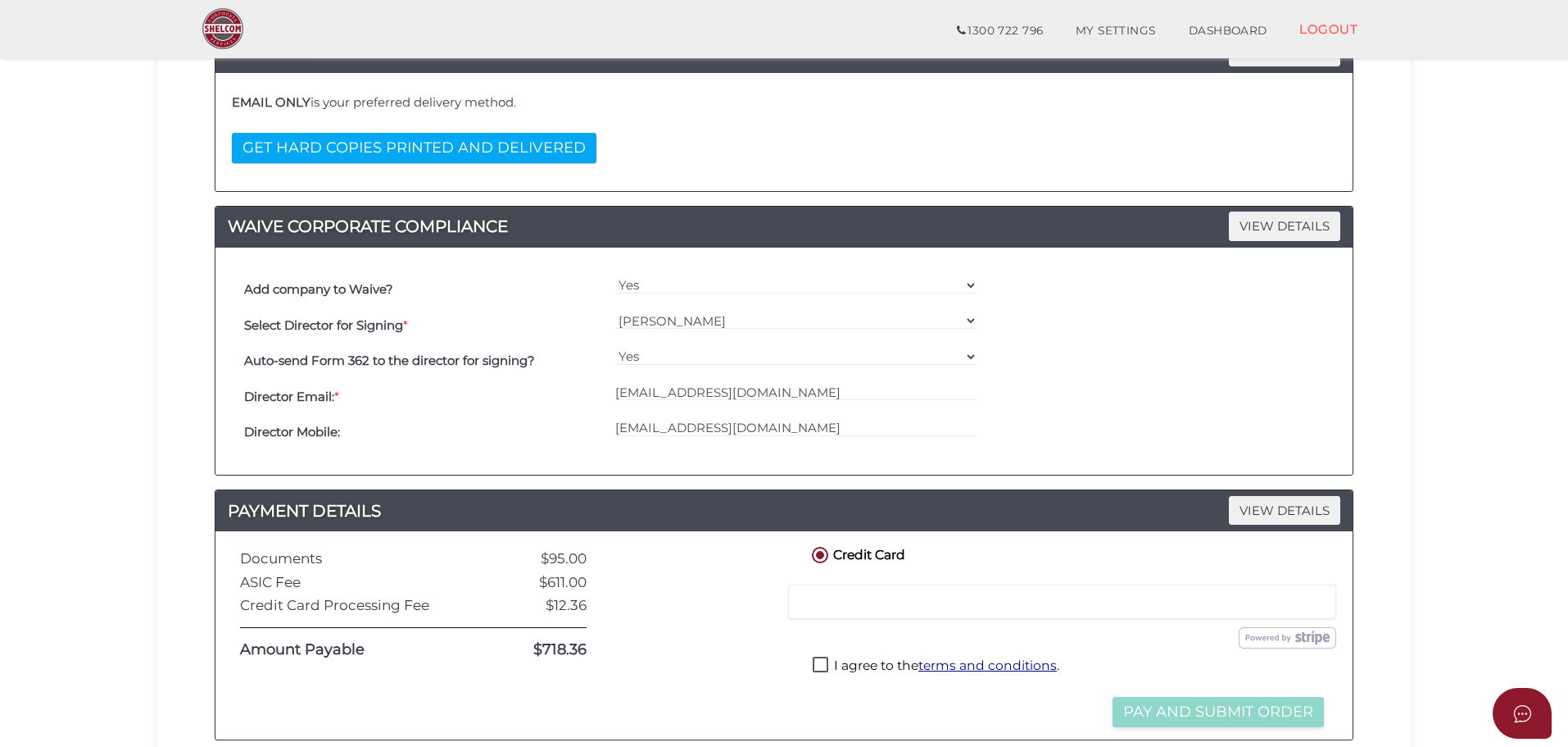
scroll to position [421, 0]
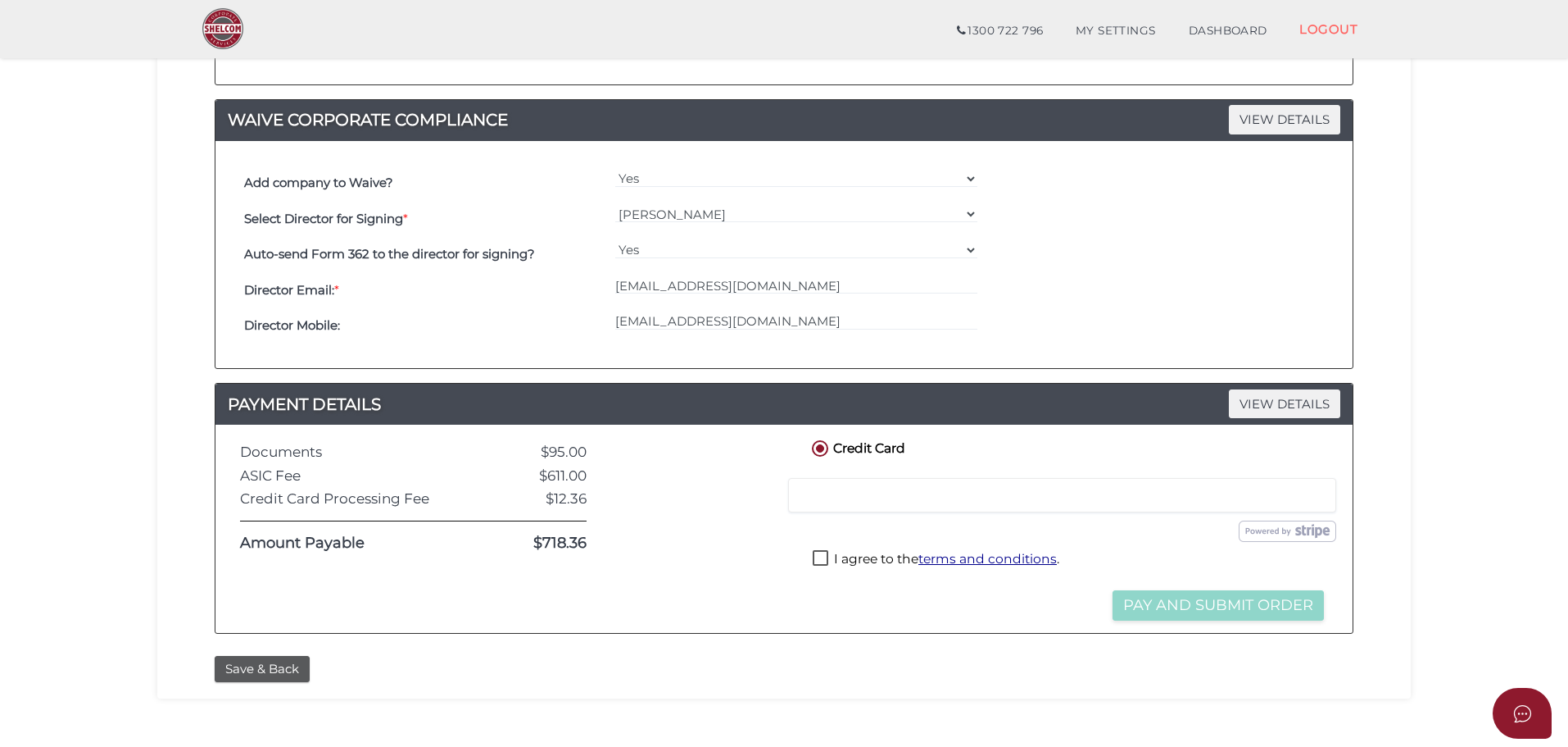
click at [821, 562] on label "I agree to the terms and conditions ." at bounding box center [936, 560] width 246 height 21
checkbox input "true"
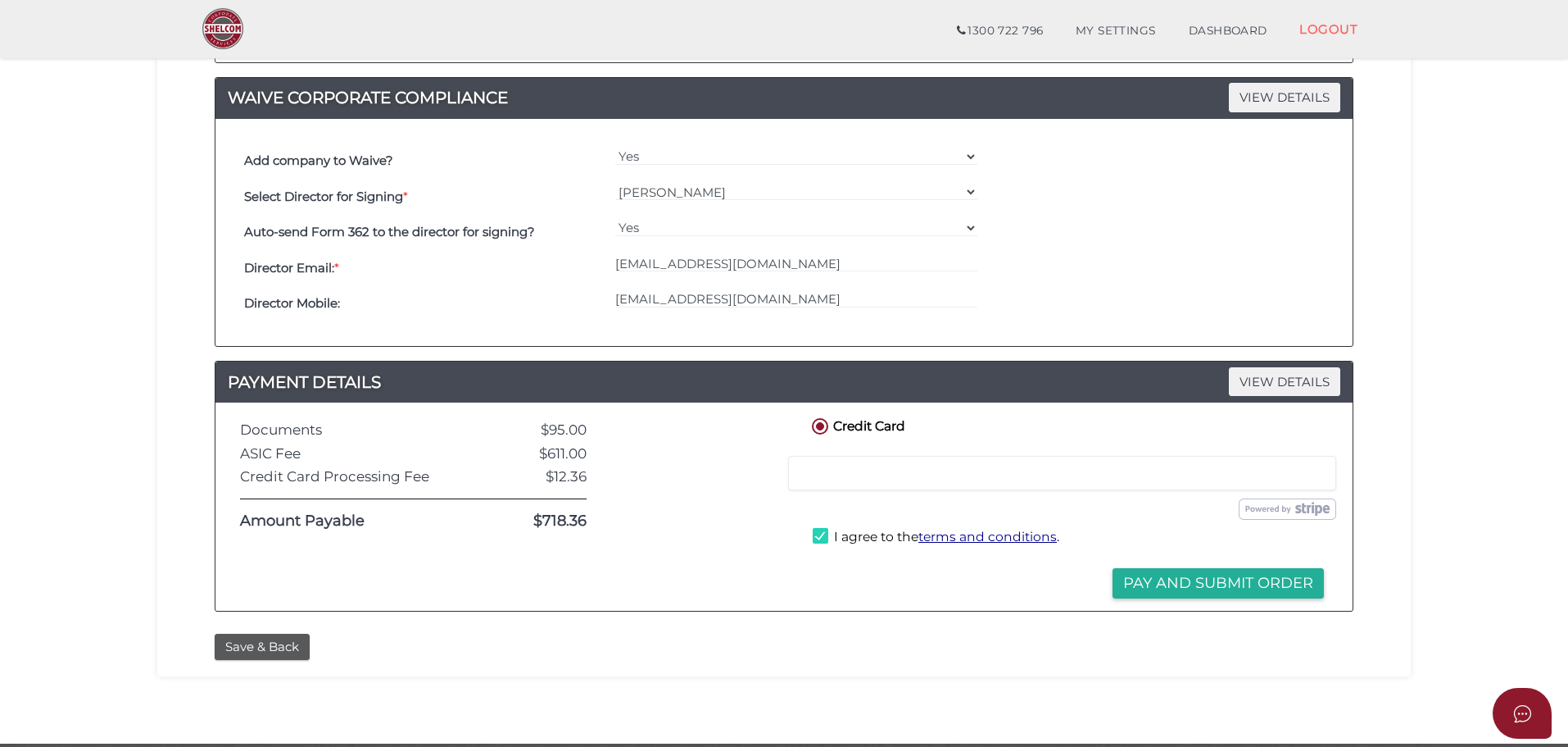
scroll to position [503, 0]
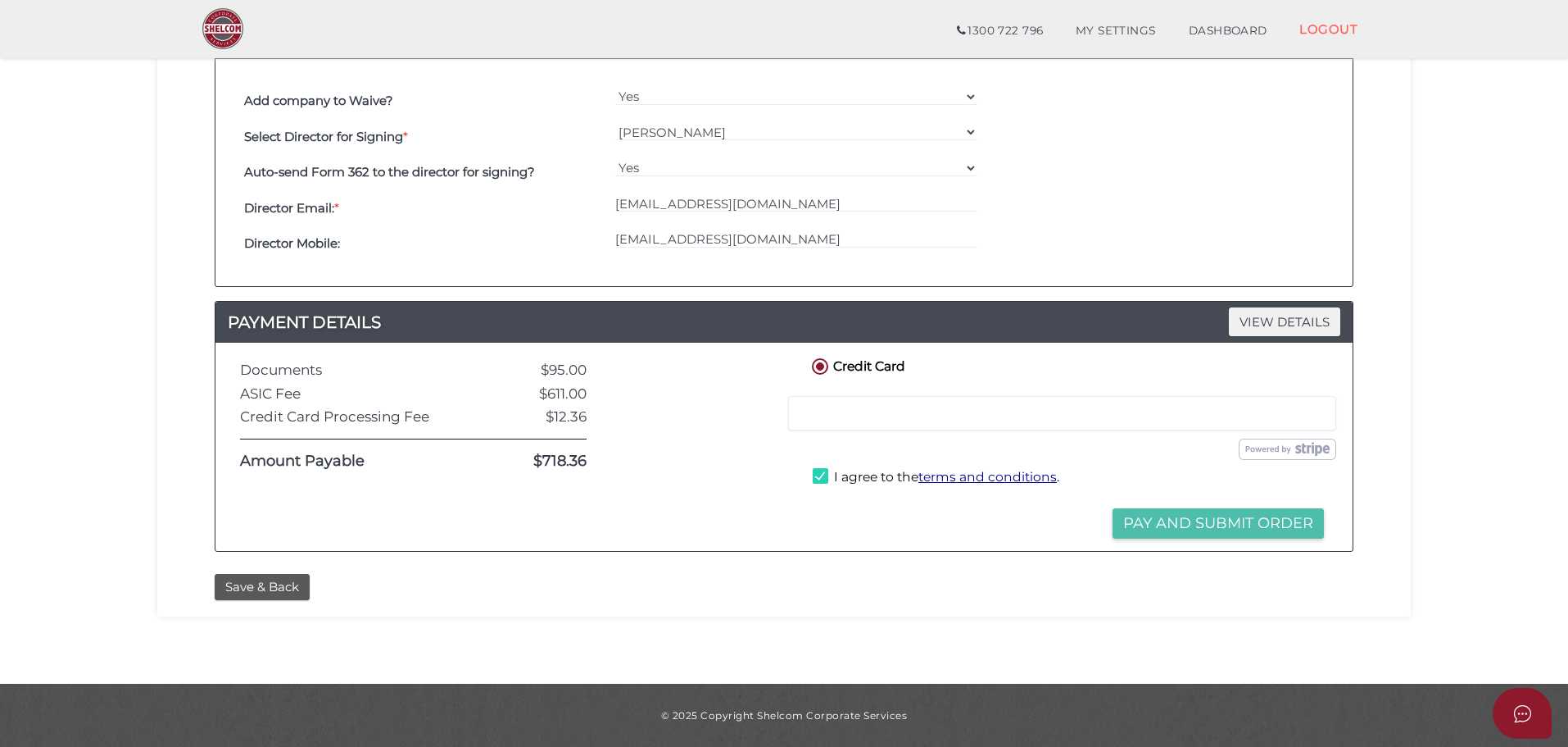
click at [1244, 522] on button "Pay and Submit Order" at bounding box center [1218, 523] width 211 height 31
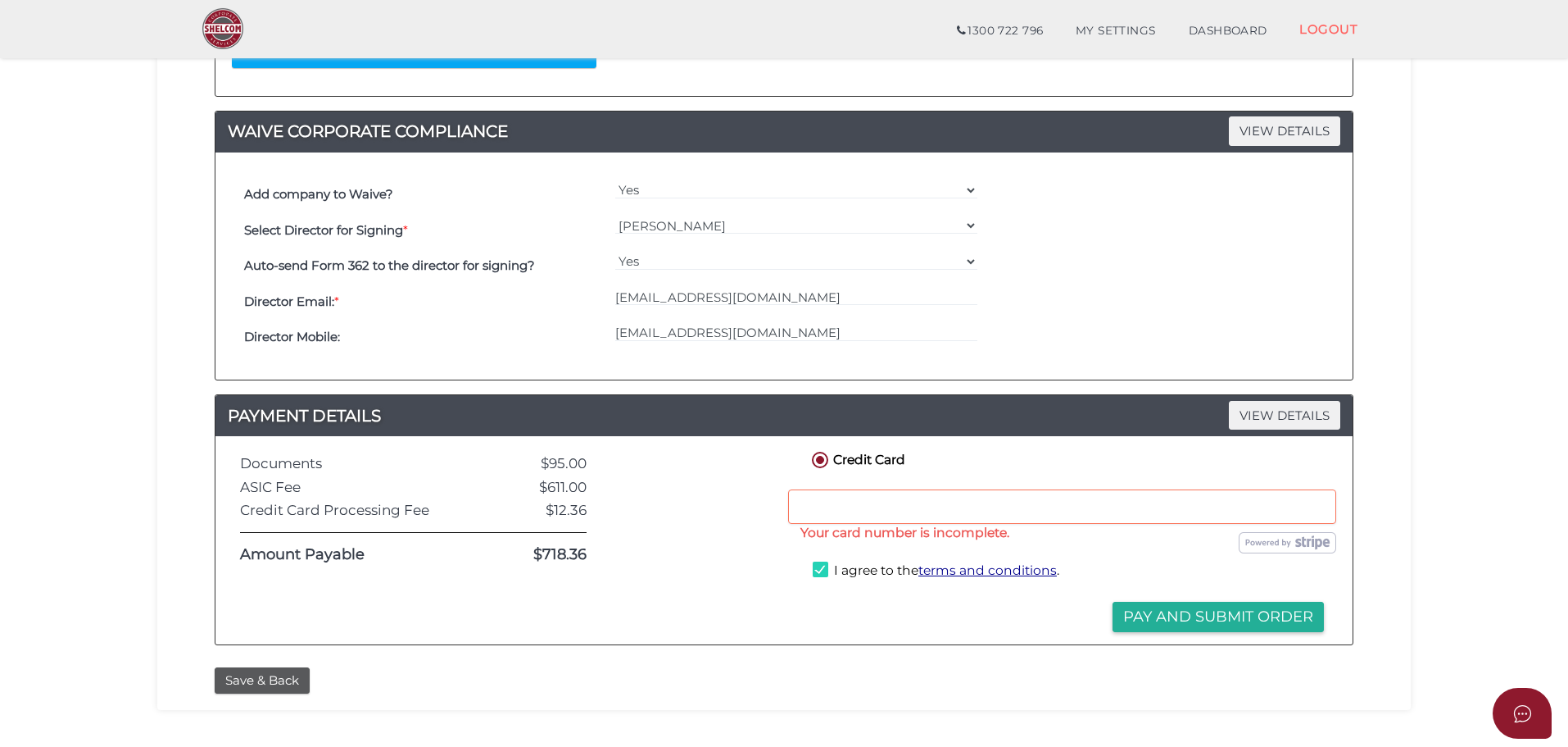
scroll to position [0, 0]
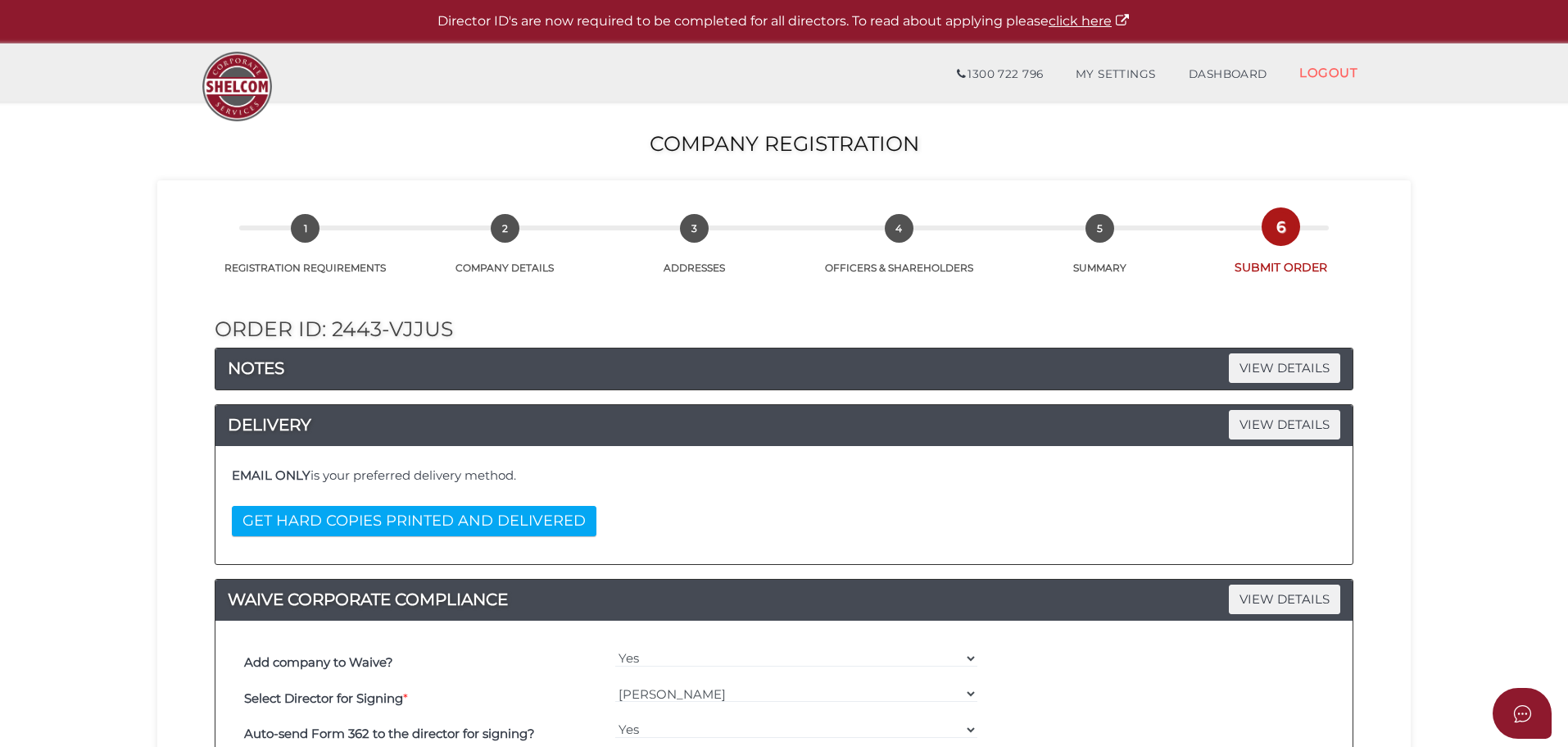
drag, startPoint x: 1213, startPoint y: 51, endPoint x: 1181, endPoint y: 96, distance: 55.2
click at [1208, 59] on div "1300 722 796 Email Password Show Email/Password do not match. Please try again.…" at bounding box center [784, 73] width 1229 height 58
click at [1208, 74] on link "DASHBOARD" at bounding box center [1228, 75] width 111 height 33
